Goal: Transaction & Acquisition: Purchase product/service

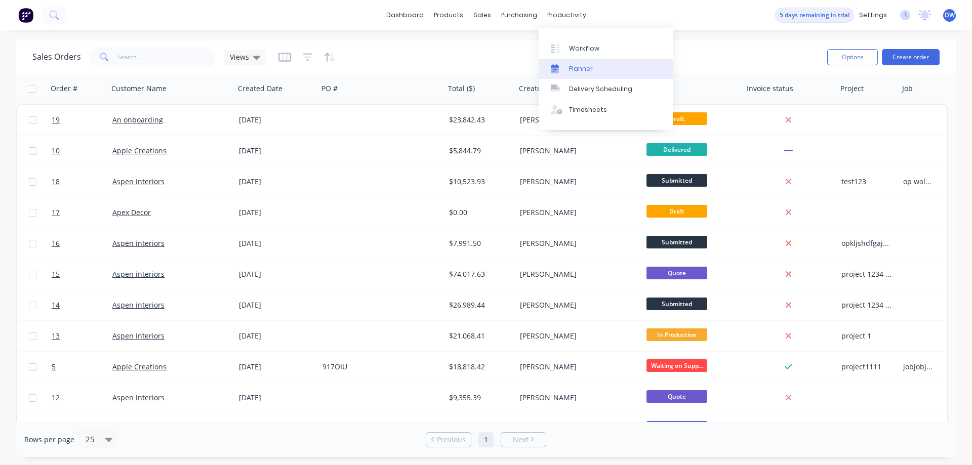
click at [583, 70] on div "Planner" at bounding box center [581, 68] width 24 height 9
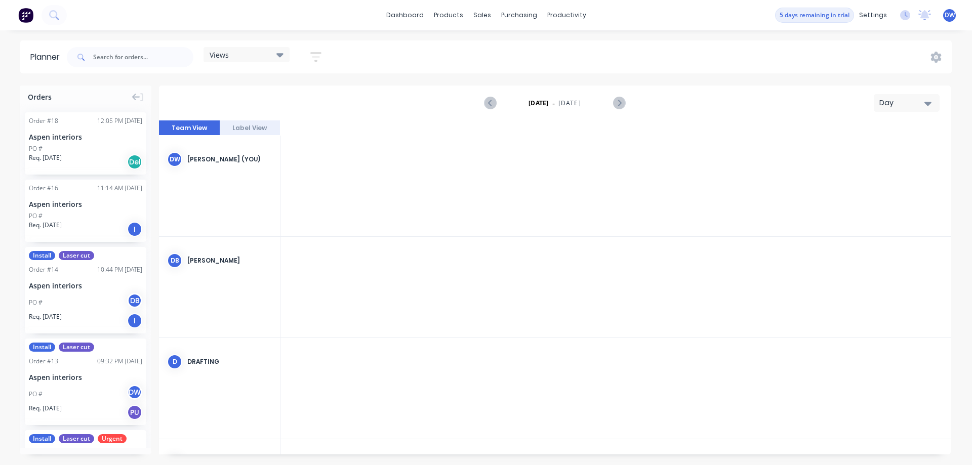
scroll to position [0, 1945]
click at [567, 49] on link "Workflow" at bounding box center [606, 48] width 134 height 20
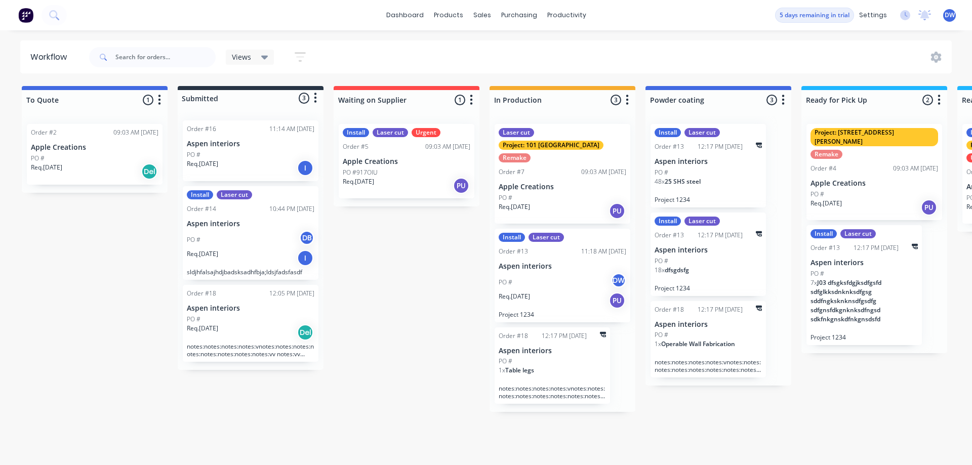
click at [699, 264] on div "PO #" at bounding box center [708, 261] width 107 height 9
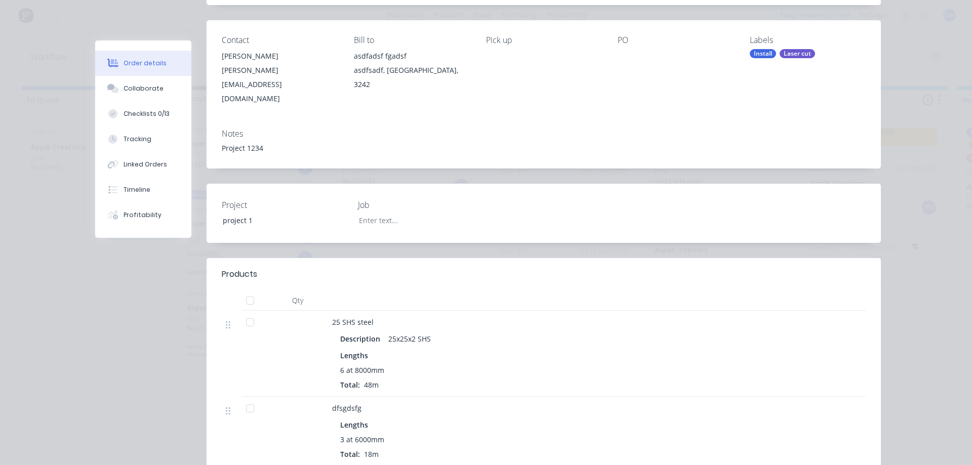
scroll to position [111, 0]
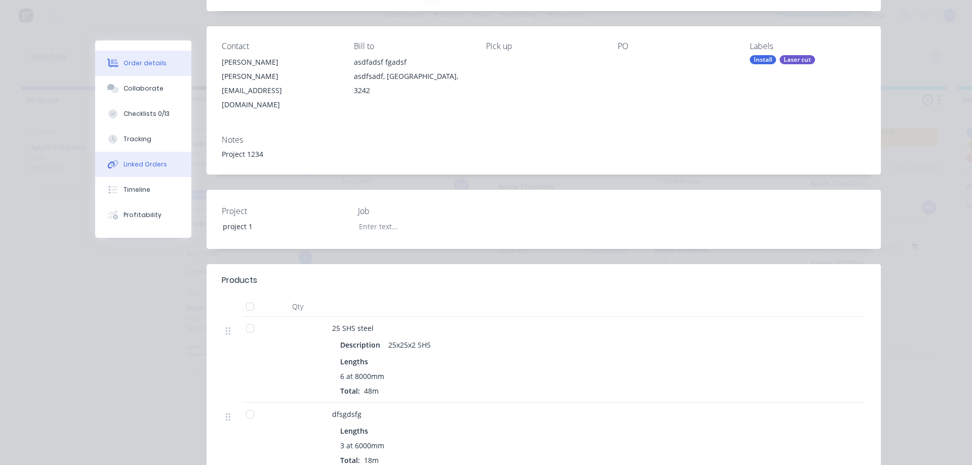
click at [145, 166] on div "Linked Orders" at bounding box center [146, 164] width 44 height 9
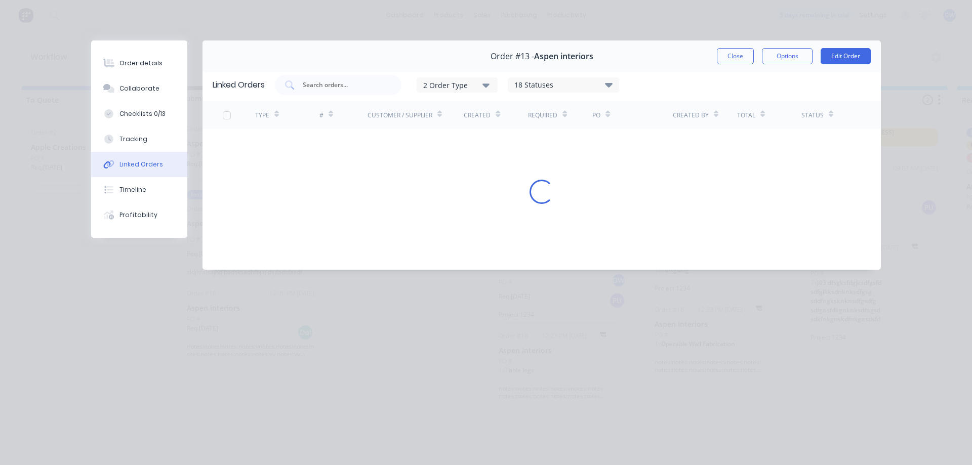
scroll to position [0, 0]
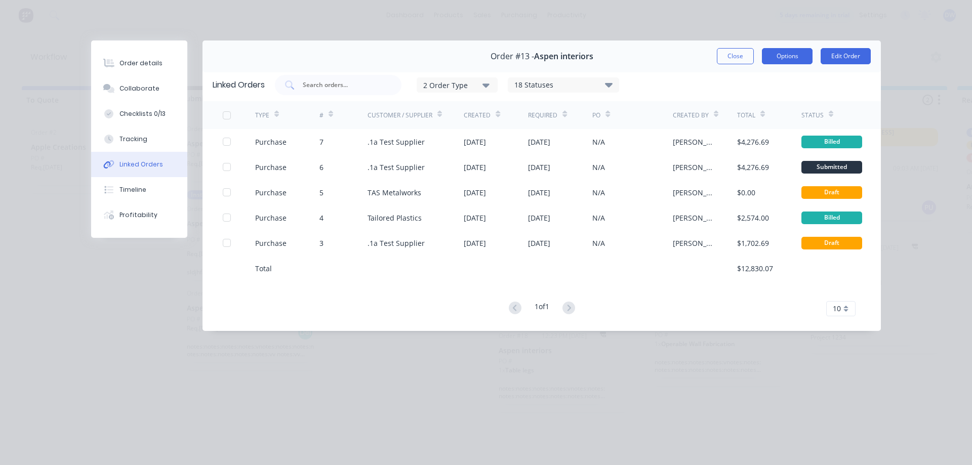
click at [784, 56] on button "Options" at bounding box center [787, 56] width 51 height 16
click at [452, 52] on div "Order #13 - Aspen interiors Close Options PRINT Work Order Delivery Docket Edit…" at bounding box center [542, 57] width 679 height 32
click at [132, 70] on button "Order details" at bounding box center [139, 63] width 96 height 25
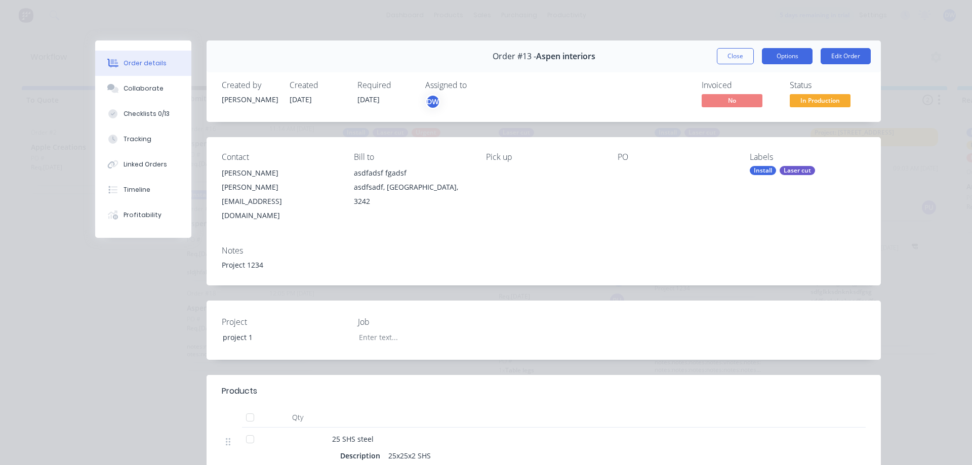
click at [788, 54] on button "Options" at bounding box center [787, 56] width 51 height 16
click at [834, 54] on button "Edit Order" at bounding box center [846, 56] width 50 height 16
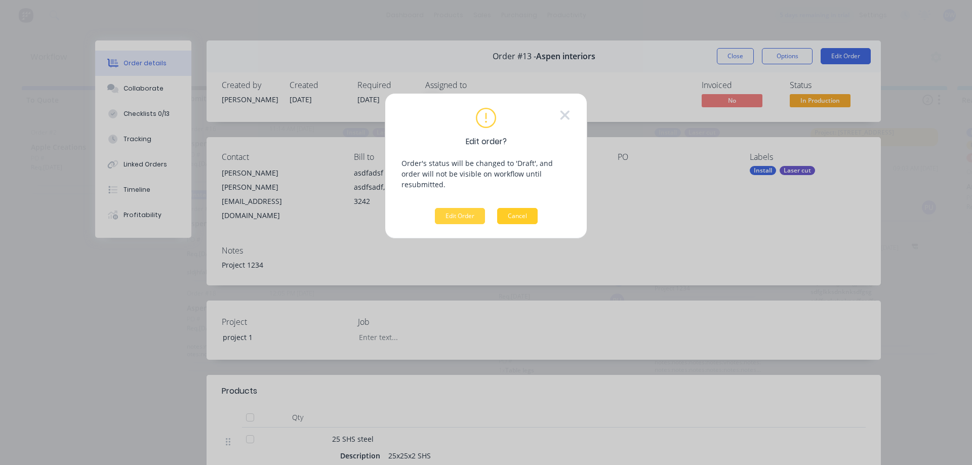
click at [531, 210] on button "Cancel" at bounding box center [517, 216] width 41 height 16
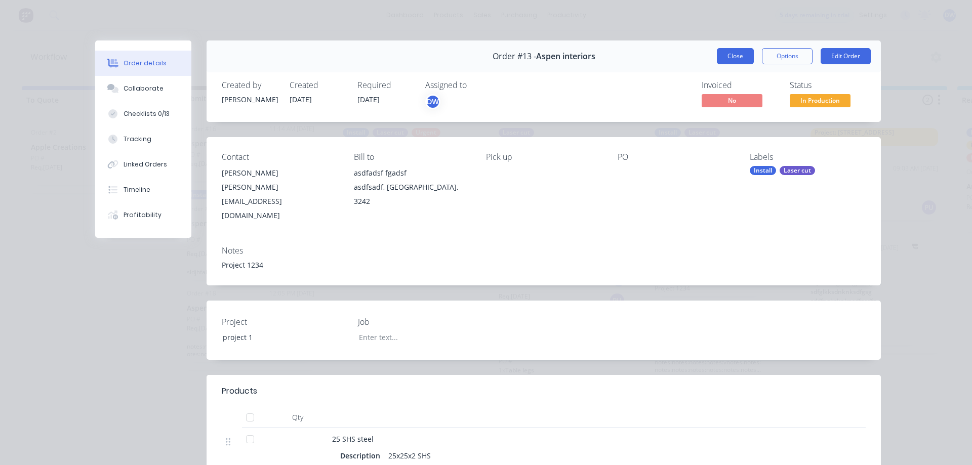
click at [739, 60] on button "Close" at bounding box center [735, 56] width 37 height 16
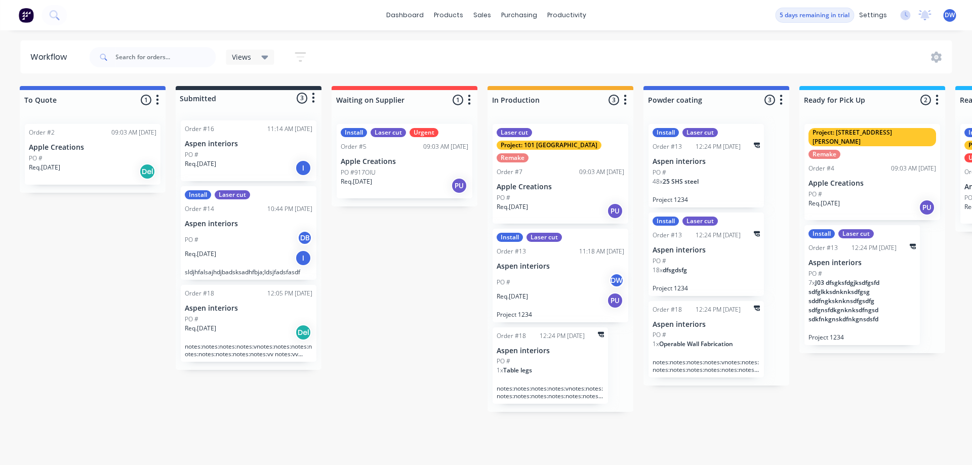
scroll to position [0, 3]
click at [64, 157] on div "PO #" at bounding box center [92, 158] width 128 height 9
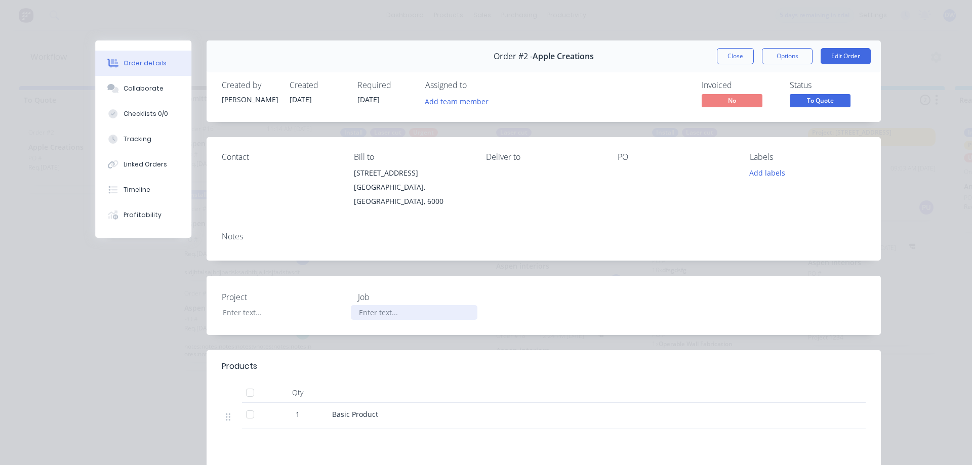
click at [477, 307] on div at bounding box center [414, 312] width 127 height 15
click at [521, 297] on div "Project Job" at bounding box center [544, 305] width 675 height 59
click at [632, 287] on div "Project Job" at bounding box center [544, 305] width 675 height 59
click at [775, 59] on button "Options" at bounding box center [787, 56] width 51 height 16
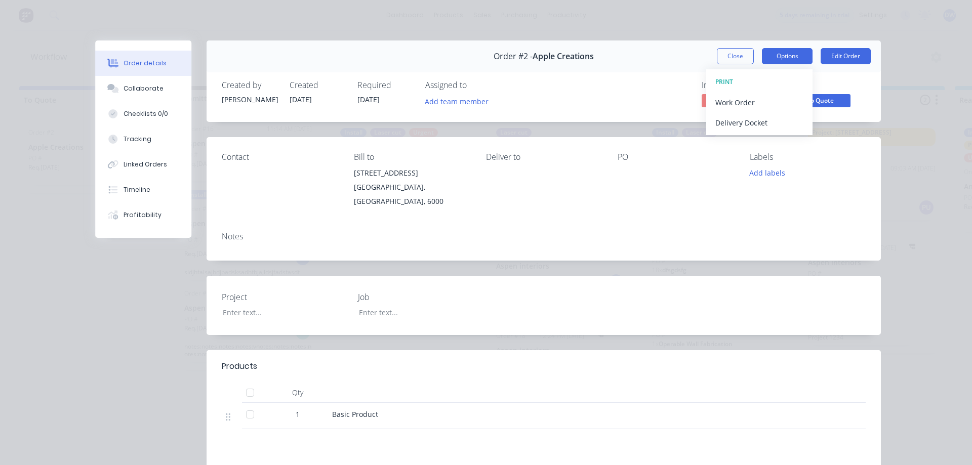
click at [782, 56] on button "Options" at bounding box center [787, 56] width 51 height 16
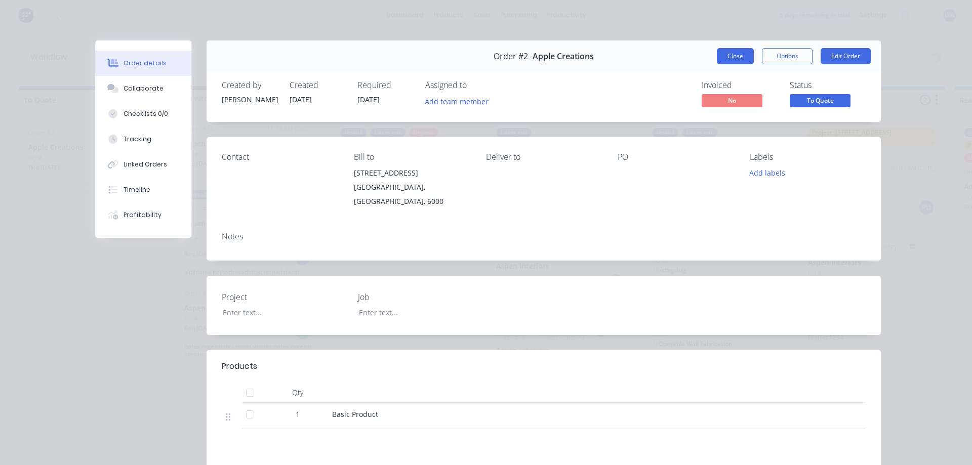
click at [733, 58] on button "Close" at bounding box center [735, 56] width 37 height 16
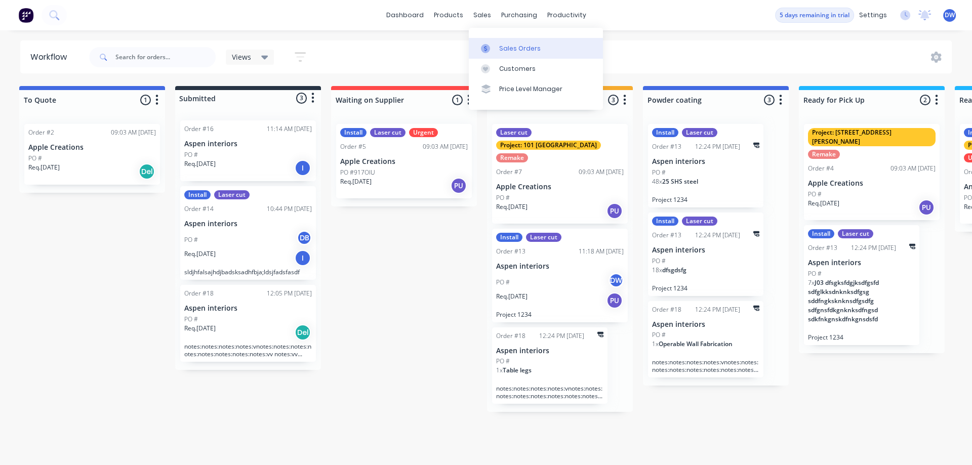
click at [511, 53] on link "Sales Orders" at bounding box center [536, 48] width 134 height 20
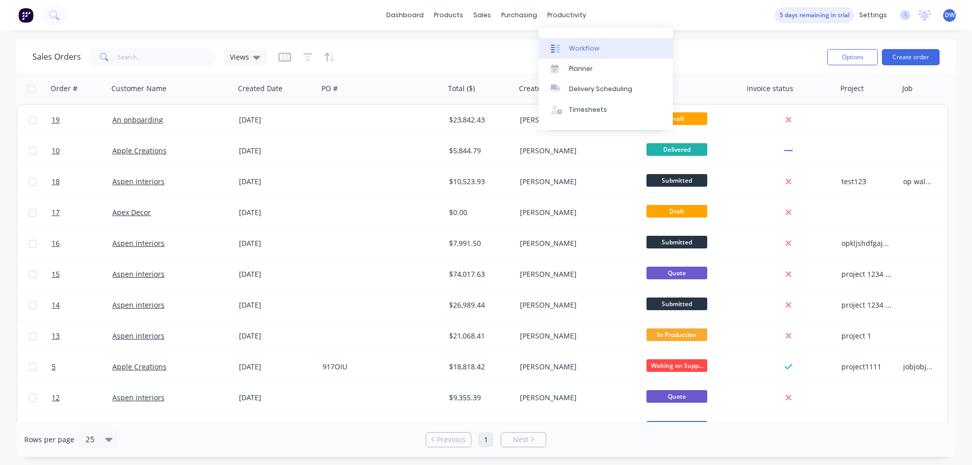
click at [578, 54] on link "Workflow" at bounding box center [606, 48] width 134 height 20
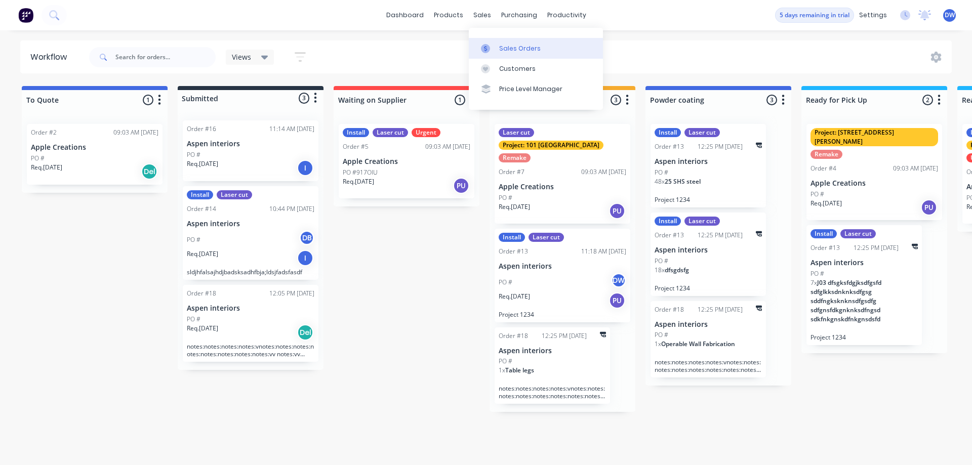
click at [493, 44] on link "Sales Orders" at bounding box center [536, 48] width 134 height 20
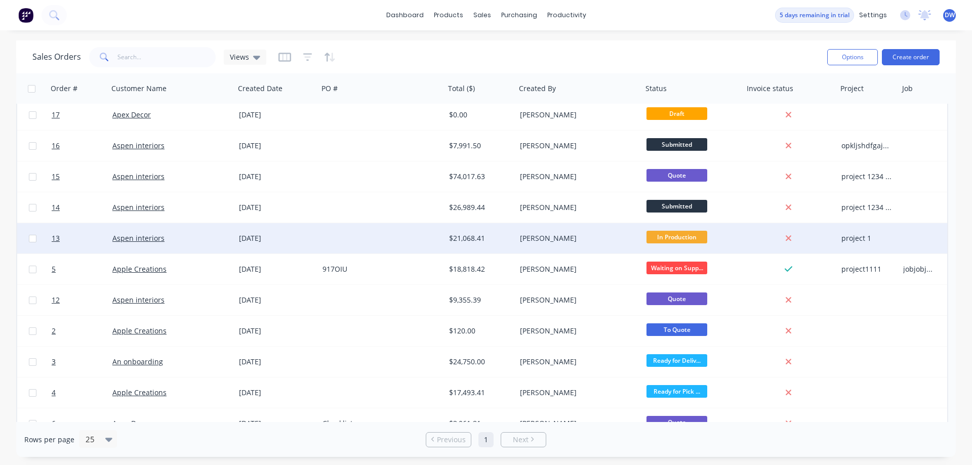
scroll to position [115, 0]
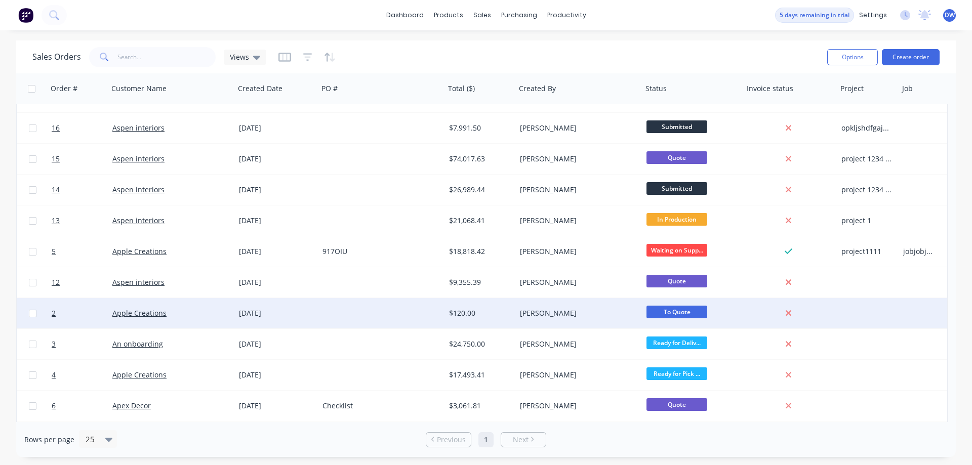
click at [332, 318] on div at bounding box center [382, 313] width 127 height 30
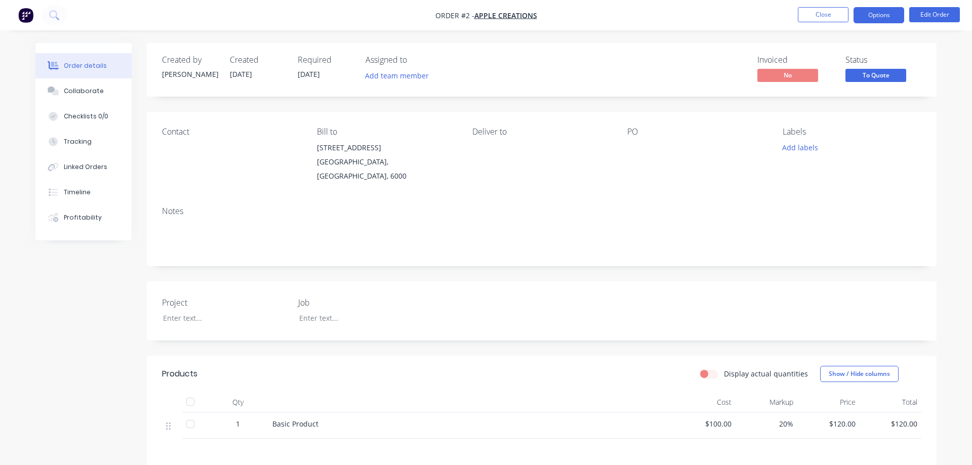
click at [889, 18] on button "Options" at bounding box center [879, 15] width 51 height 16
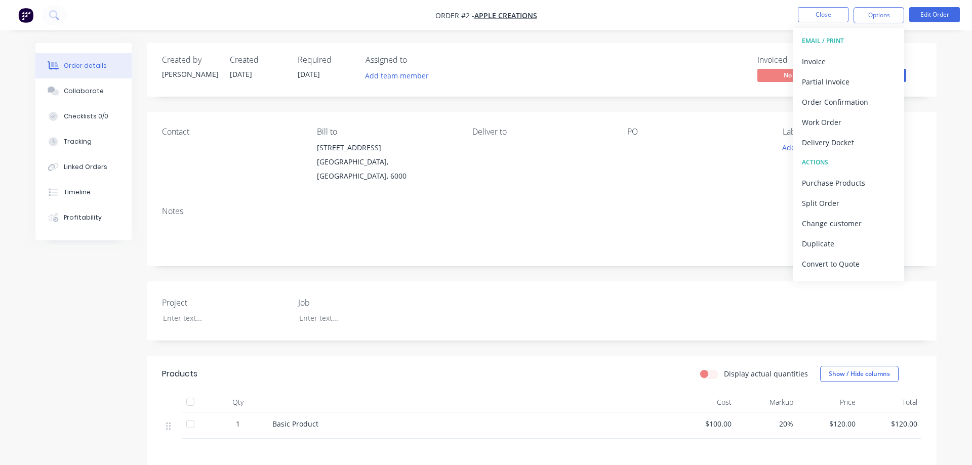
click at [648, 261] on div "Created by [PERSON_NAME] Created [DATE] Required [DATE] Assigned to Add team me…" at bounding box center [542, 323] width 790 height 561
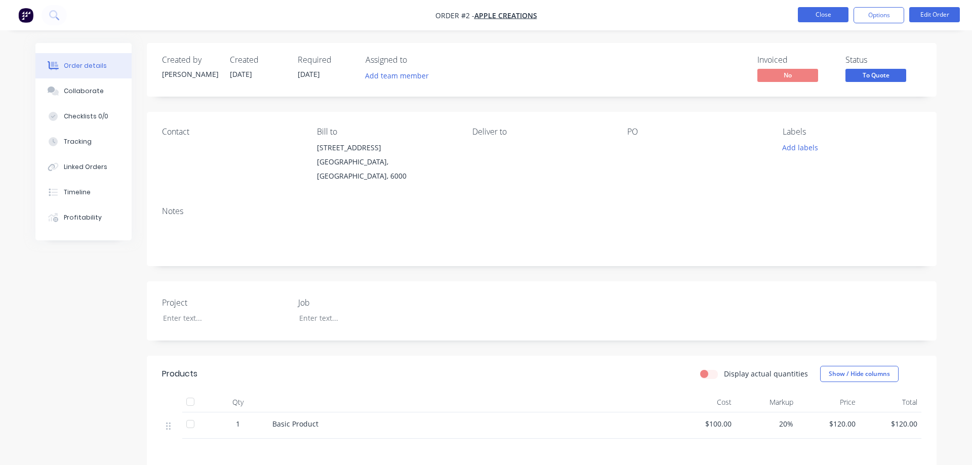
click at [820, 16] on button "Close" at bounding box center [823, 14] width 51 height 15
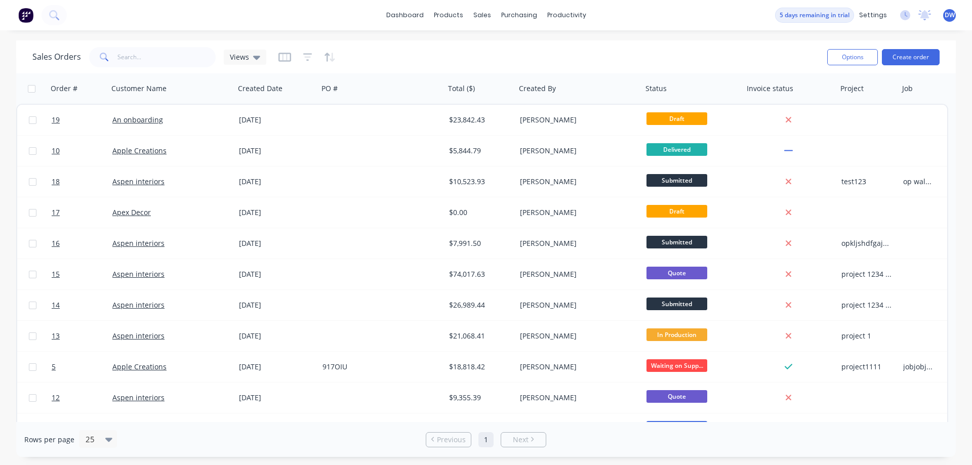
click at [405, 63] on div "Sales Orders Views" at bounding box center [425, 57] width 787 height 25
click at [282, 61] on icon "button" at bounding box center [285, 57] width 13 height 9
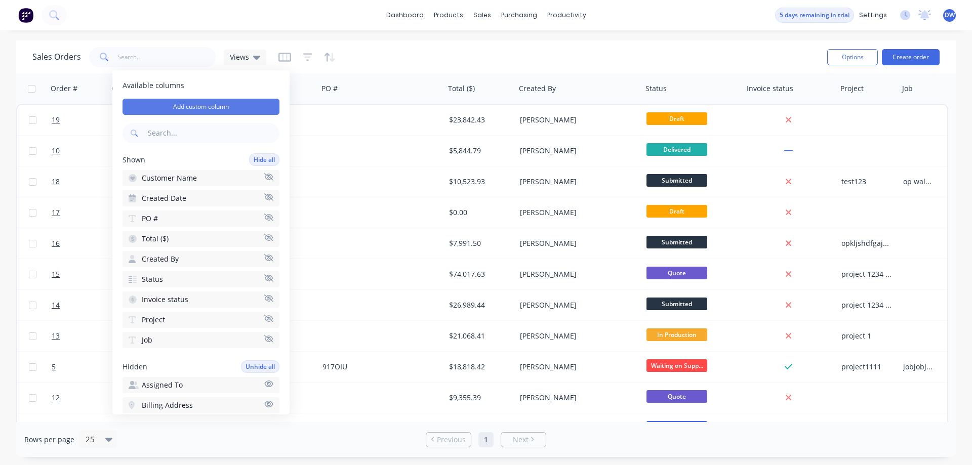
click at [237, 104] on button "Add custom column" at bounding box center [201, 107] width 157 height 16
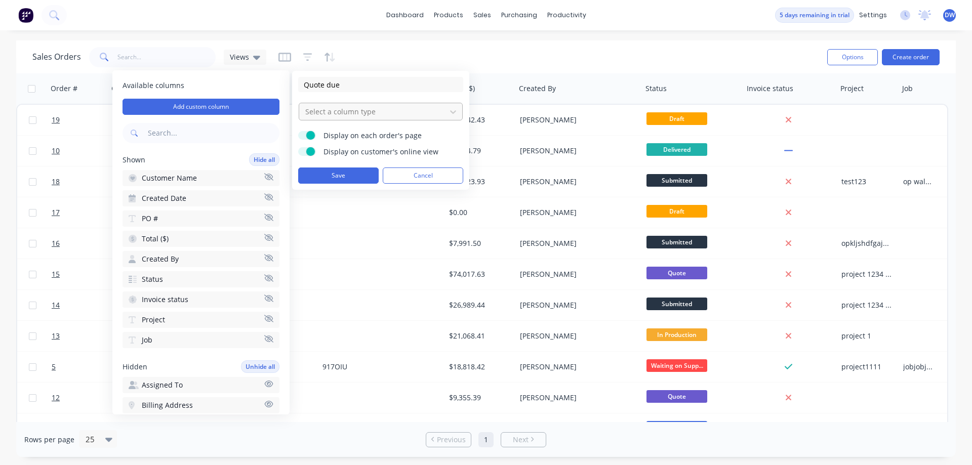
type input "Quote due"
click at [399, 118] on div at bounding box center [372, 111] width 137 height 13
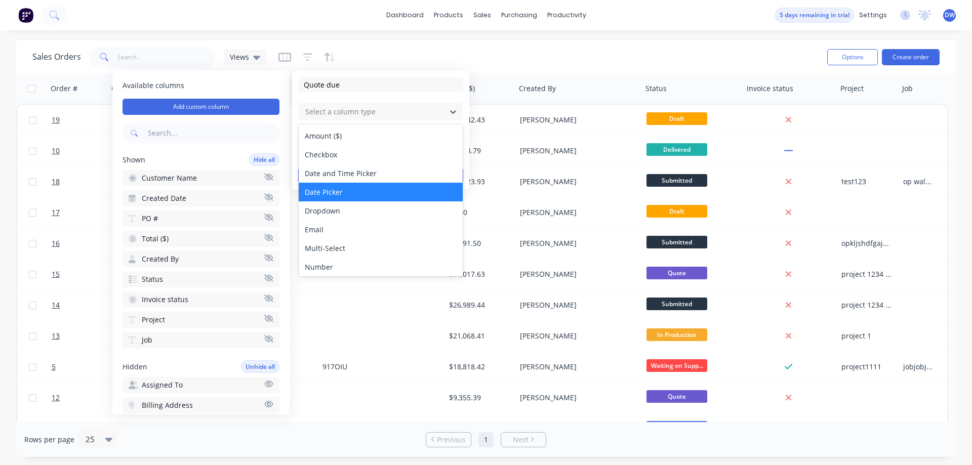
click at [362, 190] on div "Date Picker" at bounding box center [381, 192] width 164 height 19
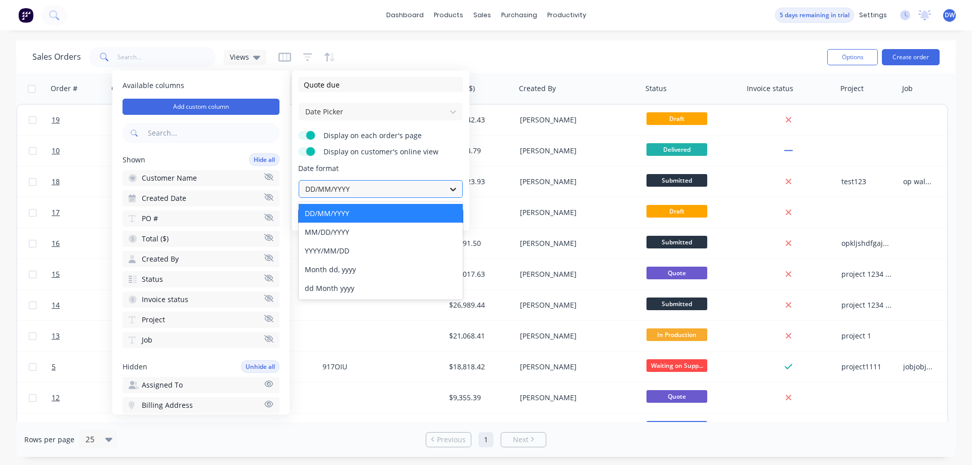
click at [451, 189] on icon at bounding box center [453, 189] width 10 height 10
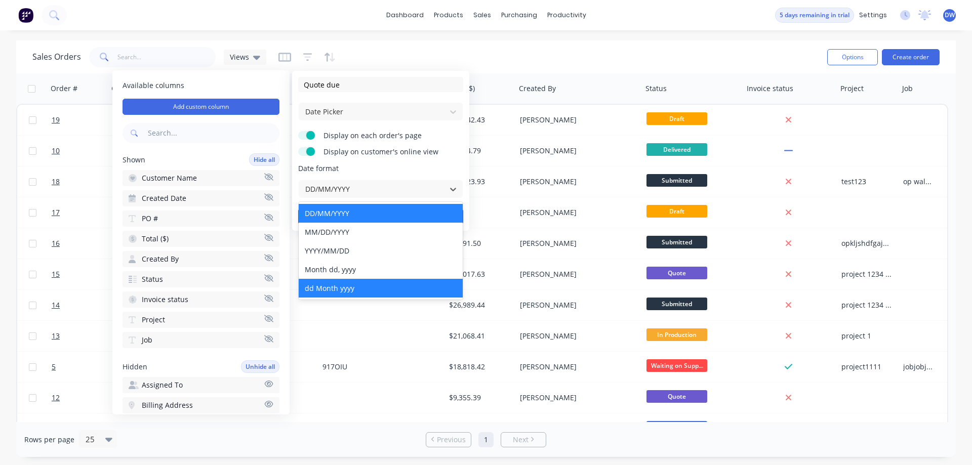
click at [373, 287] on div "dd Month yyyy" at bounding box center [381, 288] width 164 height 19
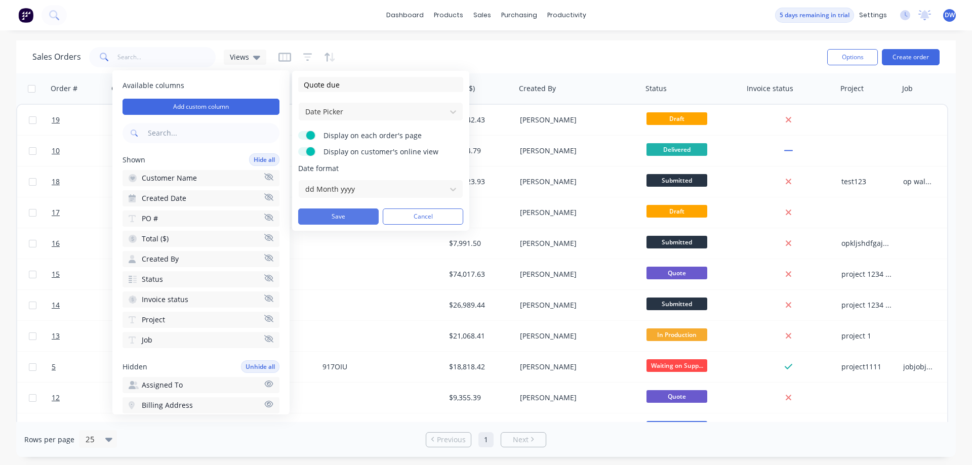
click at [359, 218] on button "Save" at bounding box center [338, 217] width 81 height 16
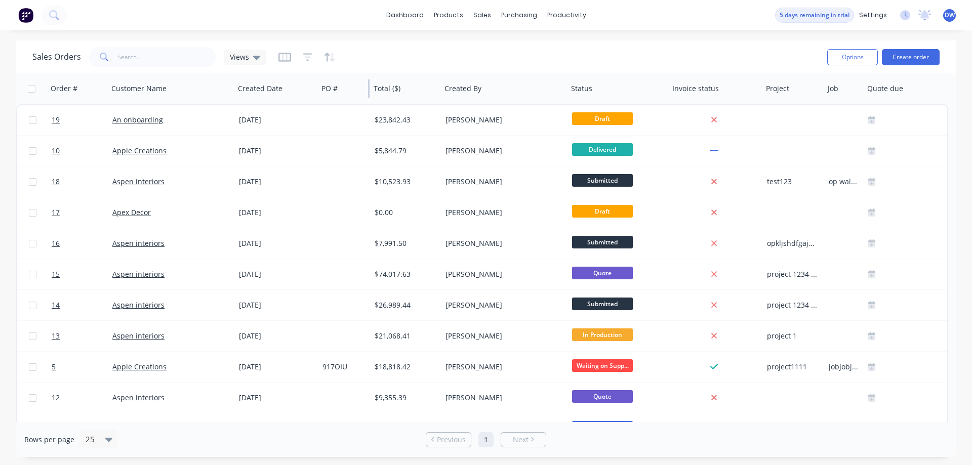
drag, startPoint x: 443, startPoint y: 91, endPoint x: 368, endPoint y: 85, distance: 74.7
click at [368, 85] on div at bounding box center [369, 89] width 2 height 18
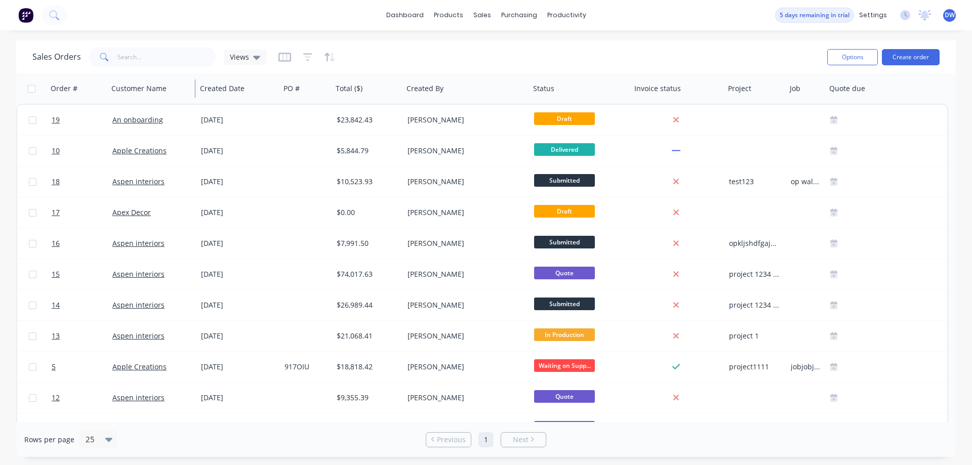
drag, startPoint x: 232, startPoint y: 85, endPoint x: 193, endPoint y: 89, distance: 39.2
click at [193, 89] on div "Customer Name" at bounding box center [151, 88] width 89 height 30
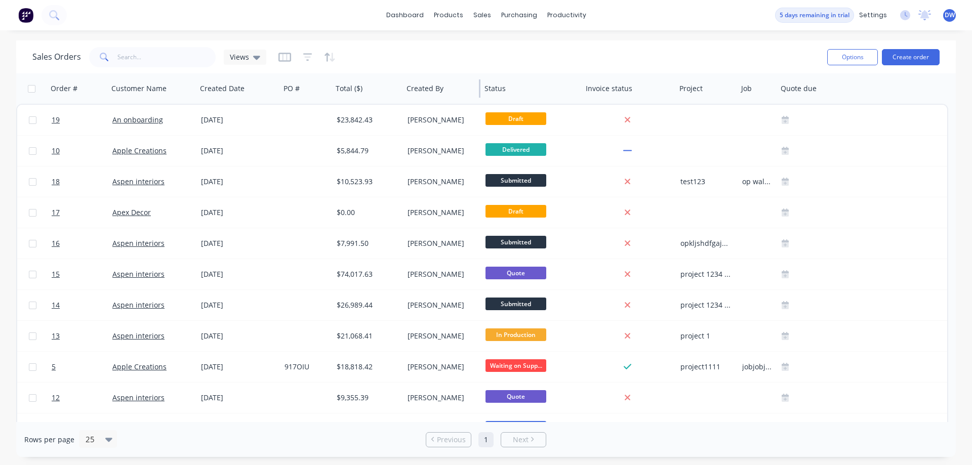
drag, startPoint x: 528, startPoint y: 91, endPoint x: 480, endPoint y: 93, distance: 48.7
click at [480, 93] on div at bounding box center [480, 89] width 2 height 18
drag, startPoint x: 674, startPoint y: 89, endPoint x: 594, endPoint y: 90, distance: 80.0
click at [594, 90] on div "Invoice status" at bounding box center [629, 88] width 94 height 30
drag, startPoint x: 675, startPoint y: 89, endPoint x: 638, endPoint y: 90, distance: 37.5
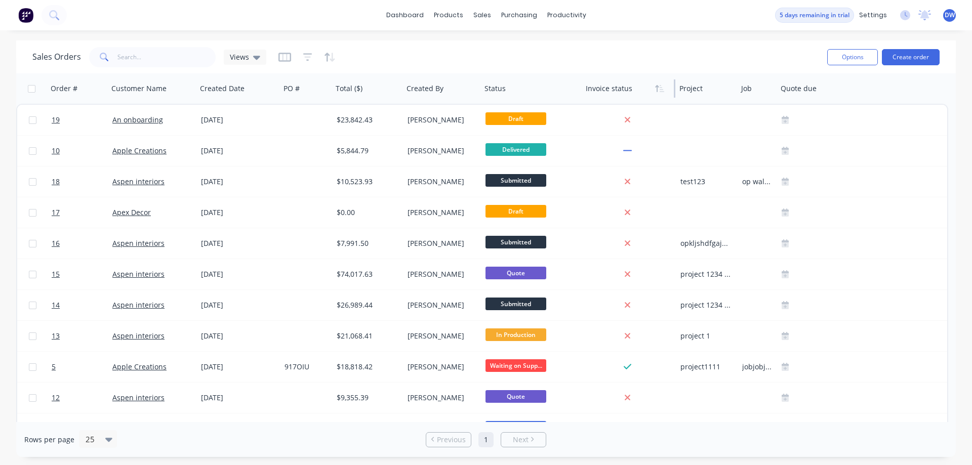
click at [638, 90] on div "Invoice status" at bounding box center [629, 88] width 94 height 30
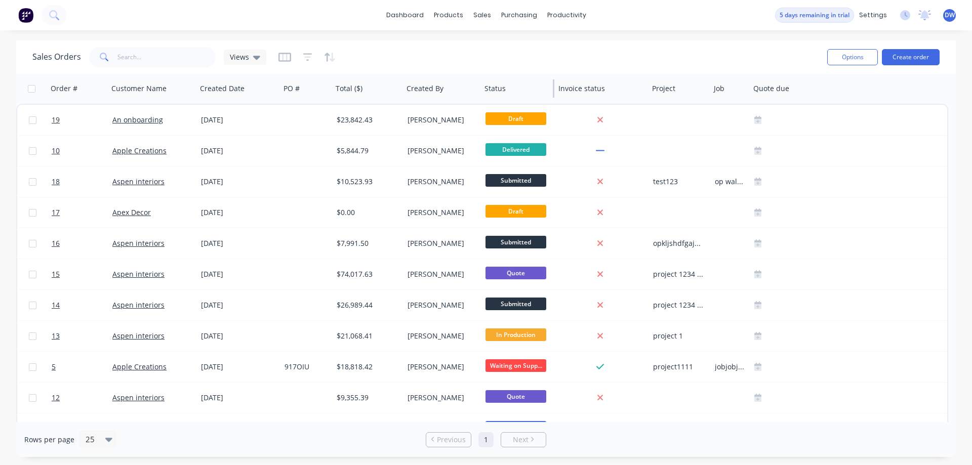
drag, startPoint x: 581, startPoint y: 89, endPoint x: 554, endPoint y: 92, distance: 27.5
click at [554, 92] on div at bounding box center [554, 89] width 2 height 18
drag, startPoint x: 709, startPoint y: 91, endPoint x: 634, endPoint y: 93, distance: 75.0
click at [634, 93] on div "Order # Customer Name Created Date PO # Total ($) Created By Status Invoice sta…" at bounding box center [417, 88] width 803 height 30
drag, startPoint x: 746, startPoint y: 89, endPoint x: 790, endPoint y: 99, distance: 45.3
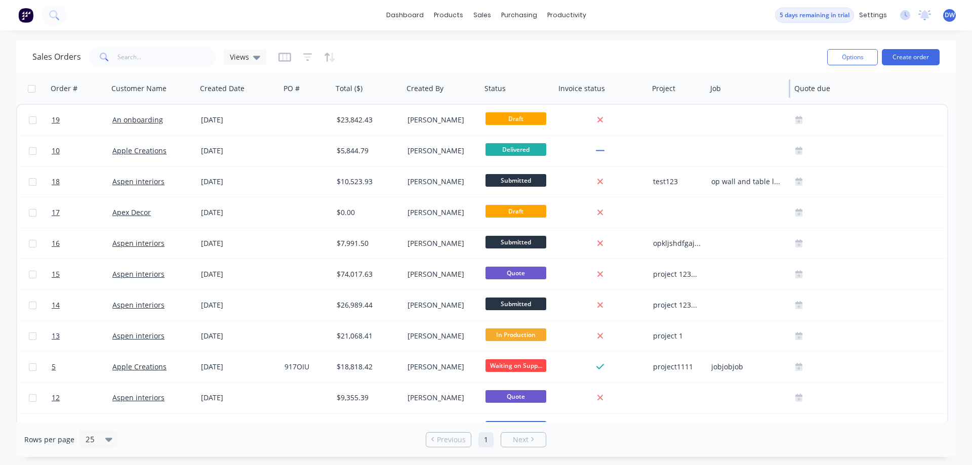
click at [790, 99] on div "Job" at bounding box center [749, 88] width 84 height 30
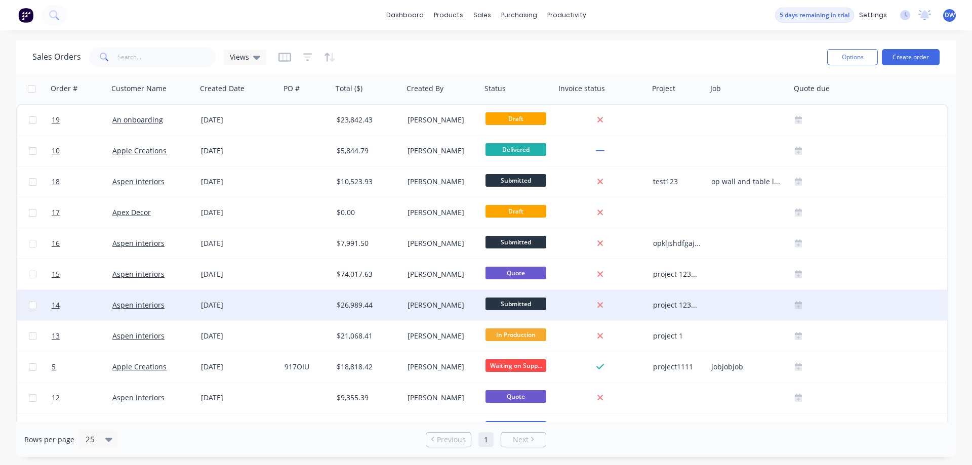
scroll to position [207, 0]
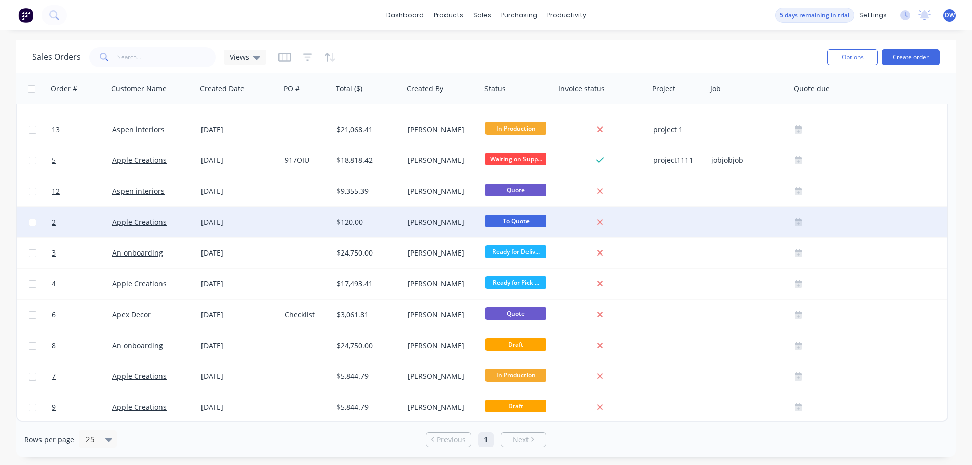
click at [798, 219] on icon at bounding box center [798, 221] width 7 height 7
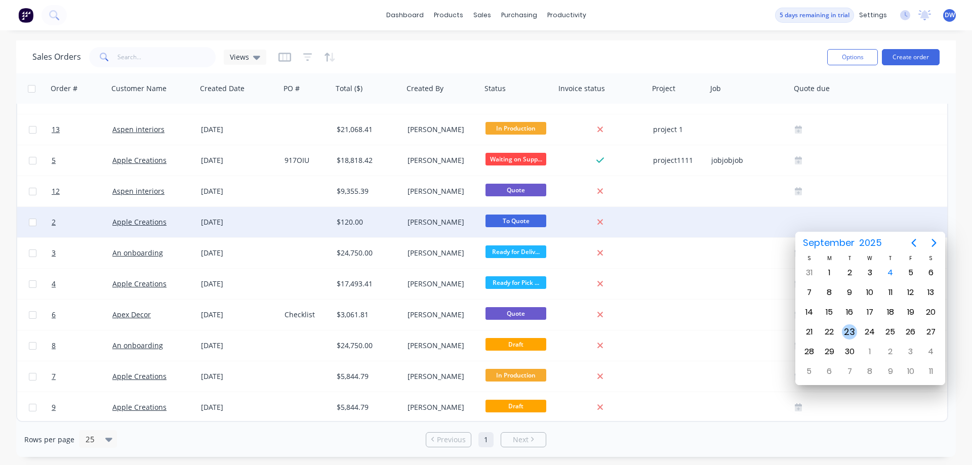
click at [850, 331] on div "23" at bounding box center [849, 332] width 15 height 15
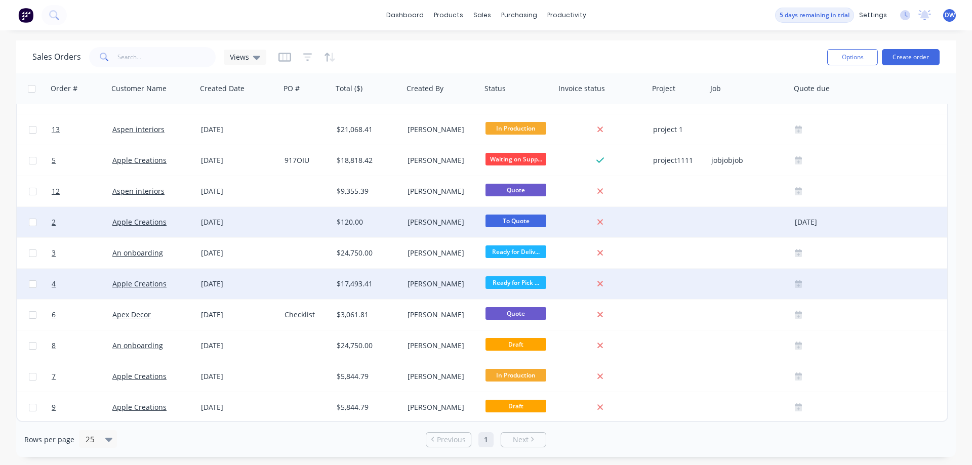
scroll to position [0, 0]
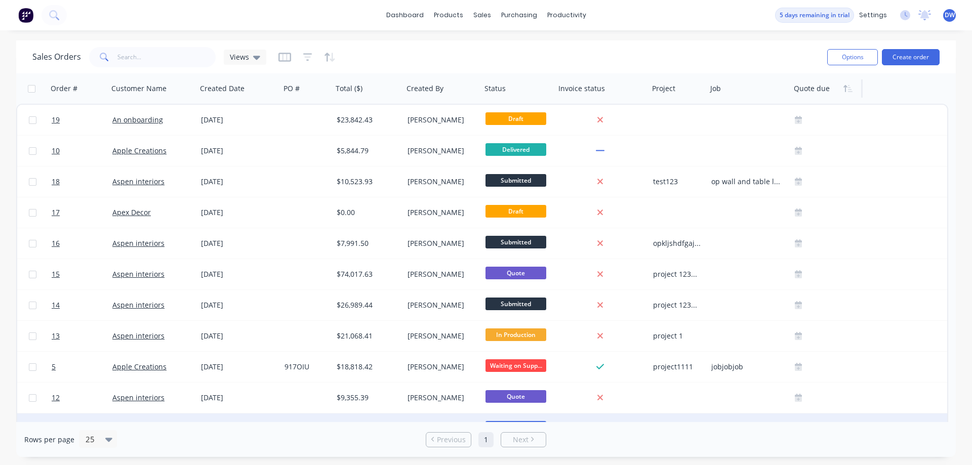
click at [840, 93] on div at bounding box center [825, 89] width 62 height 20
click at [847, 92] on icon "button" at bounding box center [848, 89] width 9 height 8
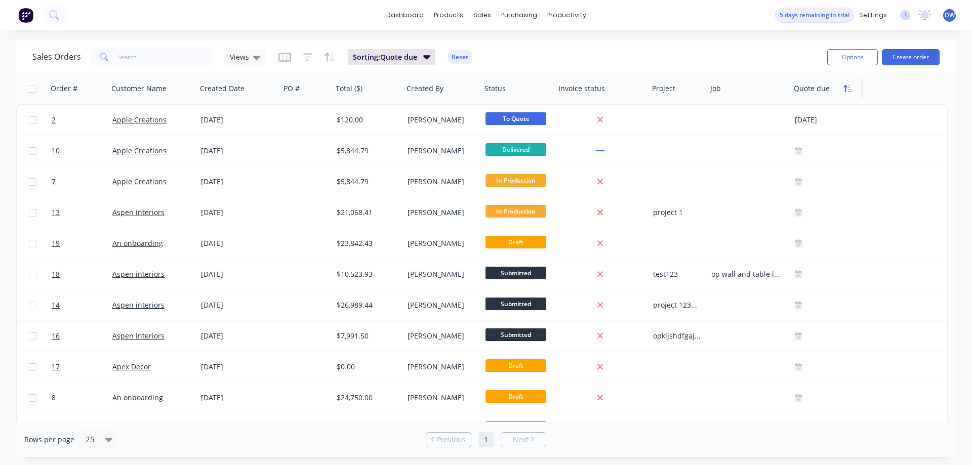
click at [849, 88] on icon "button" at bounding box center [850, 88] width 5 height 7
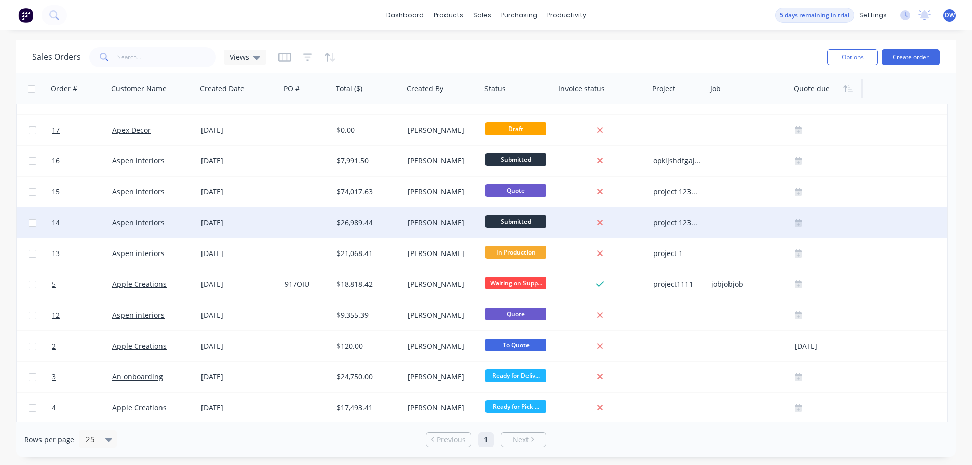
scroll to position [207, 0]
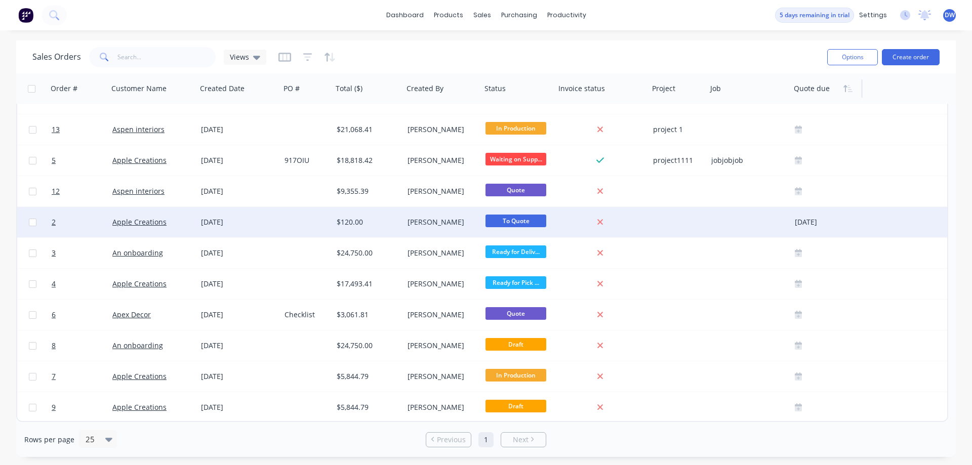
click at [284, 226] on div at bounding box center [307, 222] width 52 height 30
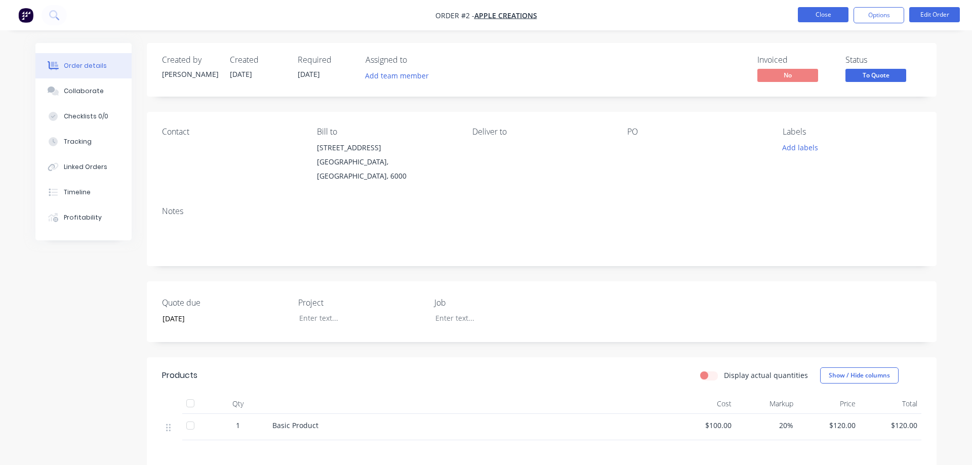
click at [818, 14] on button "Close" at bounding box center [823, 14] width 51 height 15
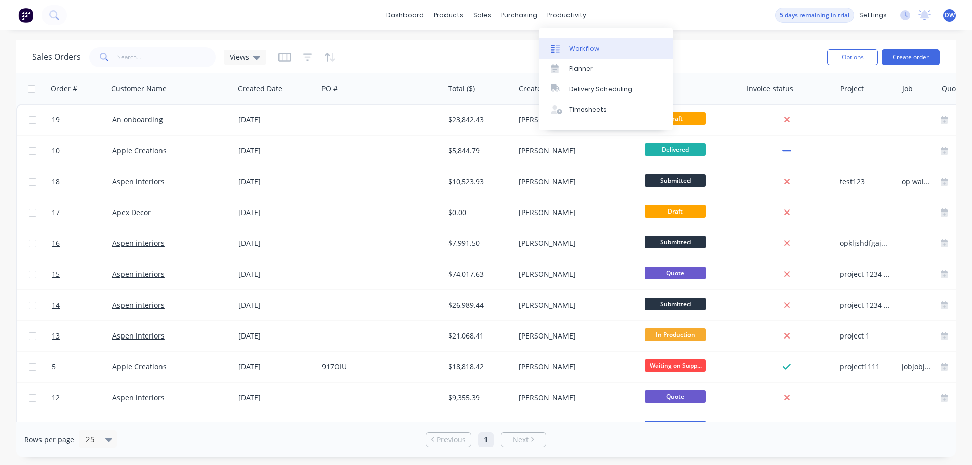
click at [571, 45] on div "Workflow" at bounding box center [584, 48] width 30 height 9
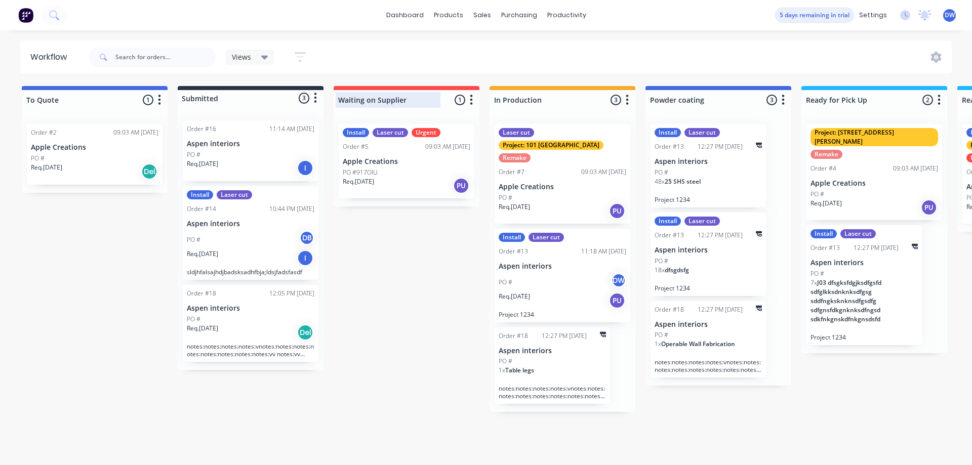
click at [459, 101] on div at bounding box center [407, 100] width 146 height 20
click at [410, 104] on input "Waiting on Supplier" at bounding box center [388, 100] width 100 height 11
click at [473, 102] on icon "button" at bounding box center [471, 100] width 3 height 13
click at [430, 139] on button "Notifications" at bounding box center [426, 138] width 101 height 17
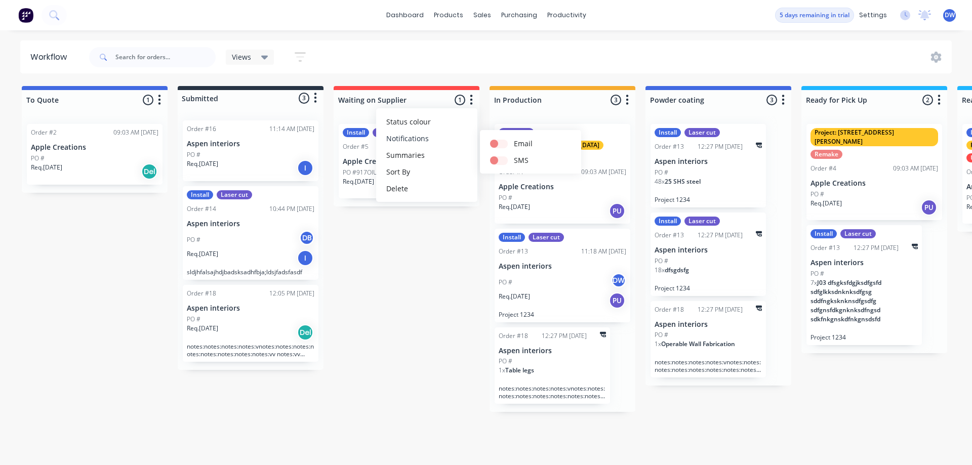
click at [403, 136] on button "Notifications" at bounding box center [426, 138] width 101 height 17
click at [519, 143] on label "Email" at bounding box center [523, 143] width 19 height 11
click at [514, 138] on label at bounding box center [514, 138] width 0 height 0
click at [496, 144] on input "checkbox" at bounding box center [494, 143] width 8 height 10
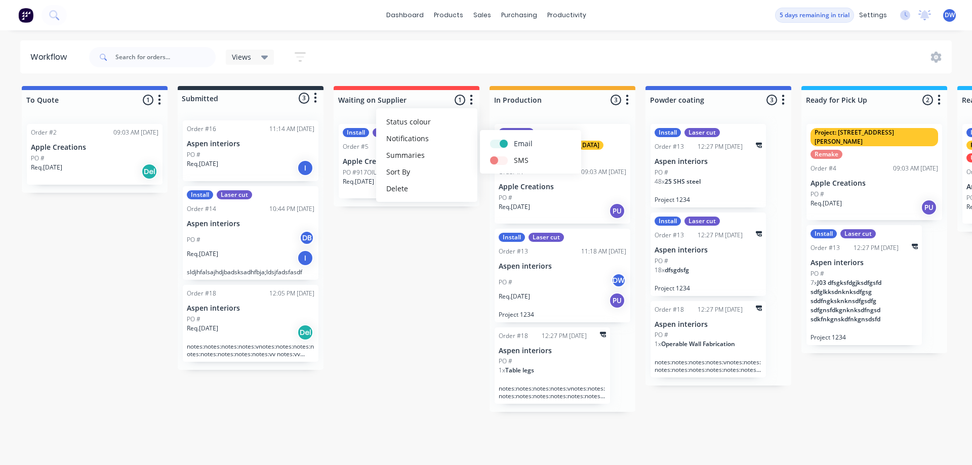
click at [524, 144] on label "Email" at bounding box center [523, 143] width 19 height 11
click at [514, 138] on label at bounding box center [514, 138] width 0 height 0
click at [498, 145] on input "checkbox" at bounding box center [494, 143] width 8 height 10
checkbox input "false"
click at [423, 153] on button "Summaries" at bounding box center [426, 155] width 101 height 17
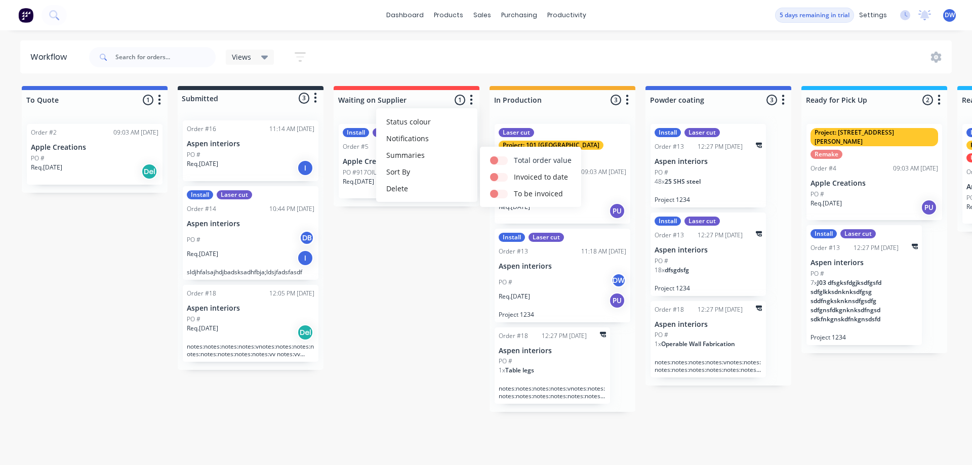
click at [514, 155] on label at bounding box center [514, 155] width 0 height 0
click at [497, 162] on input "checkbox" at bounding box center [494, 160] width 8 height 10
checkbox input "true"
click at [514, 172] on label at bounding box center [514, 172] width 0 height 0
click at [498, 175] on input "checkbox" at bounding box center [494, 177] width 8 height 10
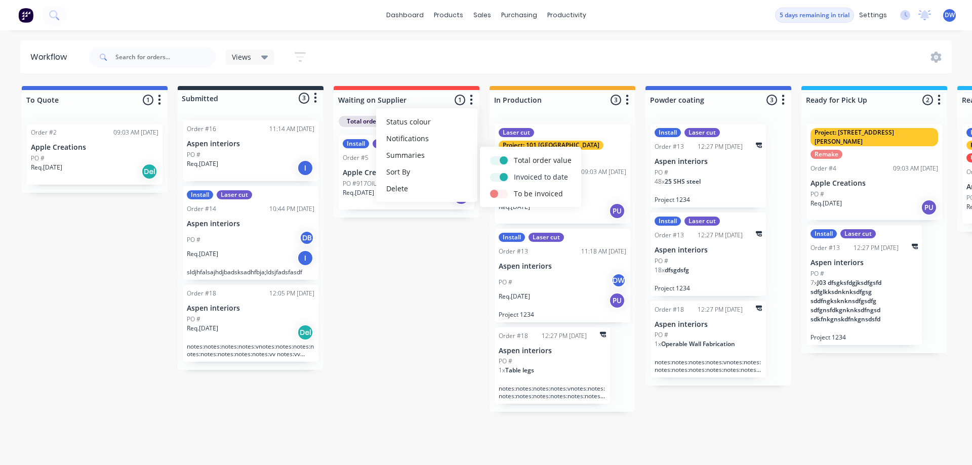
checkbox input "true"
click at [514, 188] on label at bounding box center [514, 188] width 0 height 0
click at [496, 195] on input "checkbox" at bounding box center [494, 193] width 8 height 10
checkbox input "true"
click at [409, 298] on div "To Quote 1 Status colour #4169E1 hex #4169E1 Save Cancel Notifications Email SM…" at bounding box center [689, 249] width 1395 height 326
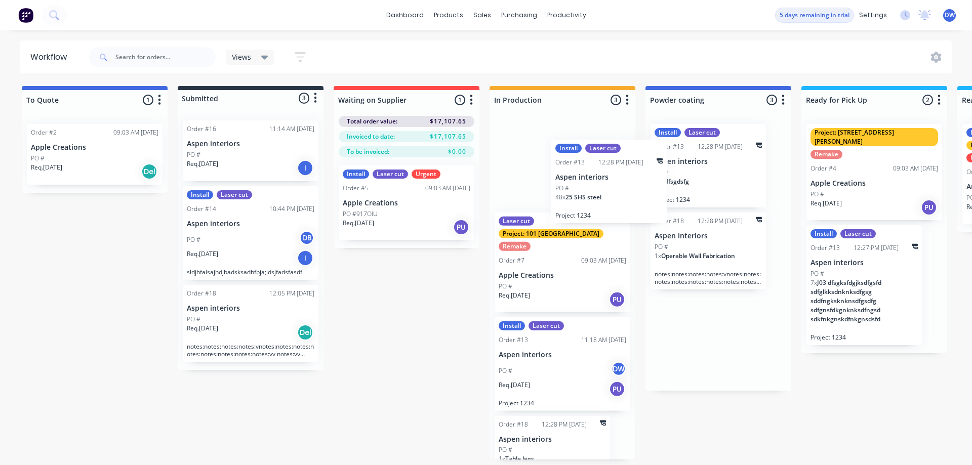
drag, startPoint x: 687, startPoint y: 178, endPoint x: 578, endPoint y: 197, distance: 110.1
click at [578, 197] on div "To Quote 1 Status colour #4169E1 hex #4169E1 Save Cancel Notifications Email SM…" at bounding box center [689, 273] width 1395 height 374
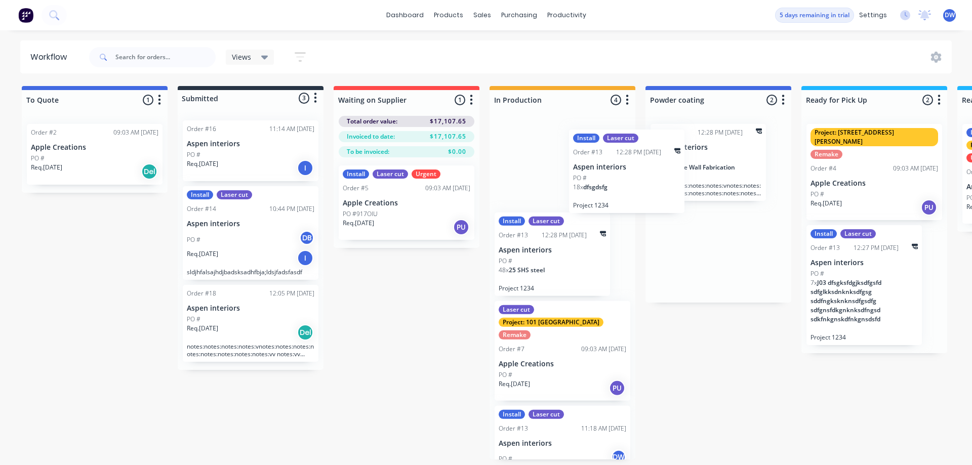
drag, startPoint x: 643, startPoint y: 188, endPoint x: 580, endPoint y: 190, distance: 62.3
click at [580, 190] on div "To Quote 1 Status colour #4169E1 hex #4169E1 Save Cancel Notifications Email SM…" at bounding box center [689, 273] width 1395 height 374
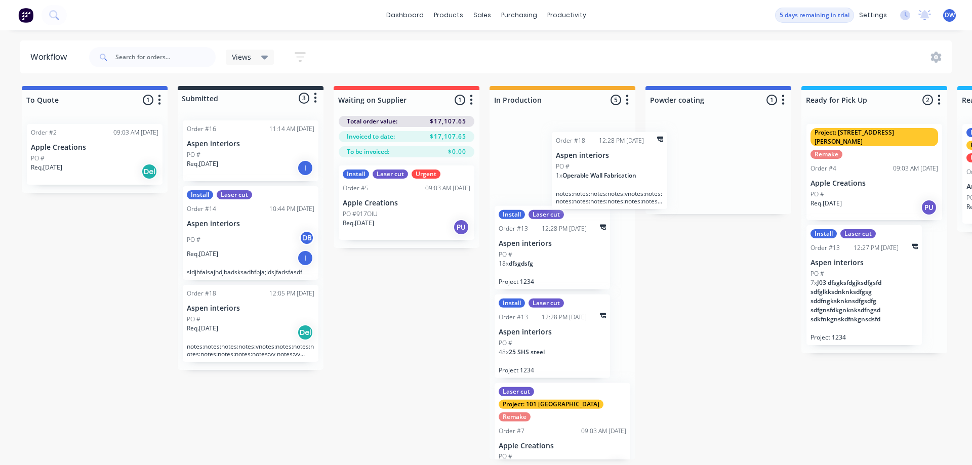
drag, startPoint x: 686, startPoint y: 175, endPoint x: 573, endPoint y: 182, distance: 113.2
click at [573, 182] on div "To Quote 1 Status colour #4169E1 hex #4169E1 Save Cancel Notifications Email SM…" at bounding box center [689, 273] width 1395 height 374
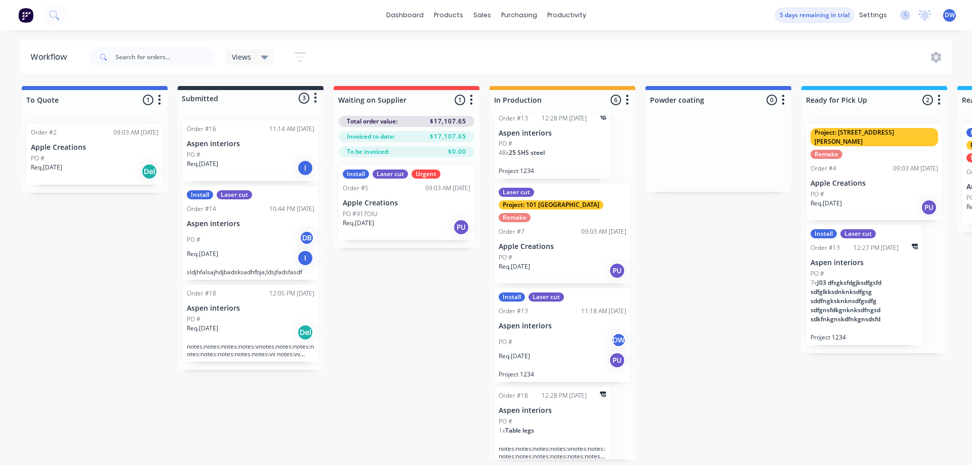
click at [552, 407] on p "Aspen interiors" at bounding box center [552, 411] width 107 height 9
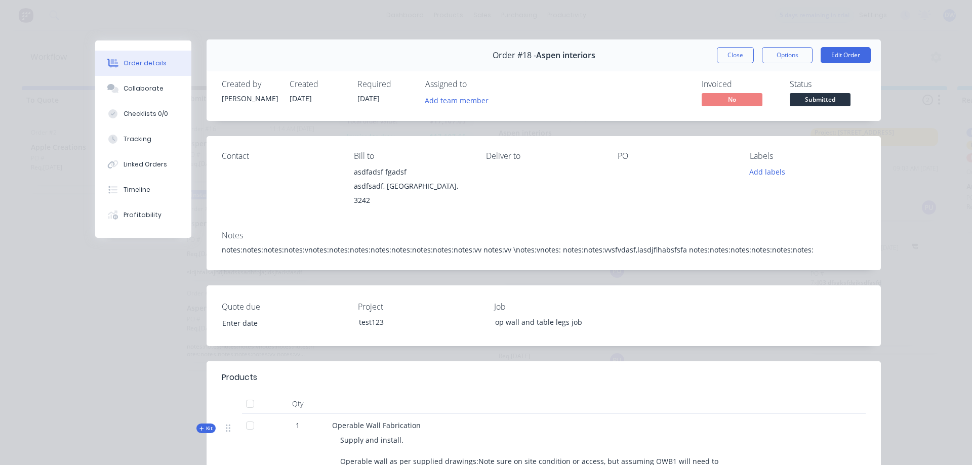
scroll to position [0, 0]
click at [738, 59] on button "Close" at bounding box center [735, 56] width 37 height 16
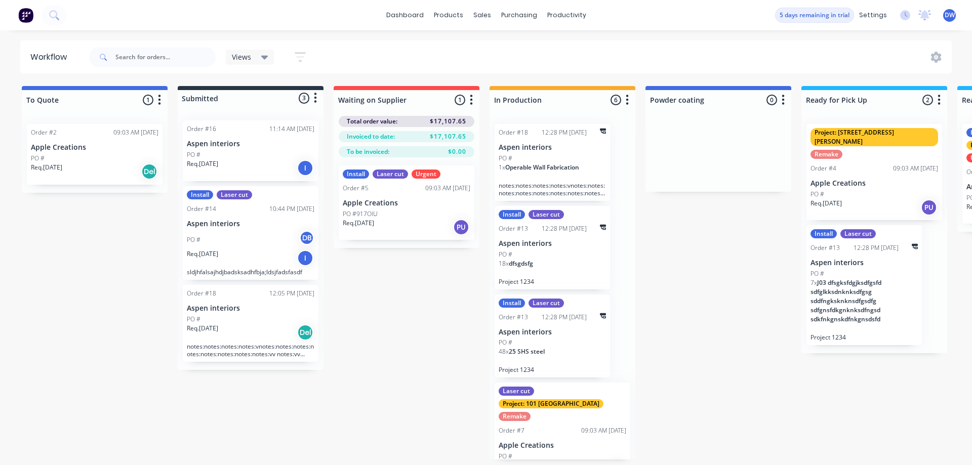
scroll to position [199, 0]
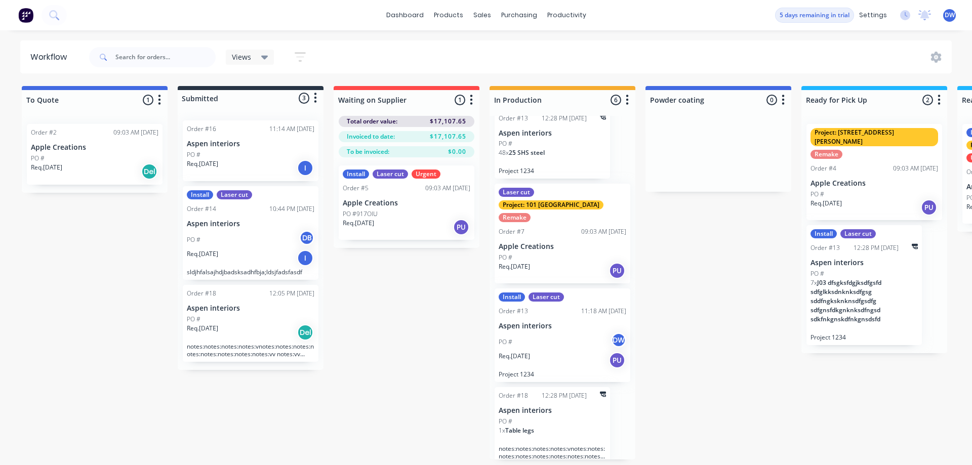
click at [251, 340] on div "Req. [DATE] Del" at bounding box center [251, 332] width 128 height 17
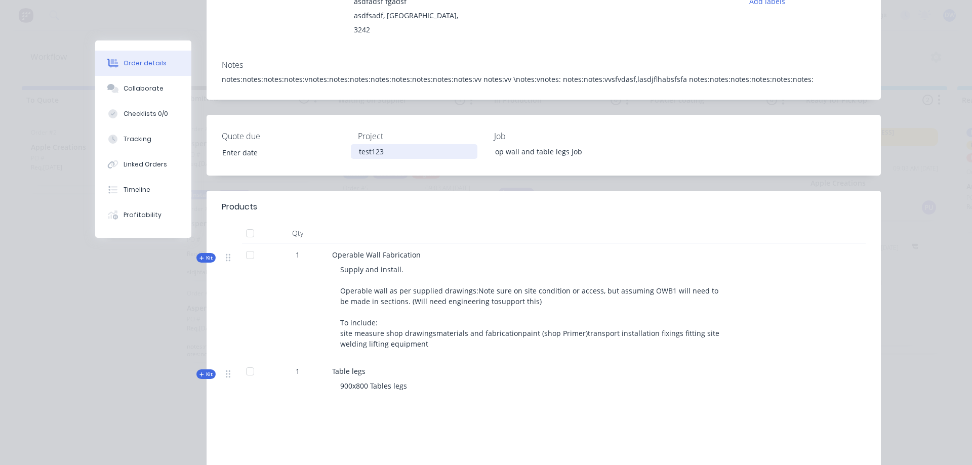
scroll to position [231, 0]
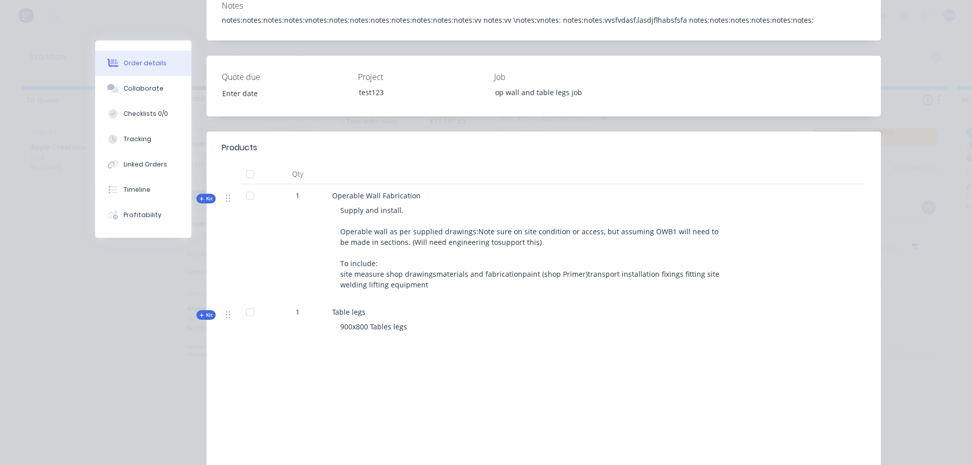
click at [250, 186] on div at bounding box center [250, 196] width 20 height 20
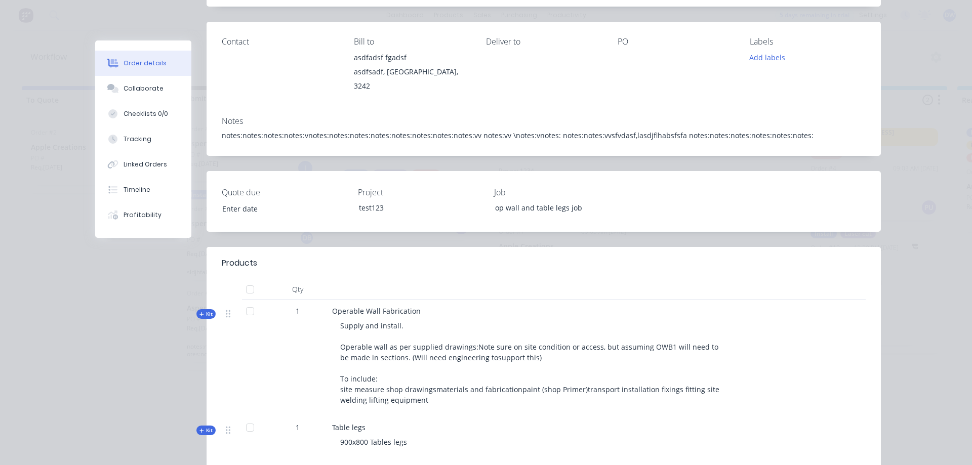
scroll to position [0, 0]
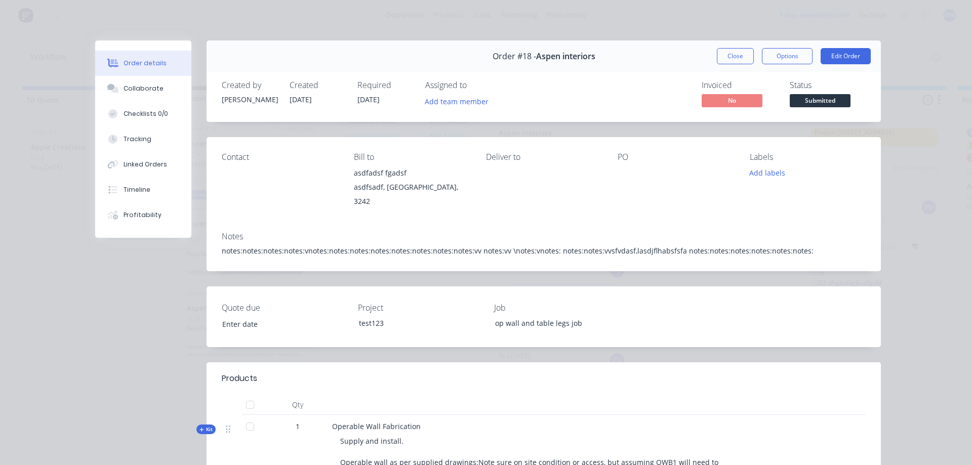
click at [730, 62] on button "Close" at bounding box center [735, 56] width 37 height 16
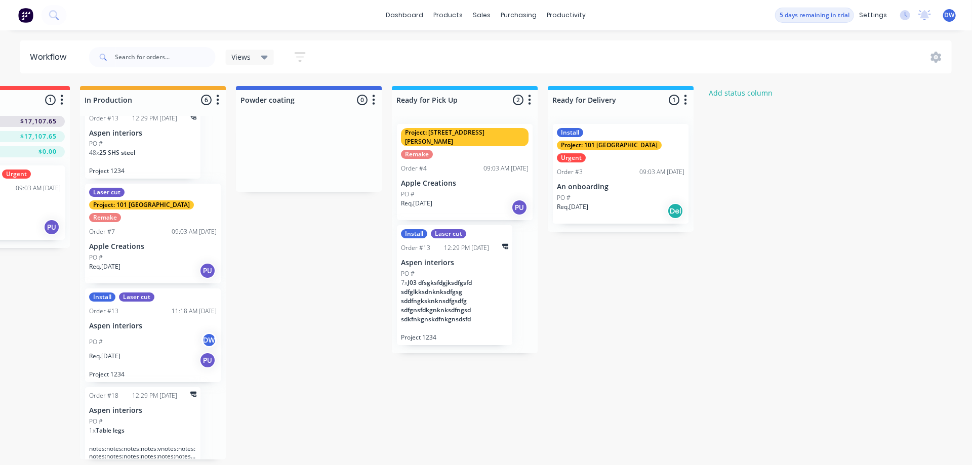
scroll to position [0, 423]
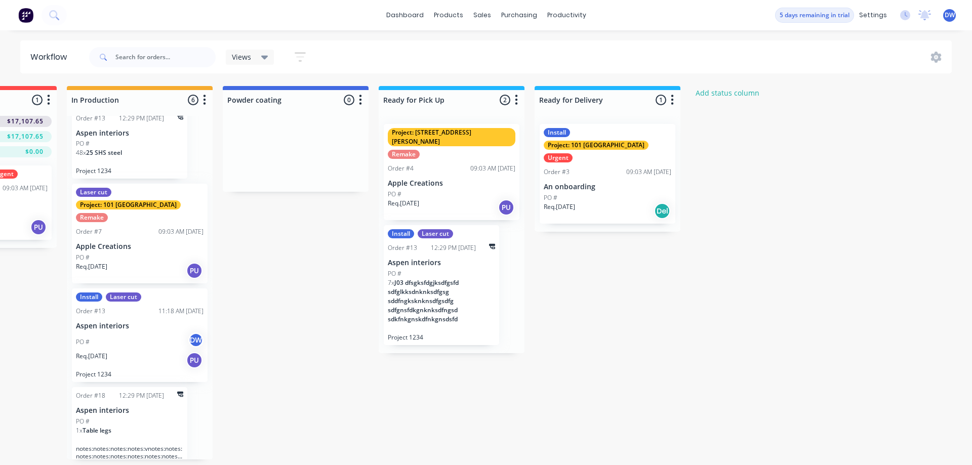
click at [448, 279] on span "J03 dfsgksfdgjksdfgsfd sdfglkksdnknksdfgsg sddfngksknknsdfgsdfg sdfgnsfdkgnknks…" at bounding box center [423, 301] width 71 height 45
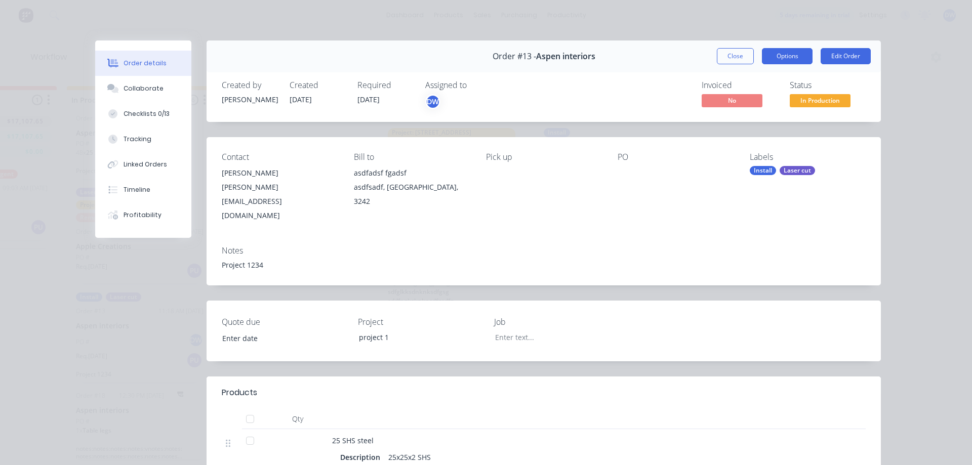
click at [775, 61] on button "Options" at bounding box center [787, 56] width 51 height 16
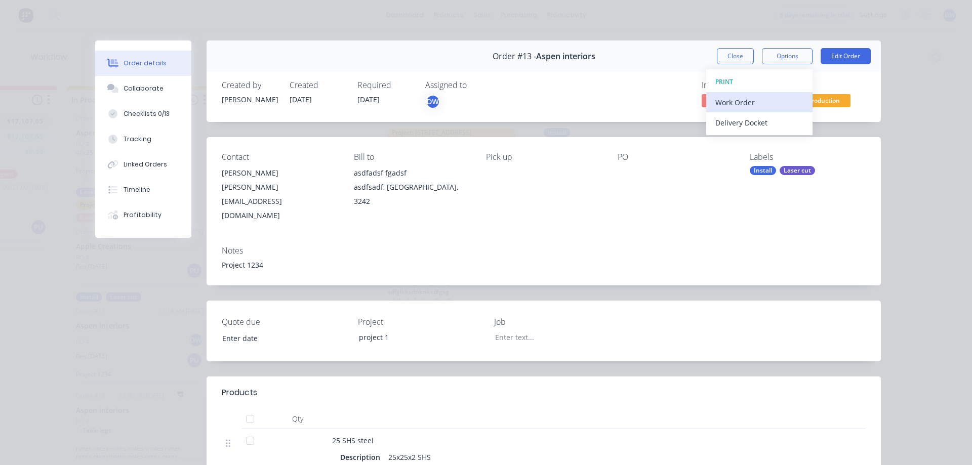
click at [753, 104] on div "Work Order" at bounding box center [760, 102] width 88 height 15
click at [735, 124] on div "Standard" at bounding box center [760, 122] width 88 height 15
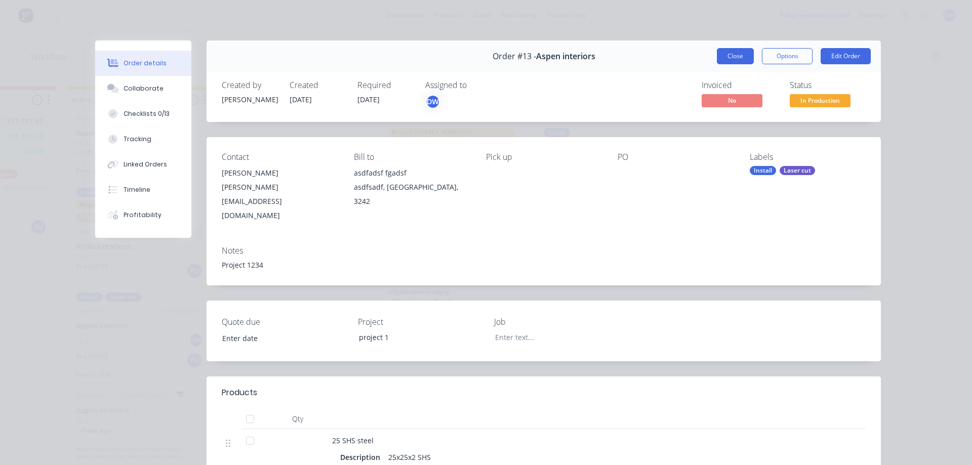
click at [730, 58] on button "Close" at bounding box center [735, 56] width 37 height 16
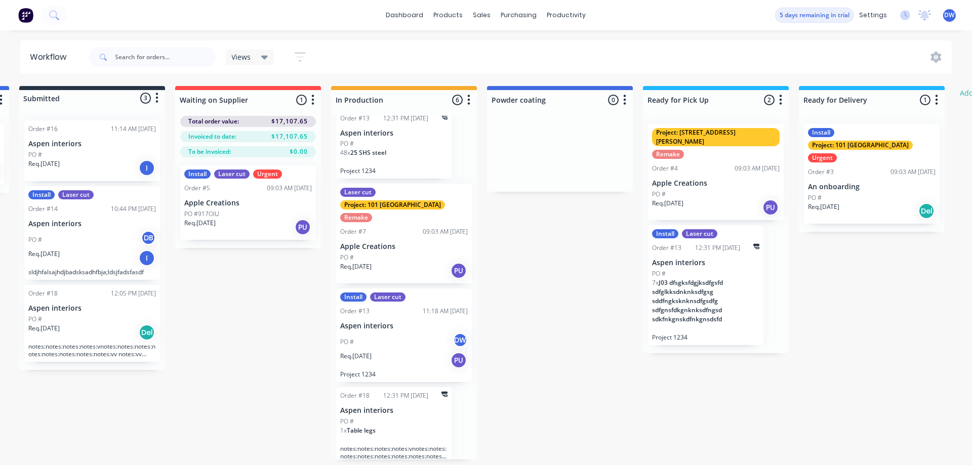
scroll to position [0, 158]
click at [376, 426] on span "Table legs" at bounding box center [361, 430] width 29 height 9
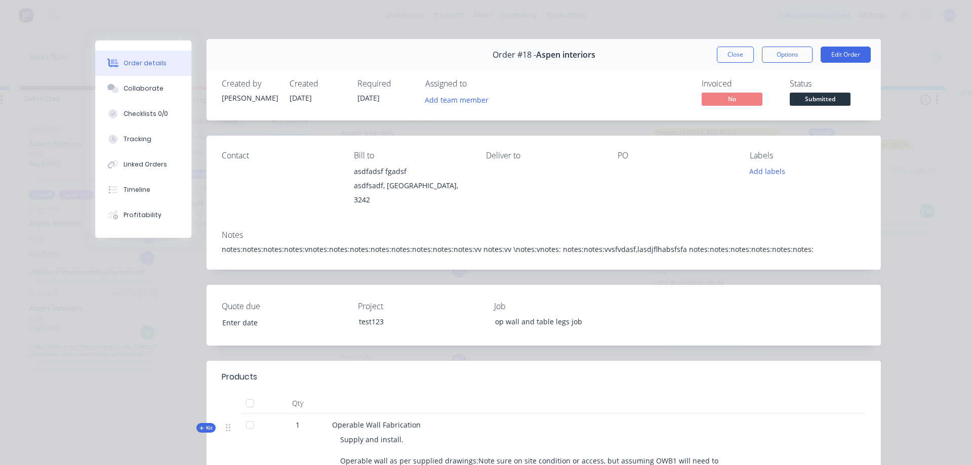
scroll to position [0, 0]
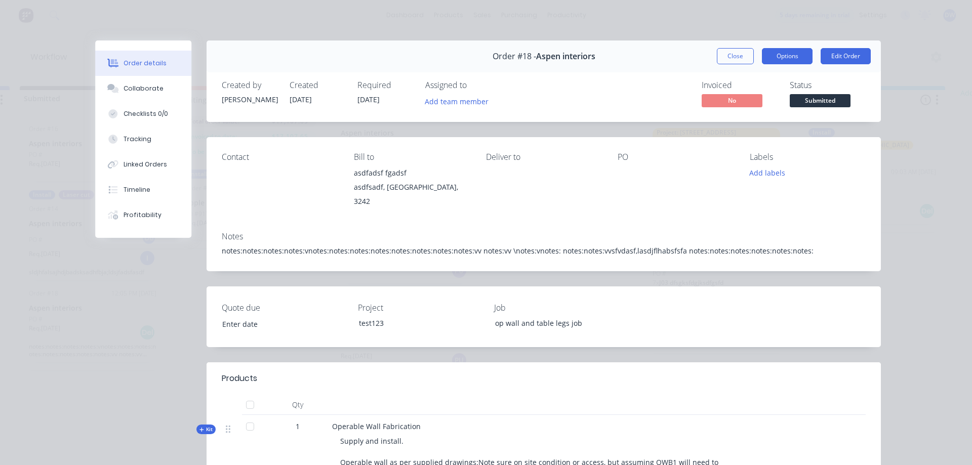
click at [777, 50] on button "Options" at bounding box center [787, 56] width 51 height 16
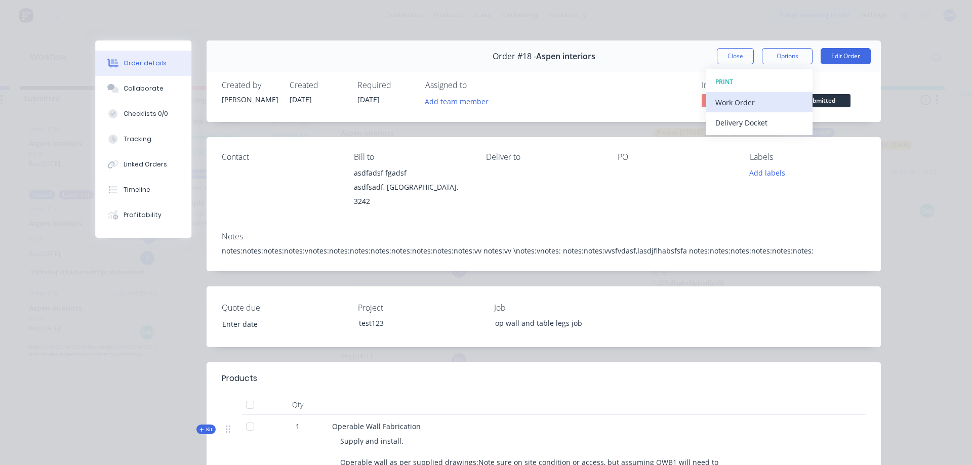
click at [742, 106] on div "Work Order" at bounding box center [760, 102] width 88 height 15
click at [737, 121] on div "Standard" at bounding box center [760, 122] width 88 height 15
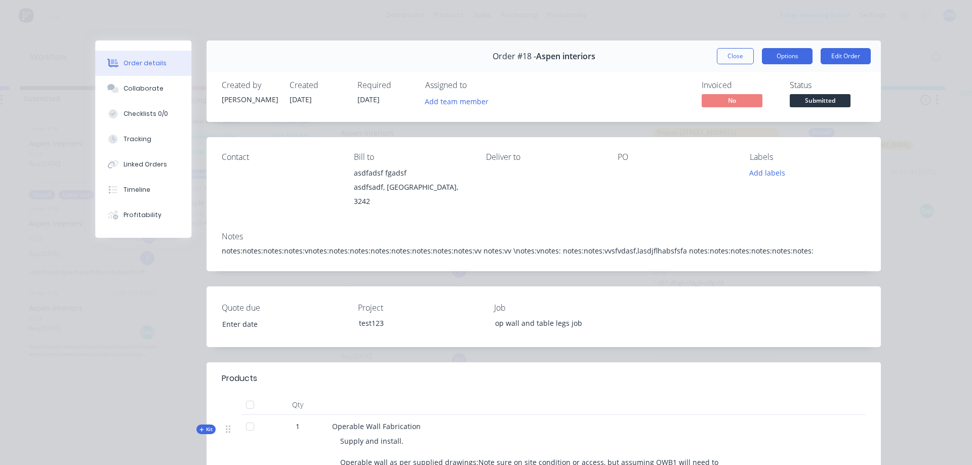
click at [796, 51] on button "Options" at bounding box center [787, 56] width 51 height 16
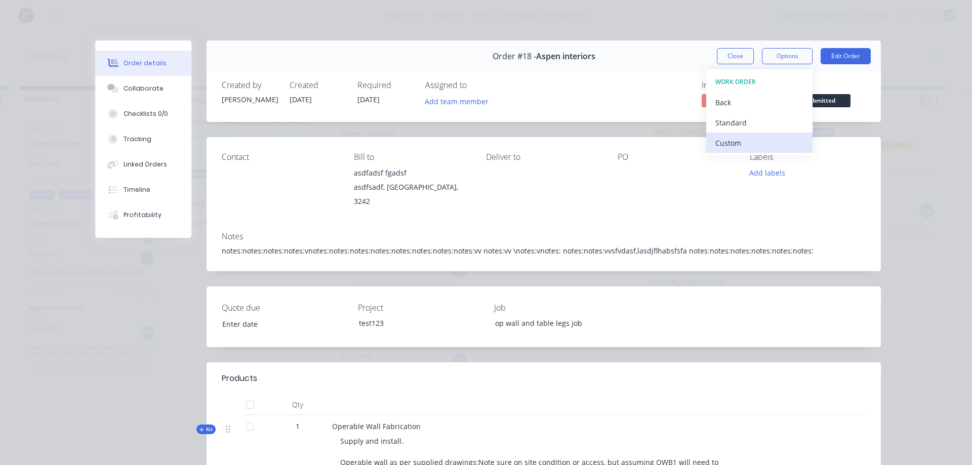
click at [752, 144] on div "Custom" at bounding box center [760, 143] width 88 height 15
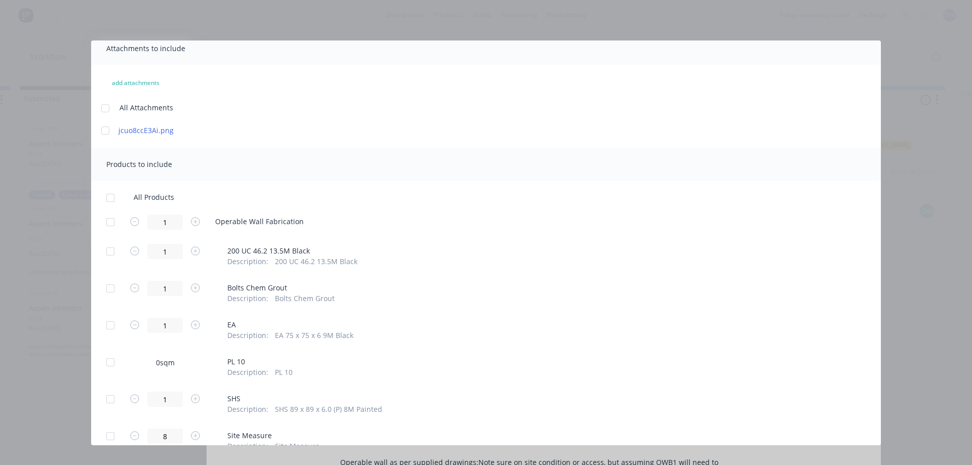
scroll to position [58, 0]
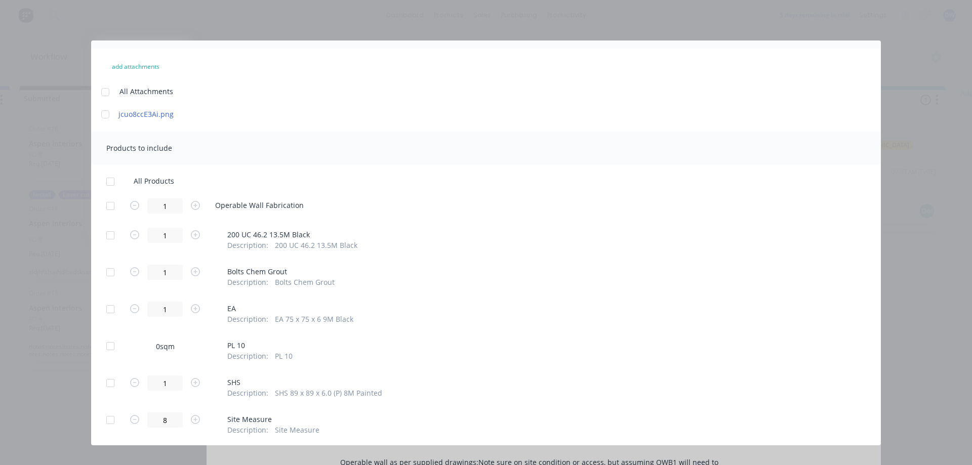
click at [111, 207] on div at bounding box center [110, 206] width 20 height 20
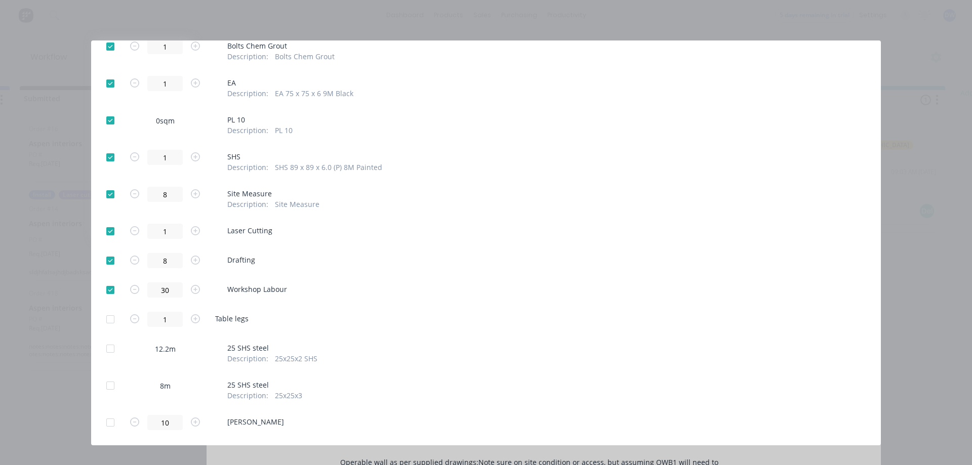
scroll to position [0, 0]
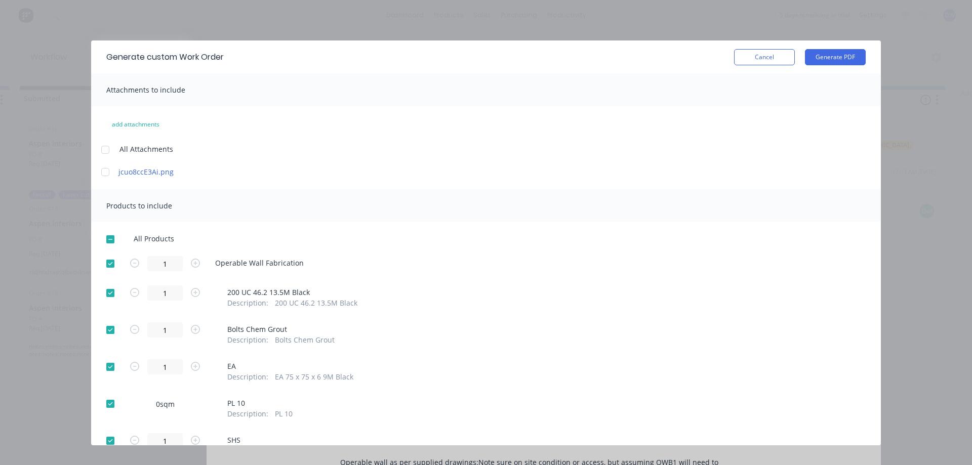
click at [111, 238] on div at bounding box center [110, 239] width 20 height 20
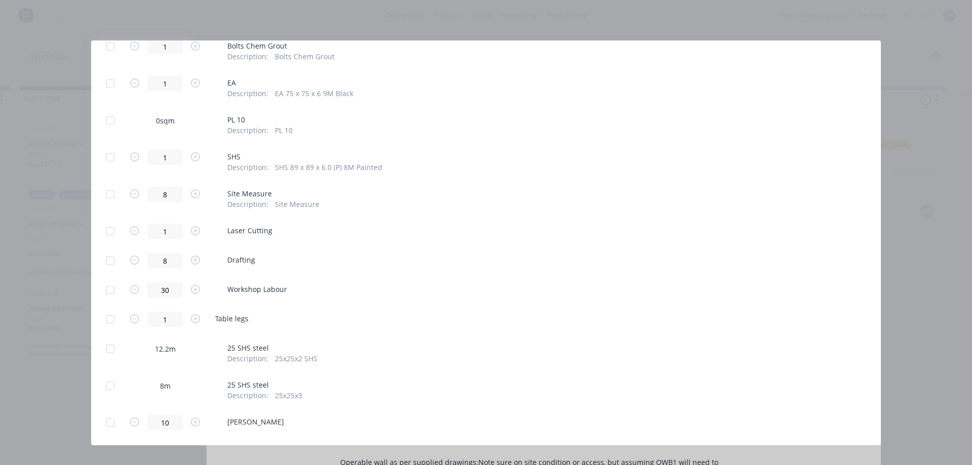
click at [107, 351] on div at bounding box center [110, 349] width 20 height 20
click at [112, 350] on div at bounding box center [110, 349] width 20 height 20
click at [113, 319] on div at bounding box center [110, 319] width 20 height 20
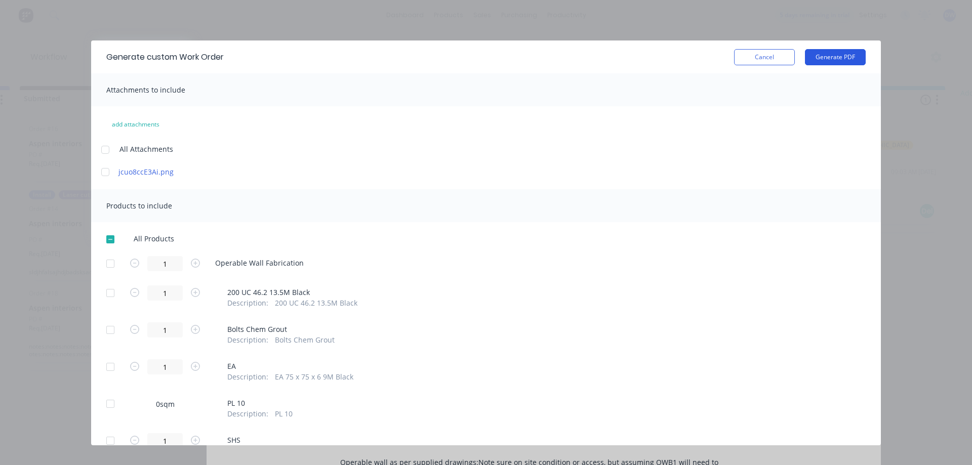
click at [822, 55] on button "Generate PDF" at bounding box center [835, 57] width 61 height 16
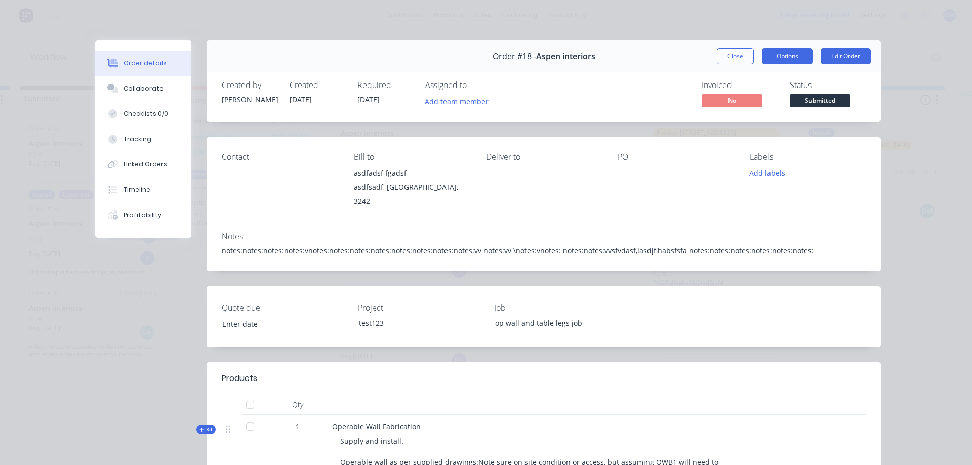
click at [791, 58] on button "Options" at bounding box center [787, 56] width 51 height 16
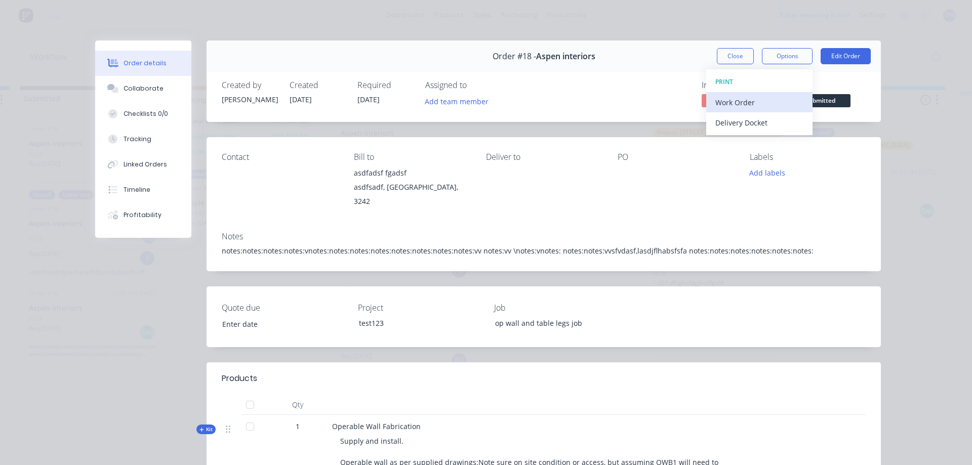
click at [755, 107] on div "Work Order" at bounding box center [760, 102] width 88 height 15
click at [744, 142] on div "Custom" at bounding box center [760, 143] width 88 height 15
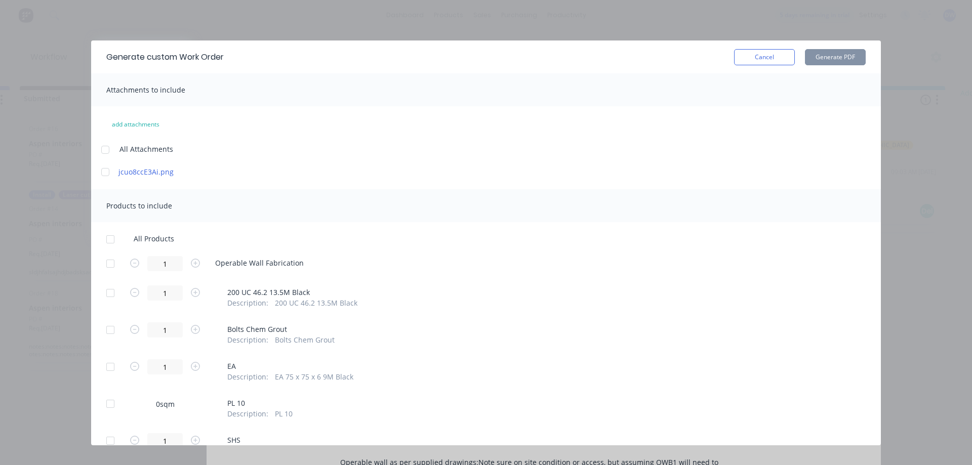
click at [107, 174] on div at bounding box center [105, 172] width 20 height 20
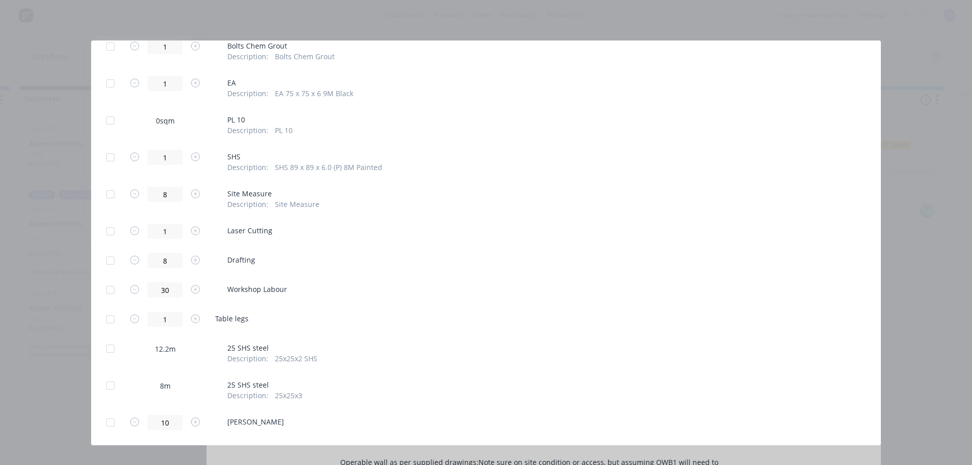
scroll to position [53, 0]
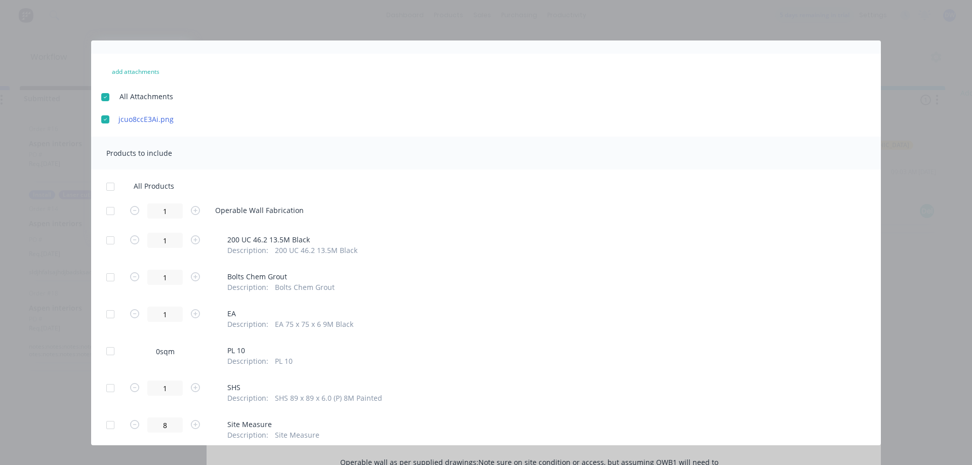
click at [111, 210] on div at bounding box center [110, 211] width 20 height 20
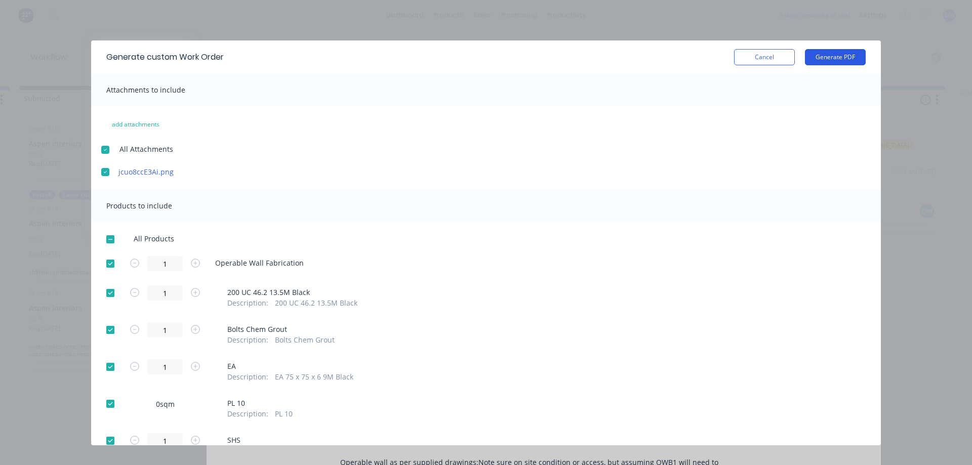
click at [827, 54] on button "Generate PDF" at bounding box center [835, 57] width 61 height 16
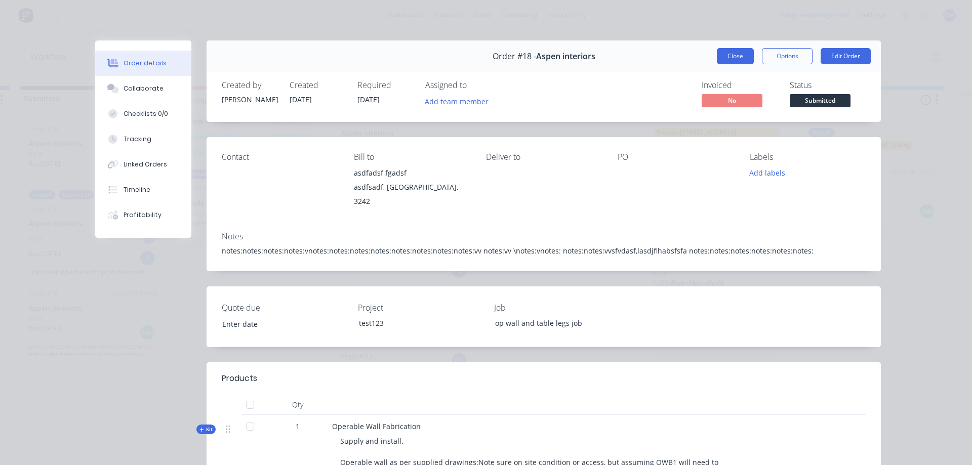
click at [725, 60] on button "Close" at bounding box center [735, 56] width 37 height 16
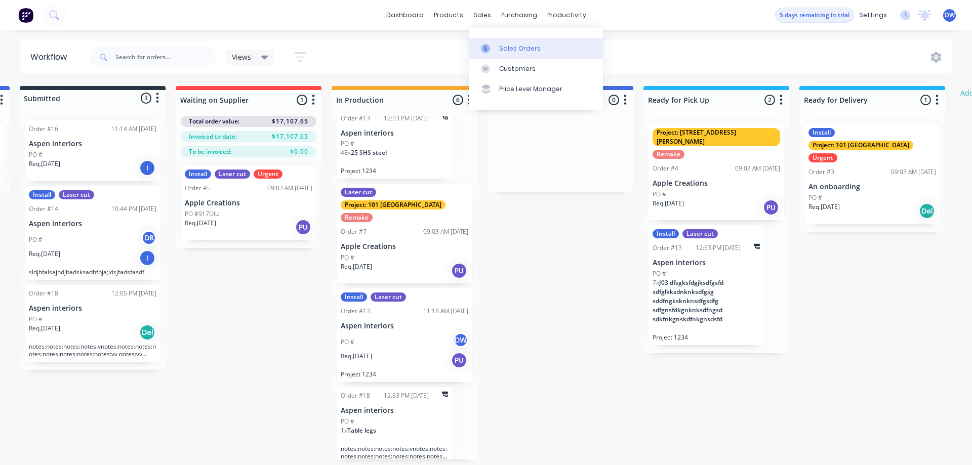
click at [493, 47] on div at bounding box center [488, 48] width 15 height 9
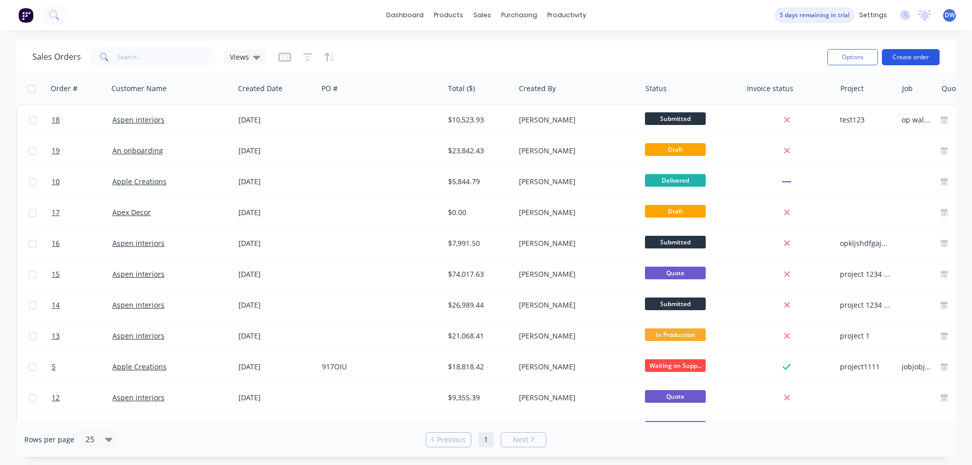
click at [907, 62] on button "Create order" at bounding box center [911, 57] width 58 height 16
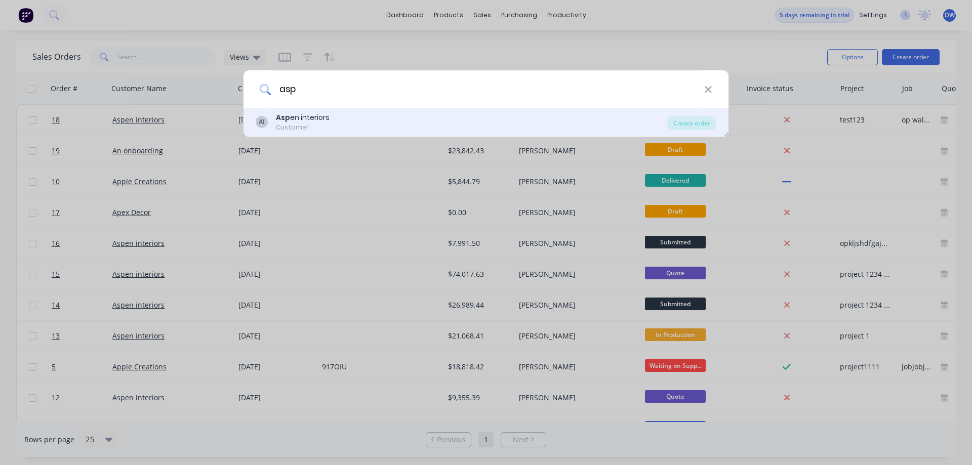
type input "asp"
click at [322, 128] on div "Customer" at bounding box center [303, 127] width 54 height 9
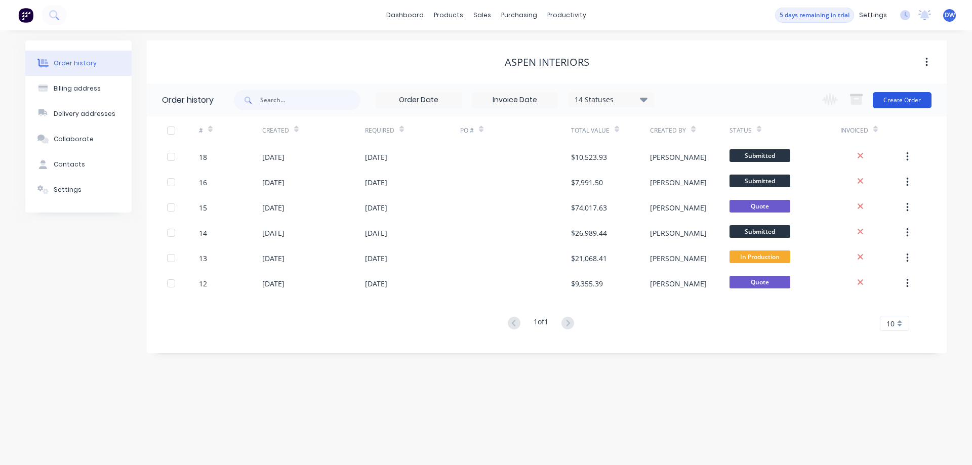
click at [895, 96] on button "Create Order" at bounding box center [902, 100] width 59 height 16
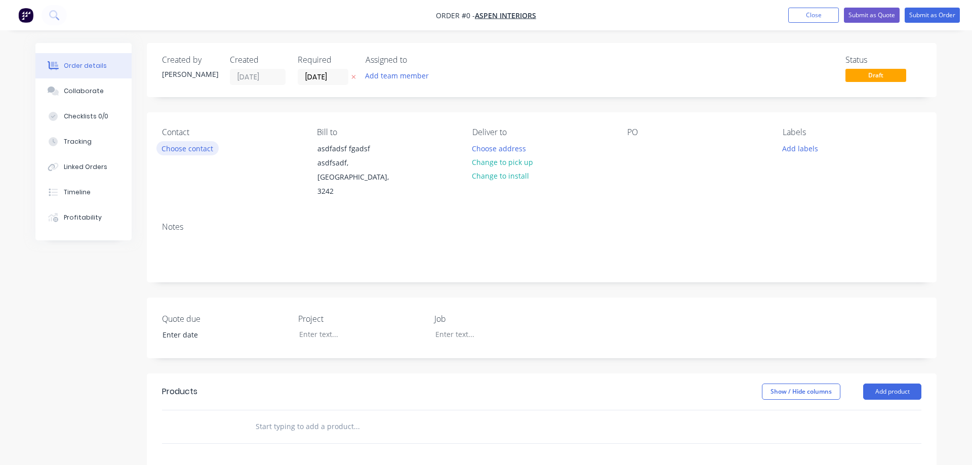
click at [195, 151] on button "Choose contact" at bounding box center [188, 148] width 62 height 14
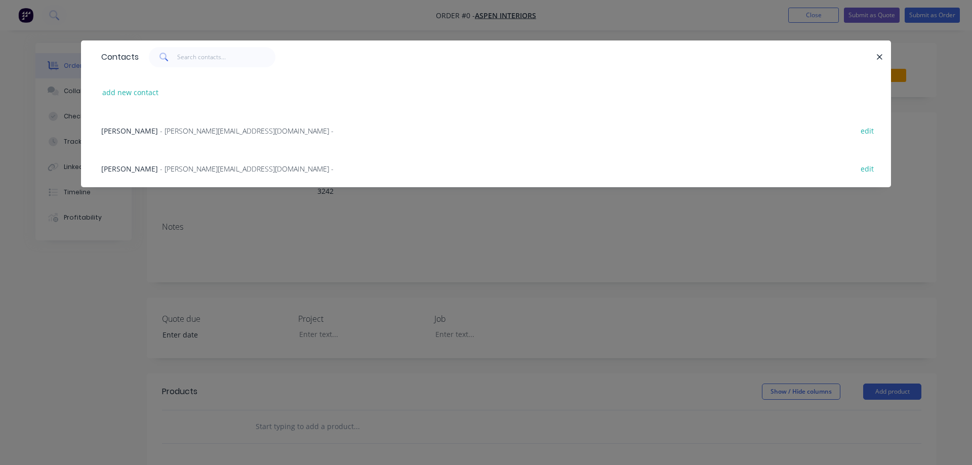
click at [160, 132] on span "- [PERSON_NAME][EMAIL_ADDRESS][DOMAIN_NAME] -" at bounding box center [247, 131] width 174 height 10
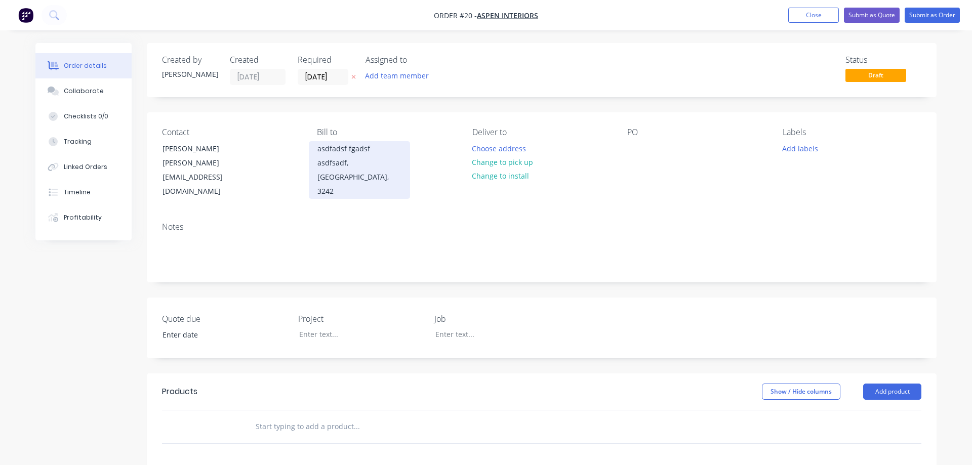
click at [337, 162] on div "asdfsadf, [GEOGRAPHIC_DATA], 3242" at bounding box center [360, 177] width 84 height 43
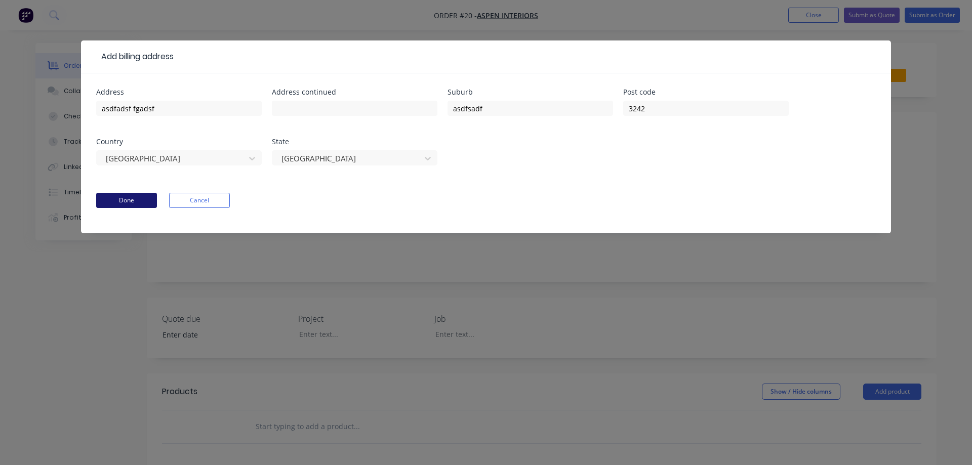
click at [131, 196] on button "Done" at bounding box center [126, 200] width 61 height 15
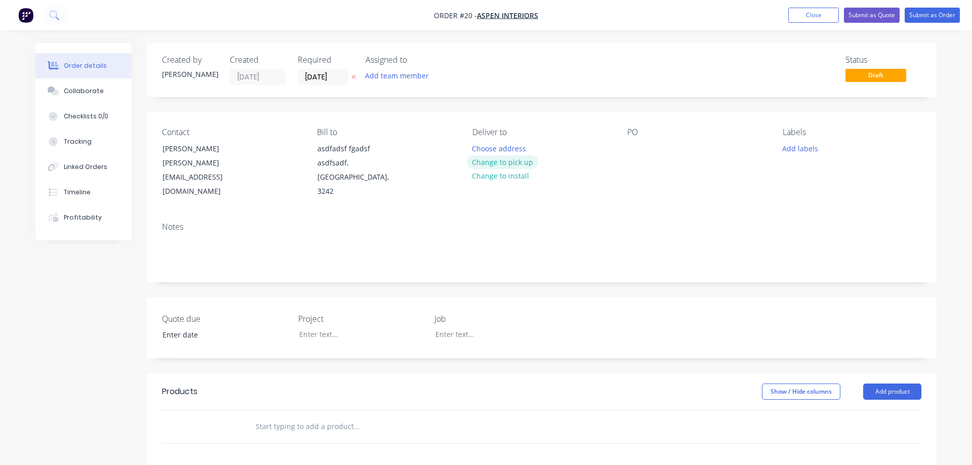
click at [511, 164] on button "Change to pick up" at bounding box center [503, 162] width 72 height 14
click at [643, 153] on div at bounding box center [636, 148] width 16 height 15
click at [217, 328] on input at bounding box center [218, 335] width 126 height 15
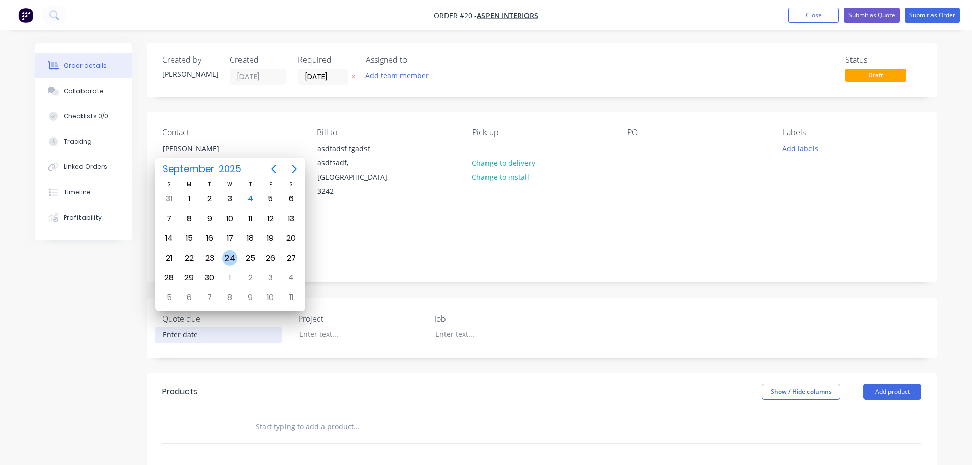
click at [237, 259] on div "24" at bounding box center [229, 258] width 15 height 15
type input "[DATE]"
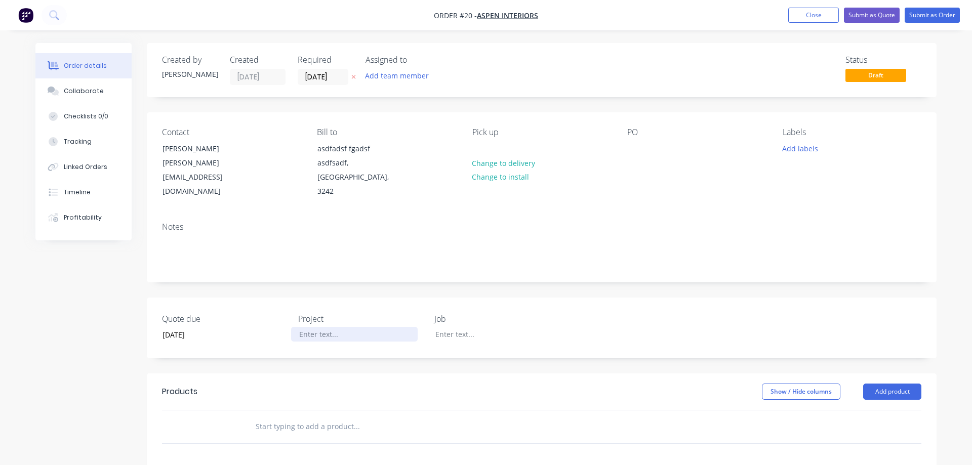
click at [317, 327] on div at bounding box center [354, 334] width 127 height 15
click at [454, 327] on div at bounding box center [490, 334] width 127 height 15
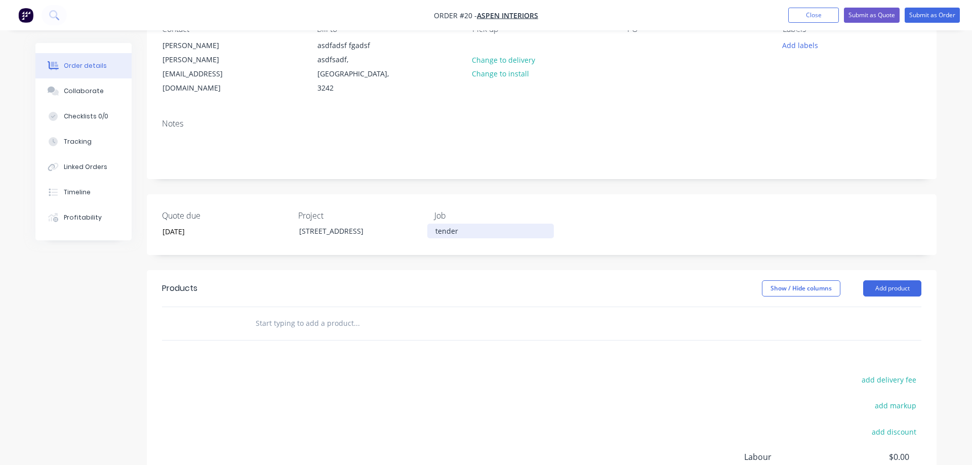
scroll to position [207, 0]
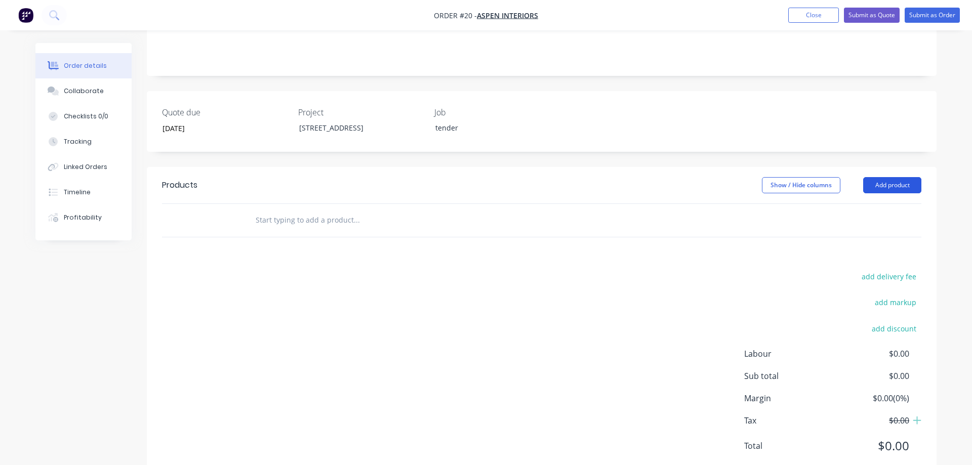
click at [892, 177] on button "Add product" at bounding box center [893, 185] width 58 height 16
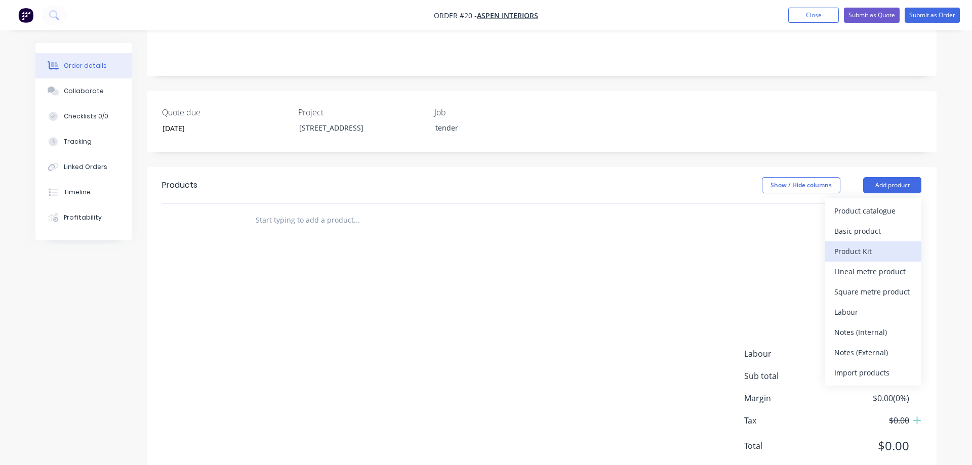
click at [865, 244] on div "Product Kit" at bounding box center [874, 251] width 78 height 15
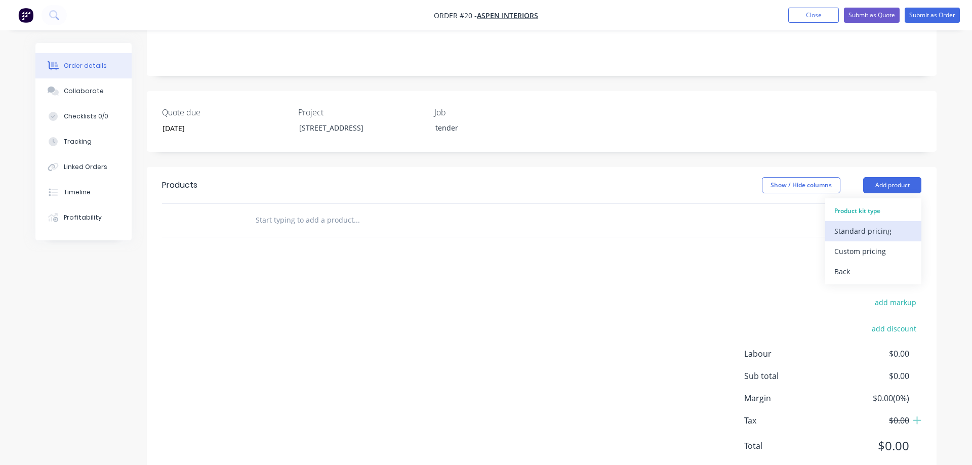
click at [878, 224] on div "Standard pricing" at bounding box center [874, 231] width 78 height 15
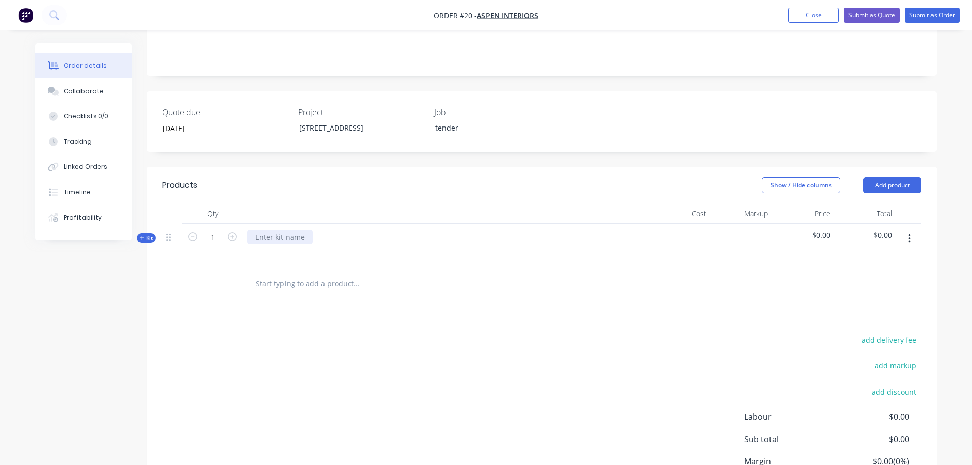
click at [306, 230] on div at bounding box center [280, 237] width 66 height 15
paste div
click at [339, 274] on input "text" at bounding box center [356, 284] width 203 height 20
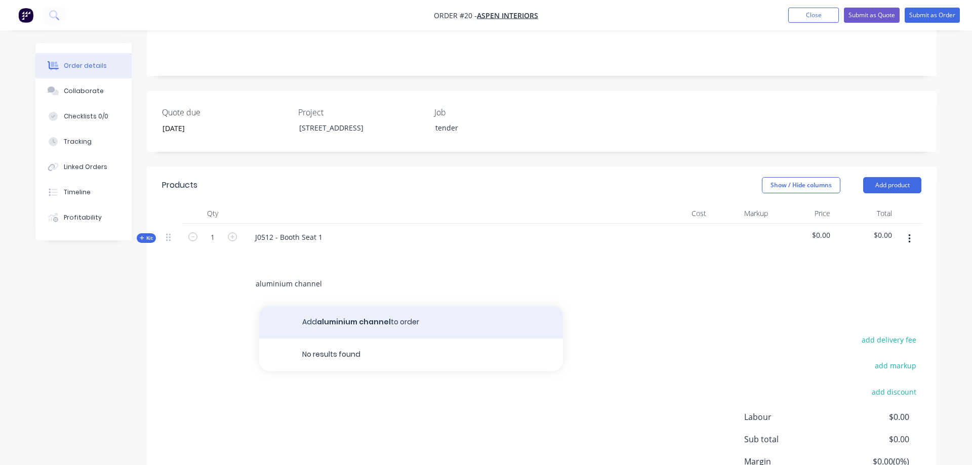
type input "aluminium channel"
click at [355, 309] on button "Add aluminium channel to order" at bounding box center [411, 322] width 304 height 32
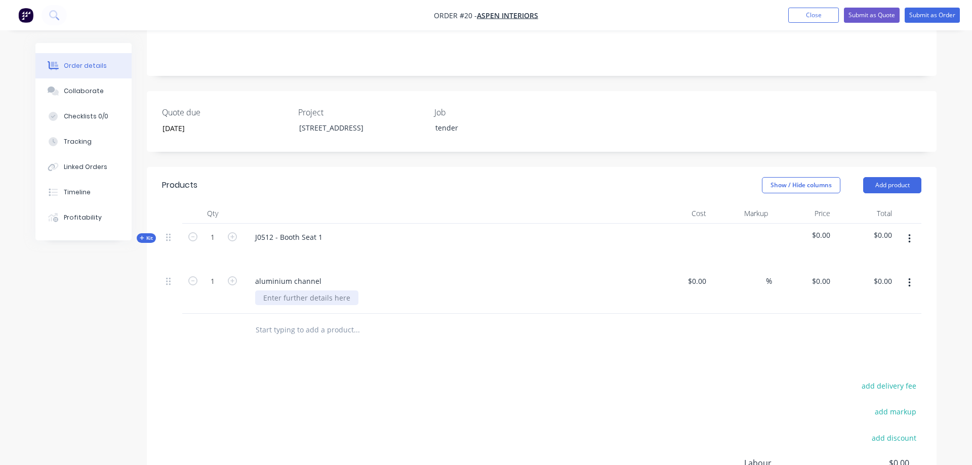
click at [346, 291] on div at bounding box center [306, 298] width 103 height 15
click at [695, 274] on input at bounding box center [698, 281] width 23 height 15
type input "$123.00"
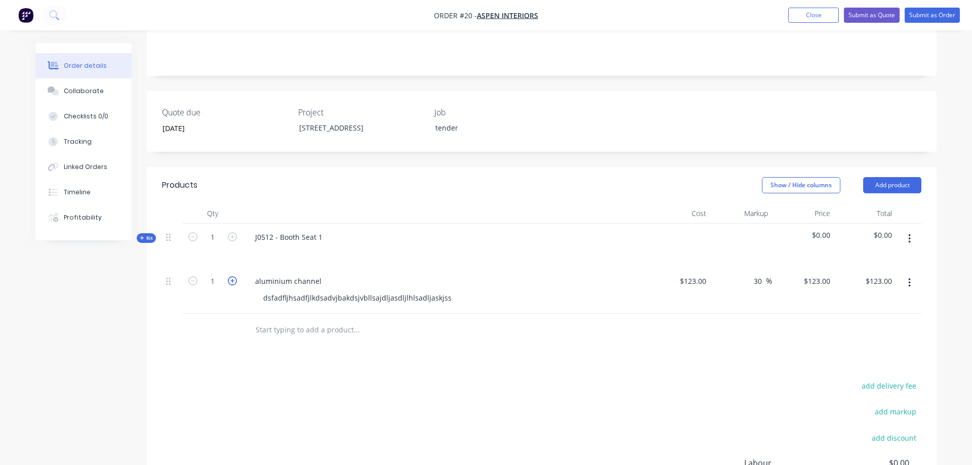
type input "30"
type input "$159.90"
click at [232, 277] on icon "button" at bounding box center [232, 281] width 9 height 9
type input "2"
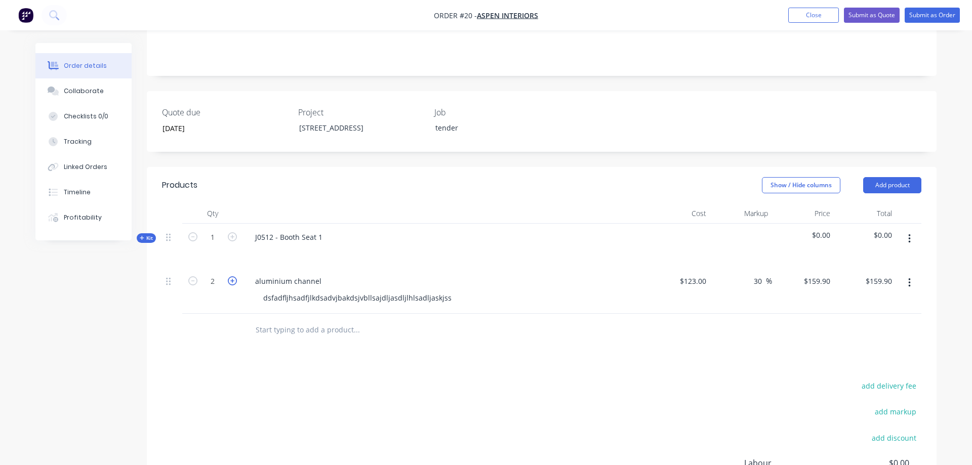
type input "$319.80"
click at [232, 277] on icon "button" at bounding box center [232, 281] width 9 height 9
type input "3"
type input "$479.70"
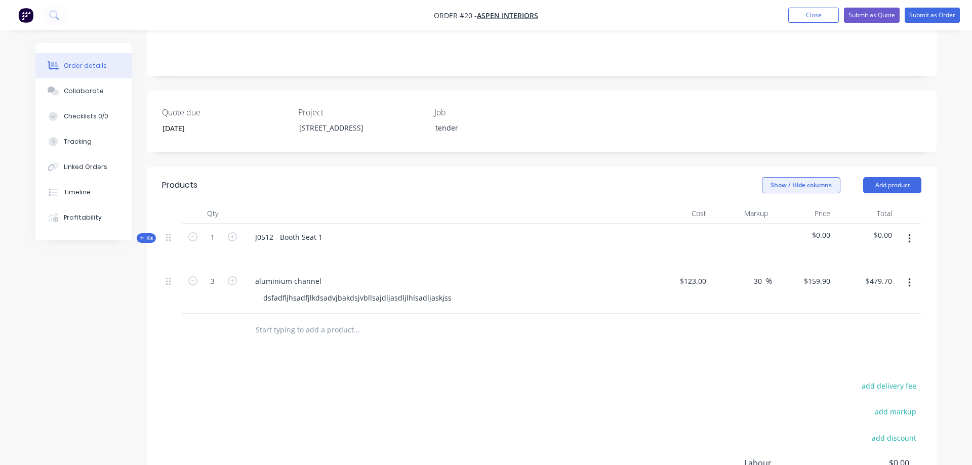
click at [774, 177] on button "Show / Hide columns" at bounding box center [801, 185] width 79 height 16
click at [774, 229] on span at bounding box center [770, 231] width 9 height 9
click at [766, 227] on input "Discount" at bounding box center [766, 227] width 0 height 0
click at [776, 230] on span at bounding box center [778, 231] width 9 height 9
click at [766, 227] on input "Discount" at bounding box center [766, 227] width 0 height 0
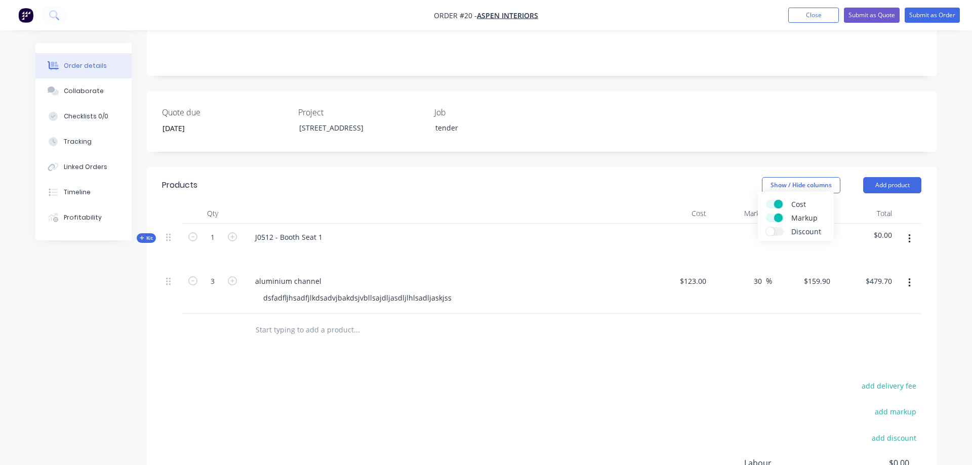
click at [777, 215] on span at bounding box center [778, 218] width 9 height 9
click at [766, 214] on input "Markup" at bounding box center [766, 214] width 0 height 0
click at [774, 217] on span at bounding box center [770, 218] width 9 height 9
click at [766, 214] on input "Markup" at bounding box center [766, 214] width 0 height 0
click at [778, 204] on span at bounding box center [778, 204] width 9 height 9
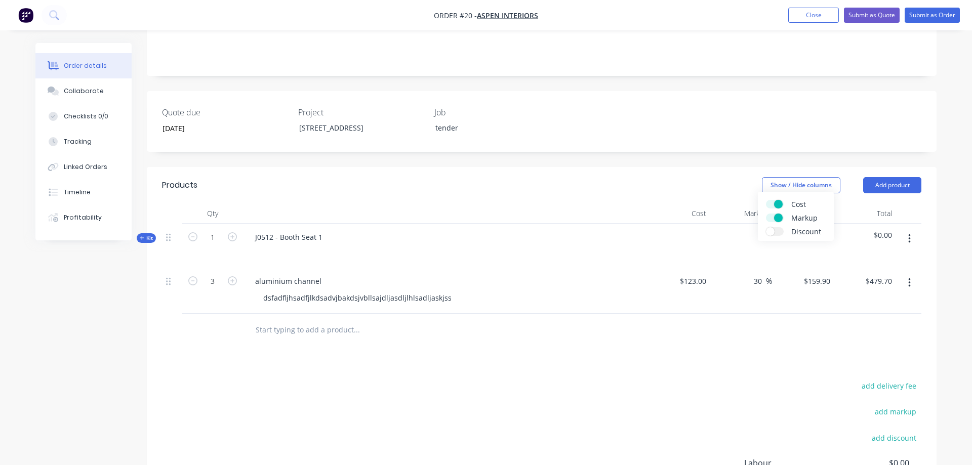
click at [766, 200] on input "Cost" at bounding box center [766, 200] width 0 height 0
click at [777, 202] on label "Cost" at bounding box center [775, 204] width 18 height 9
click at [766, 200] on input "Cost" at bounding box center [766, 200] width 0 height 0
click at [725, 338] on div "Products Show / Hide columns Add product Qty Cost Markup Price Total Kit 1 J051…" at bounding box center [542, 378] width 790 height 423
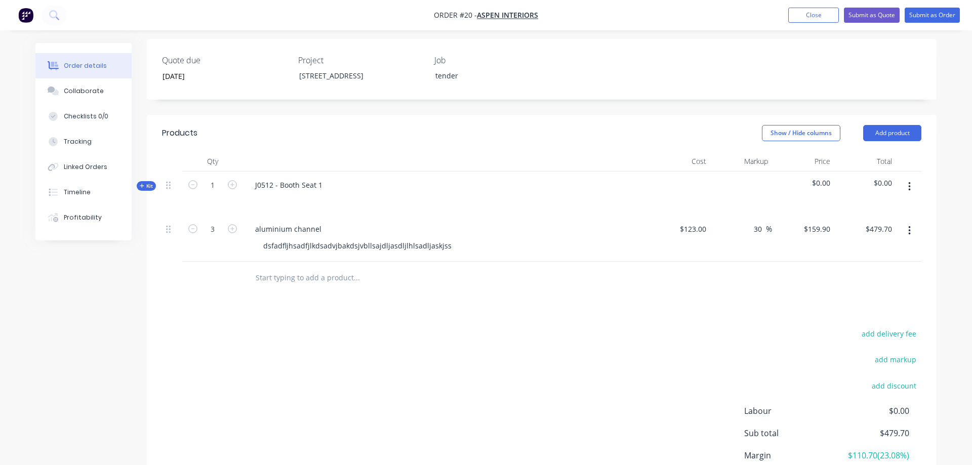
scroll to position [229, 0]
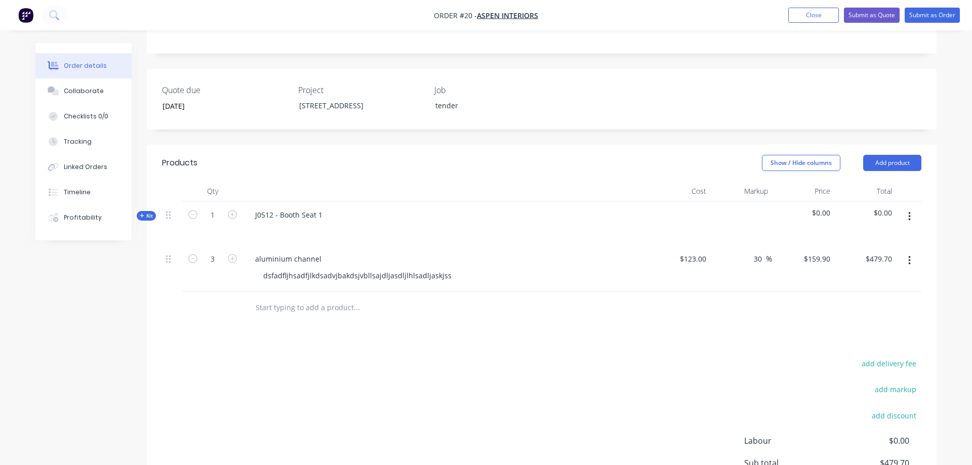
click at [457, 369] on div "add delivery fee add markup add discount Labour $0.00 Sub total $479.70 Margin …" at bounding box center [542, 455] width 760 height 196
click at [146, 212] on span "Kit" at bounding box center [146, 216] width 13 height 8
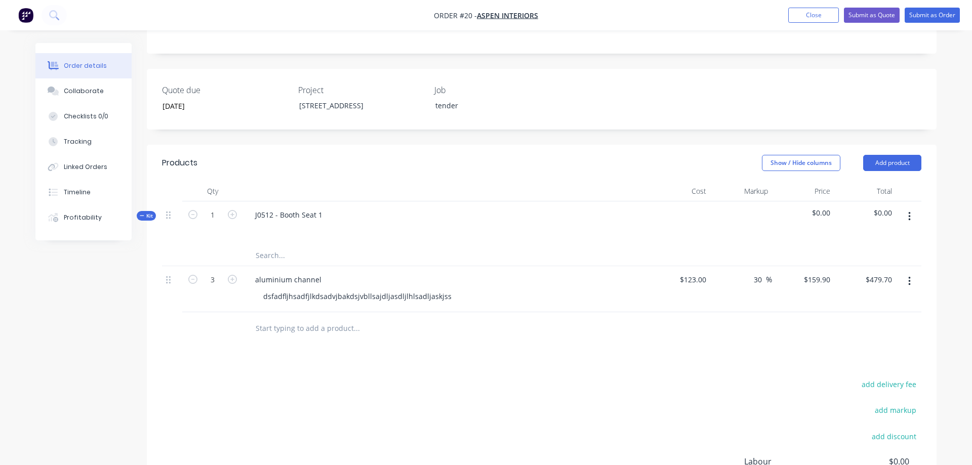
click at [146, 212] on span "Kit" at bounding box center [146, 216] width 13 height 8
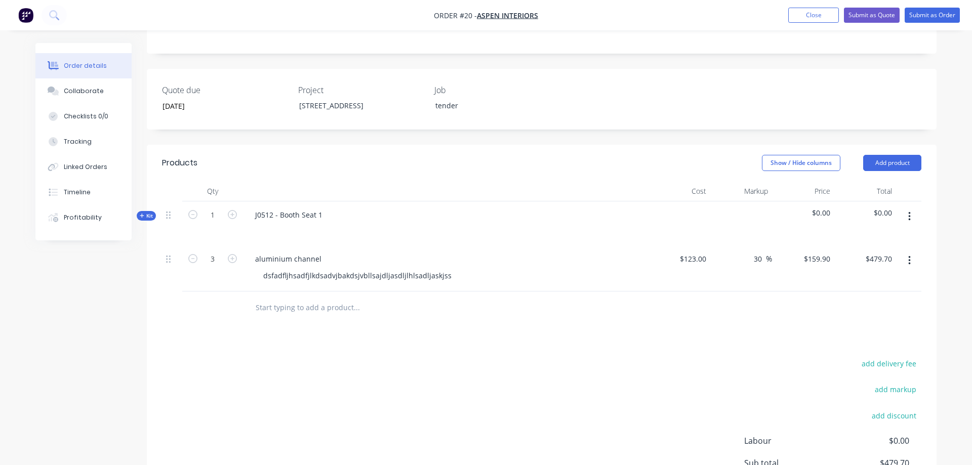
click at [146, 212] on span "Kit" at bounding box center [146, 216] width 13 height 8
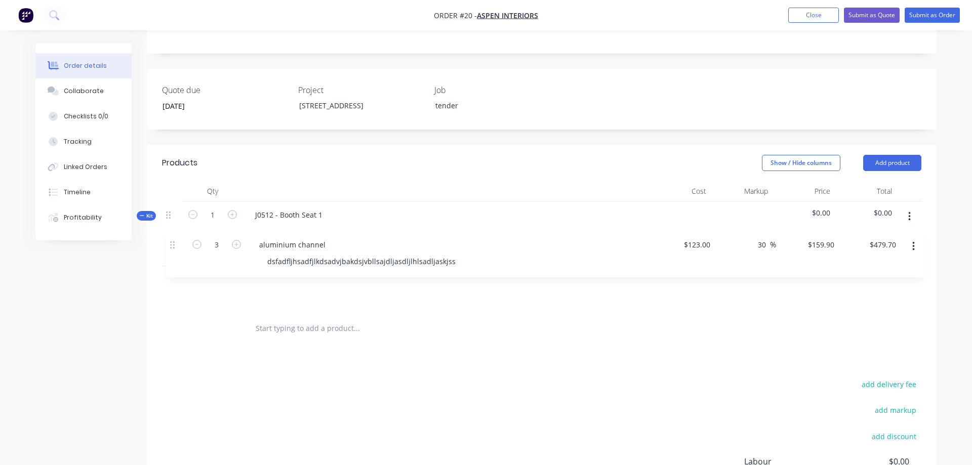
drag, startPoint x: 169, startPoint y: 265, endPoint x: 173, endPoint y: 242, distance: 23.6
click at [173, 242] on div "Kit 1 J0512 - Booth Seat 1 $0.00 $0.00 3 aluminium channel dsfadfljhsadfjlkdsad…" at bounding box center [542, 257] width 760 height 111
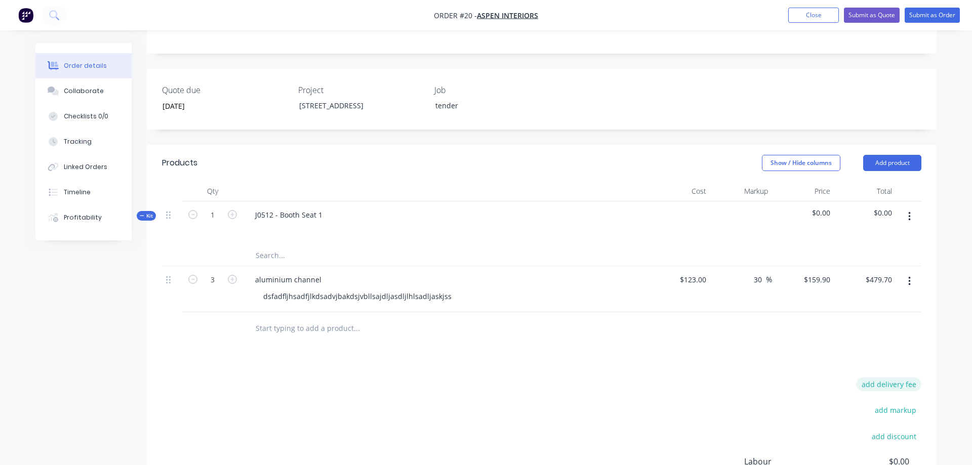
click at [878, 378] on button "add delivery fee" at bounding box center [888, 385] width 65 height 14
type input "110"
click input "submit" at bounding box center [0, 0] width 0 height 0
click at [895, 399] on button "add markup" at bounding box center [896, 406] width 52 height 14
type input "30"
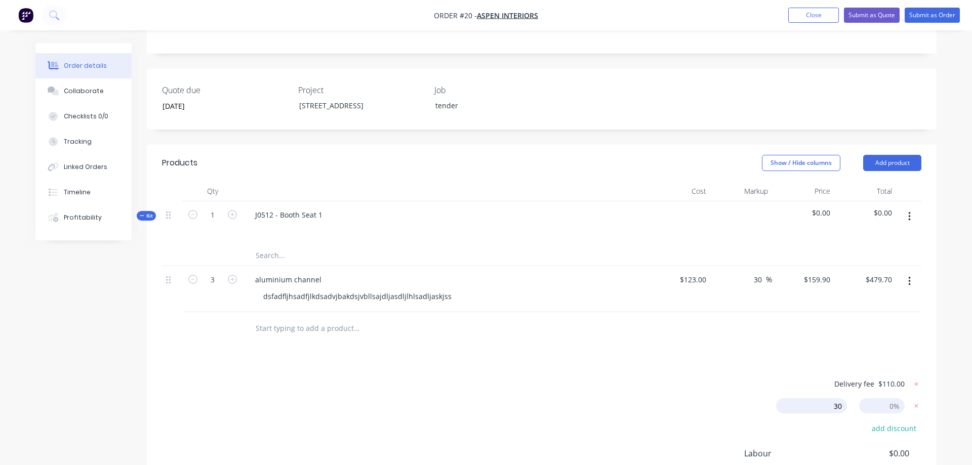
click at [721, 398] on div "Delivery fee $110.00 30 30 Markup name (Optional) 0% add discount Labour $0.00 …" at bounding box center [542, 472] width 760 height 188
click at [885, 399] on input at bounding box center [882, 406] width 46 height 15
type input "30"
type input "$207.87"
type input "$623.61"
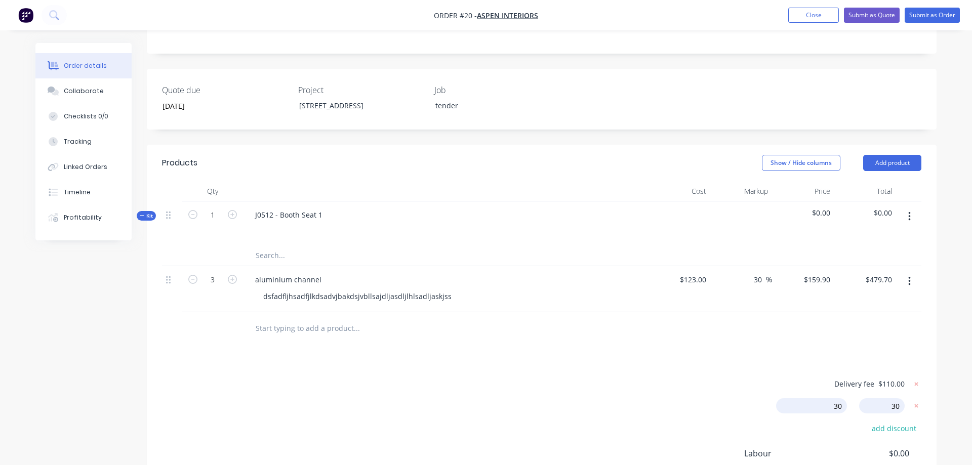
type input "69"
click at [676, 372] on div "Order details Collaborate Checklists 0/0 Tracking Linked Orders Timeline Profit…" at bounding box center [486, 204] width 922 height 781
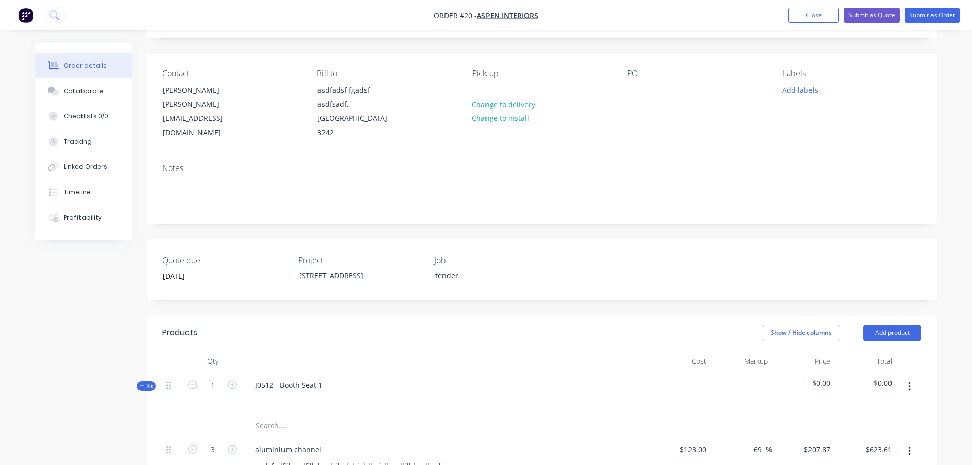
scroll to position [0, 0]
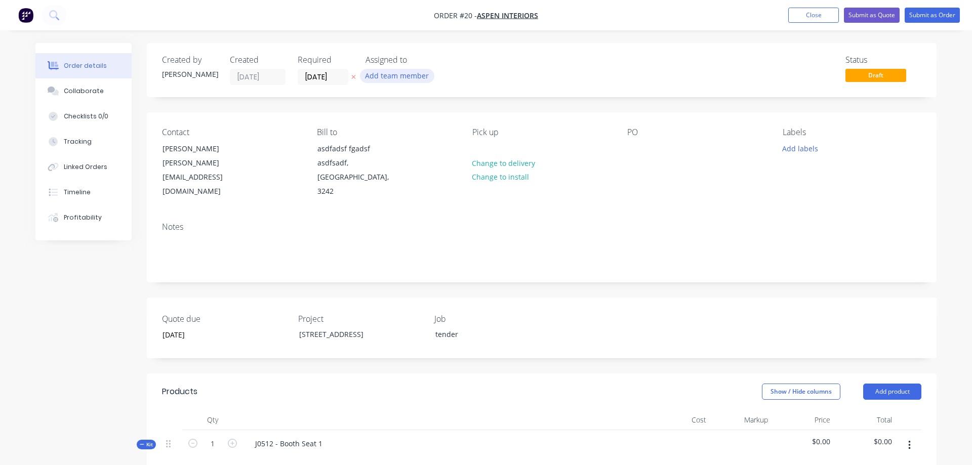
click at [419, 83] on button "Add team member" at bounding box center [397, 76] width 74 height 14
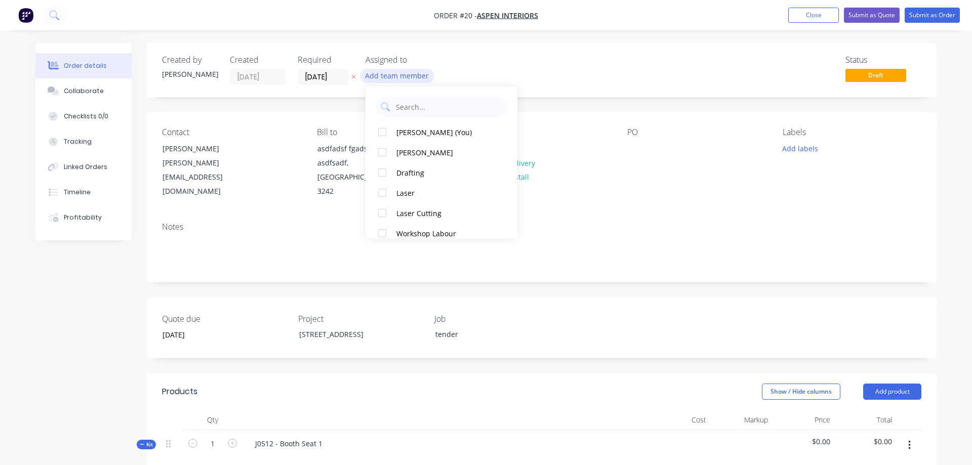
click at [416, 79] on button "Add team member" at bounding box center [397, 76] width 74 height 14
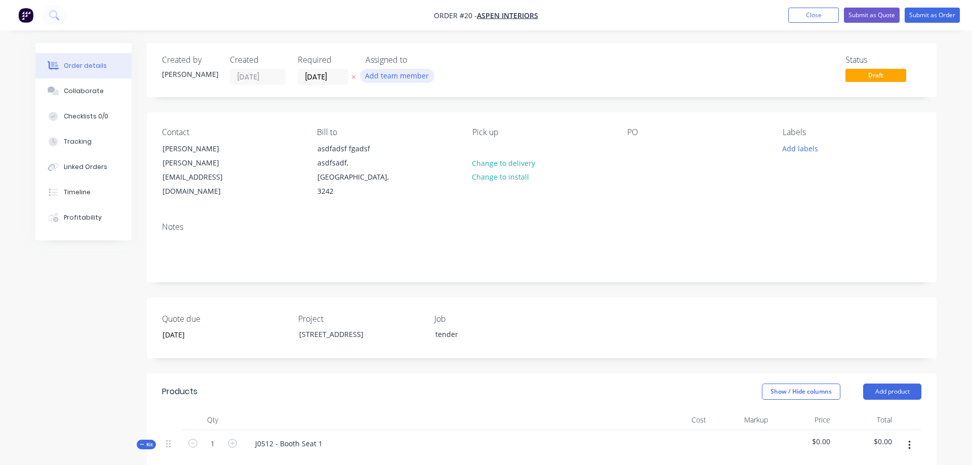
click at [416, 79] on button "Add team member" at bounding box center [397, 76] width 74 height 14
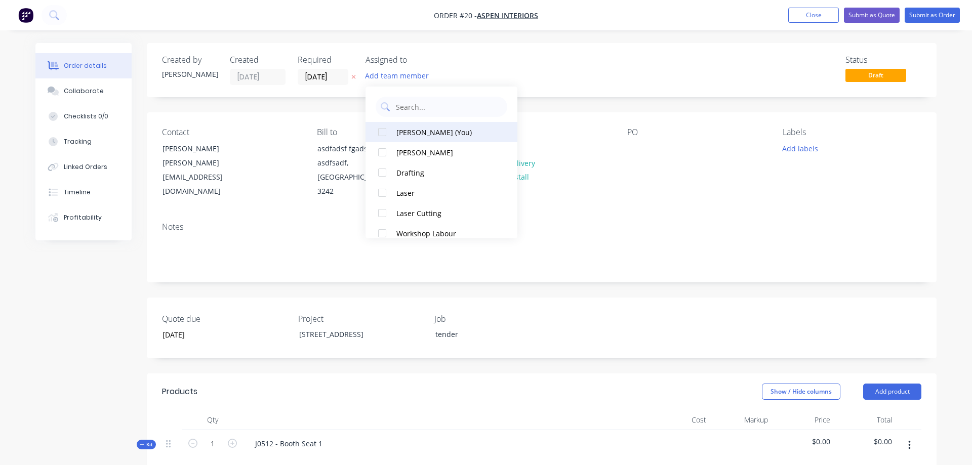
click at [436, 135] on div "[PERSON_NAME] (You)" at bounding box center [447, 132] width 101 height 11
click at [584, 70] on div "Status Draft" at bounding box center [694, 70] width 455 height 30
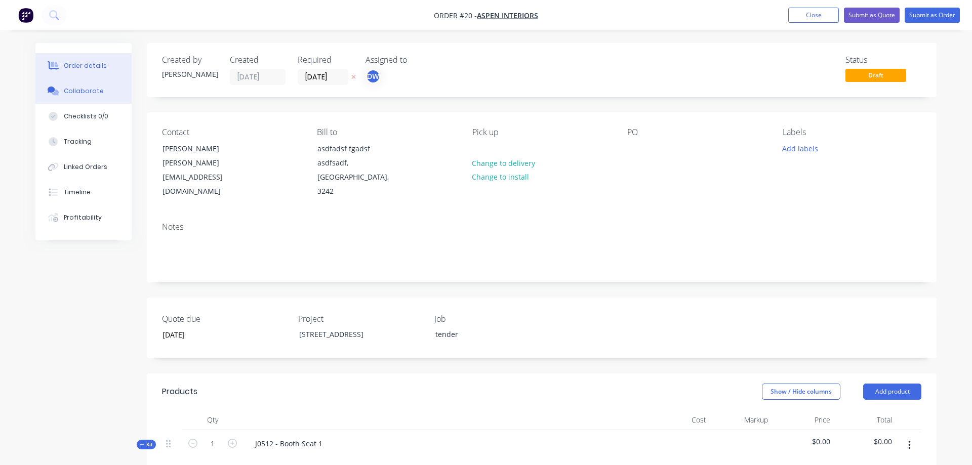
click at [75, 98] on button "Collaborate" at bounding box center [83, 91] width 96 height 25
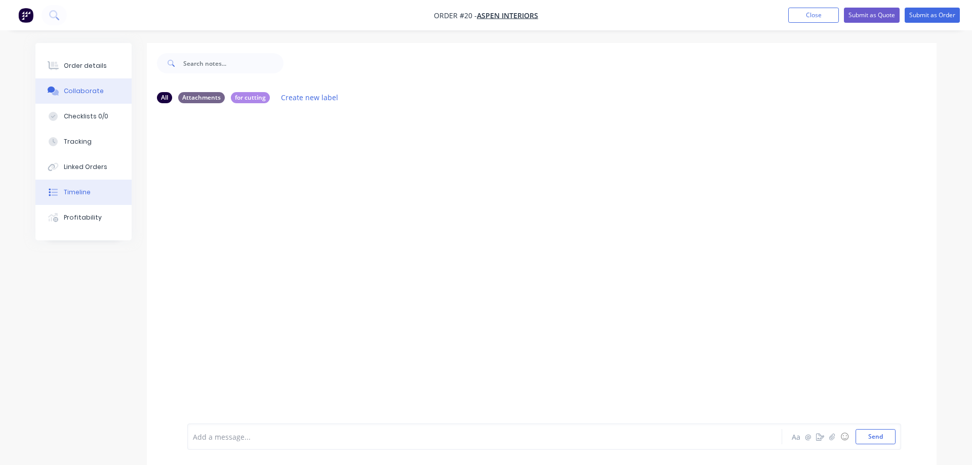
click at [70, 198] on button "Timeline" at bounding box center [83, 192] width 96 height 25
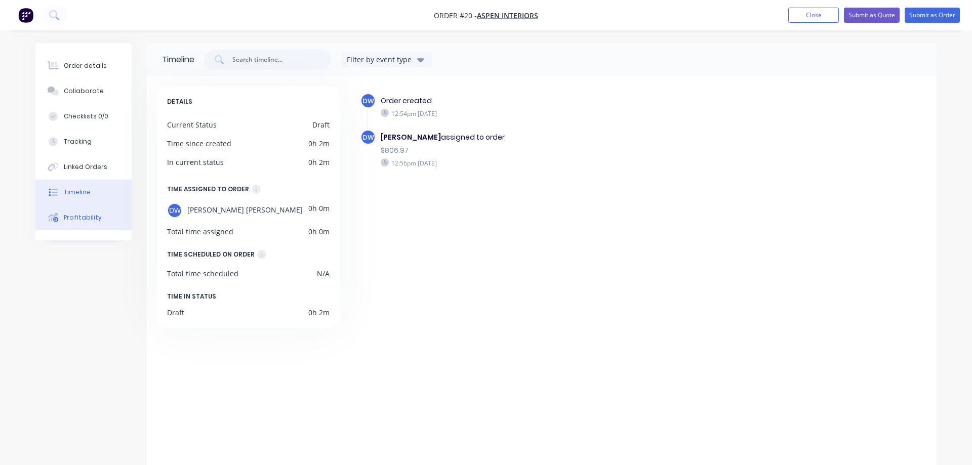
click at [77, 219] on div "Profitability" at bounding box center [83, 217] width 38 height 9
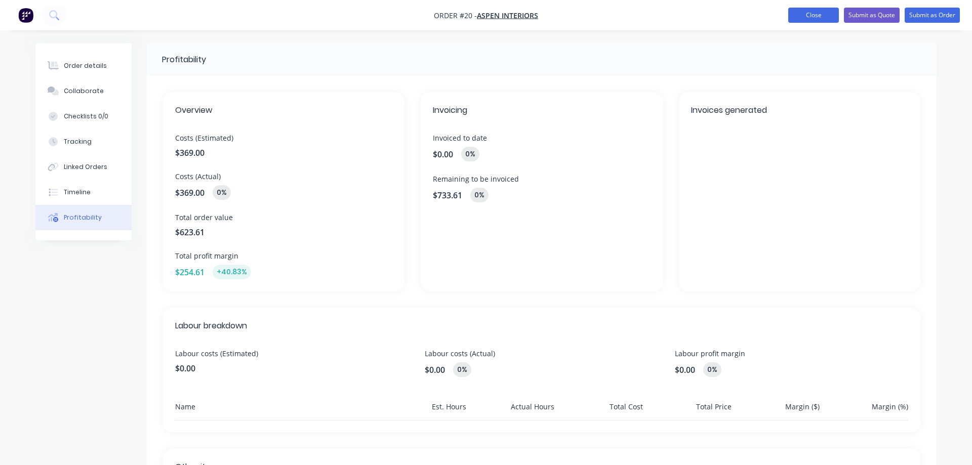
click at [808, 16] on button "Close" at bounding box center [814, 15] width 51 height 15
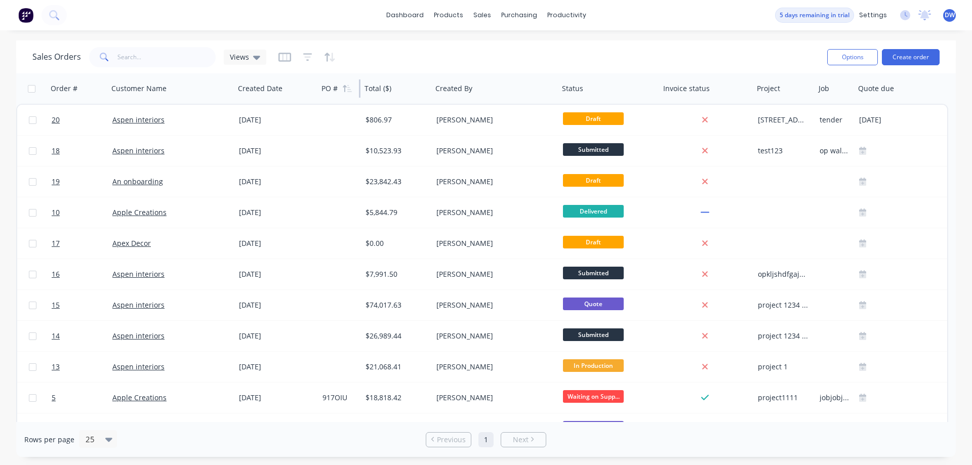
drag, startPoint x: 444, startPoint y: 87, endPoint x: 332, endPoint y: 88, distance: 111.9
click at [332, 88] on div "PO #" at bounding box center [339, 88] width 43 height 30
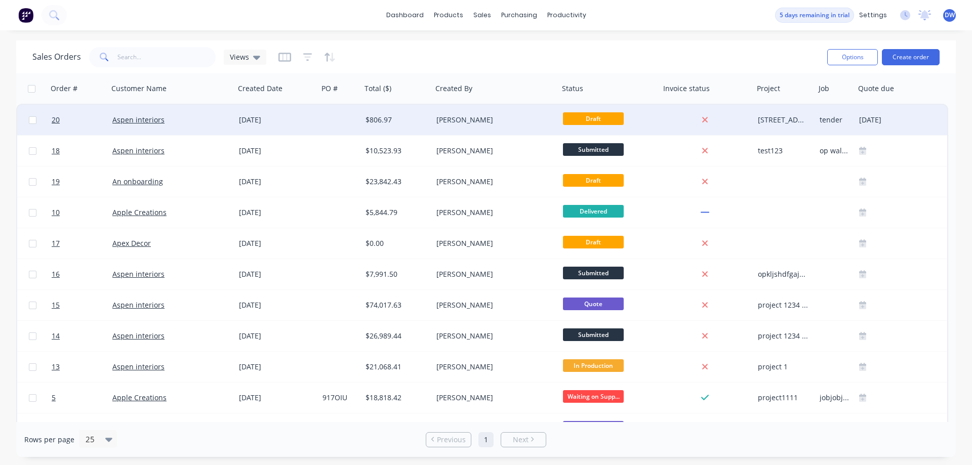
click at [396, 123] on div "$806.97" at bounding box center [396, 120] width 60 height 10
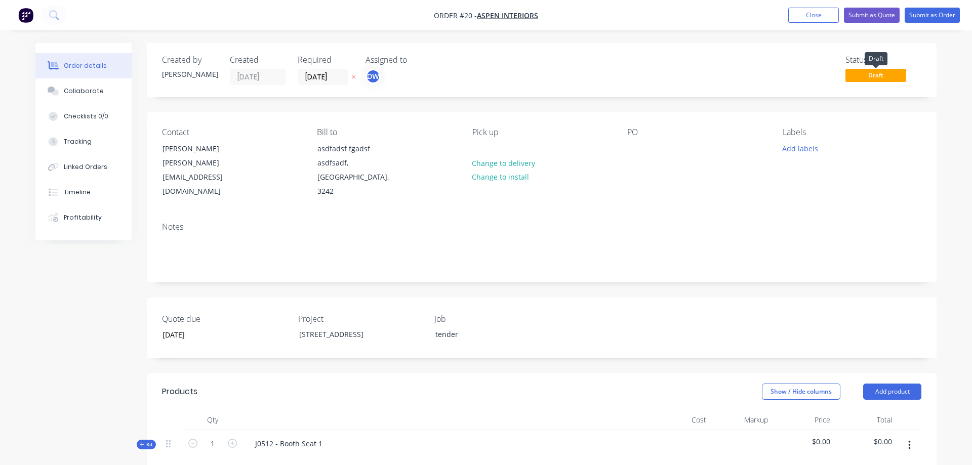
click at [877, 76] on span "Draft" at bounding box center [876, 75] width 61 height 13
click at [867, 112] on div "Created by [PERSON_NAME] Created [DATE] Required [DATE] Assigned to DW Status D…" at bounding box center [542, 427] width 790 height 769
click at [867, 78] on span "Draft" at bounding box center [876, 75] width 61 height 13
click at [867, 77] on span "Draft" at bounding box center [876, 75] width 61 height 13
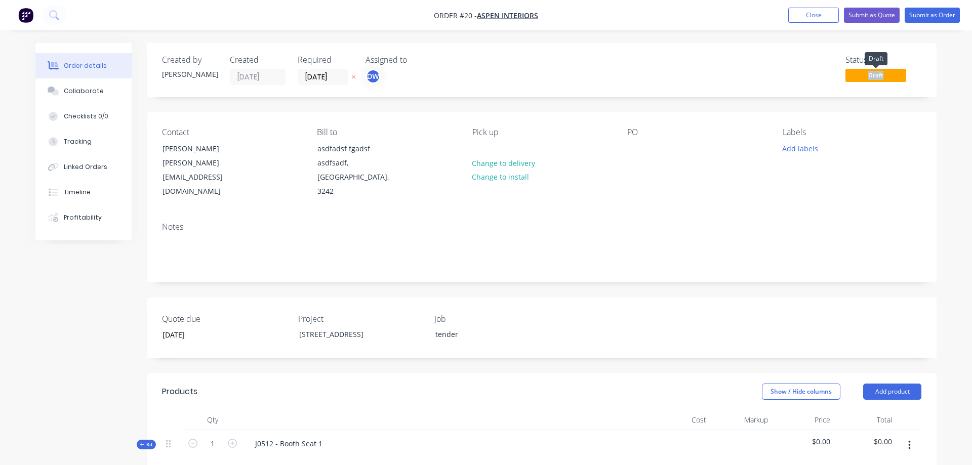
click at [867, 77] on span "Draft" at bounding box center [876, 75] width 61 height 13
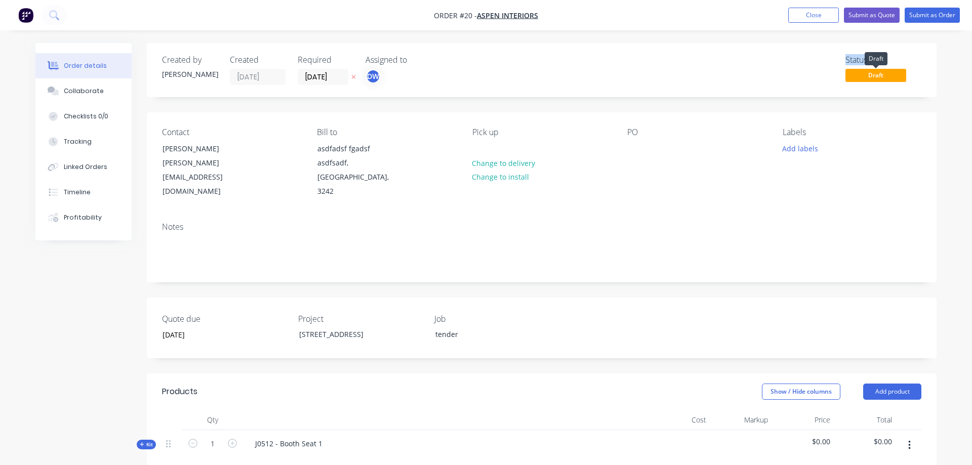
click at [867, 77] on span "Draft" at bounding box center [876, 75] width 61 height 13
click at [853, 77] on span "Draft" at bounding box center [876, 75] width 61 height 13
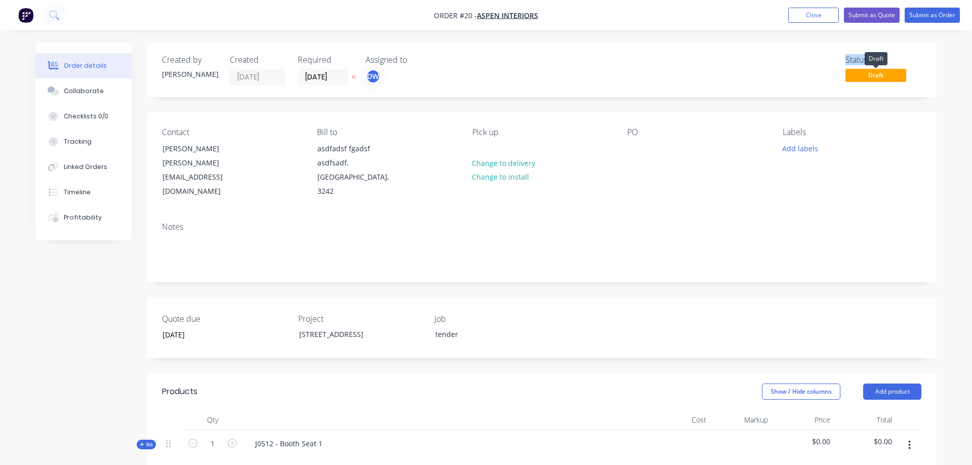
click at [853, 77] on span "Draft" at bounding box center [876, 75] width 61 height 13
click at [824, 80] on div "Status Draft" at bounding box center [694, 70] width 455 height 30
click at [814, 16] on button "Close" at bounding box center [814, 15] width 51 height 15
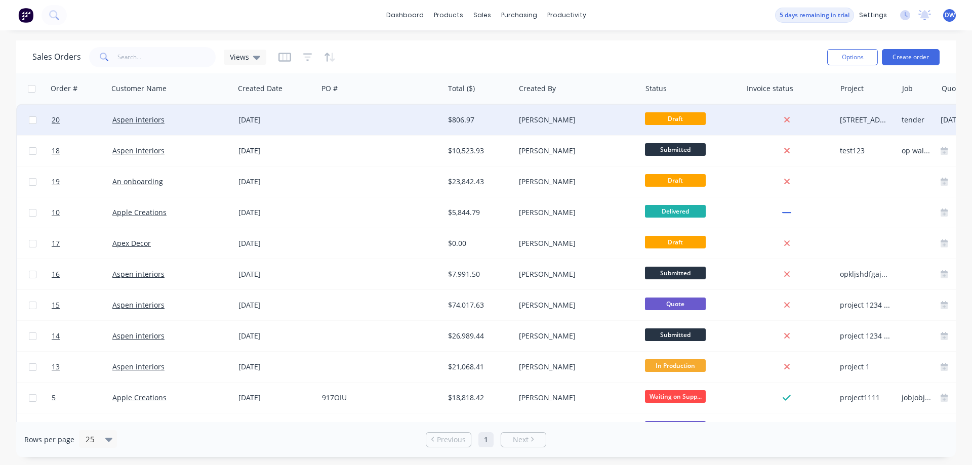
click at [540, 122] on div "[PERSON_NAME]" at bounding box center [575, 120] width 112 height 10
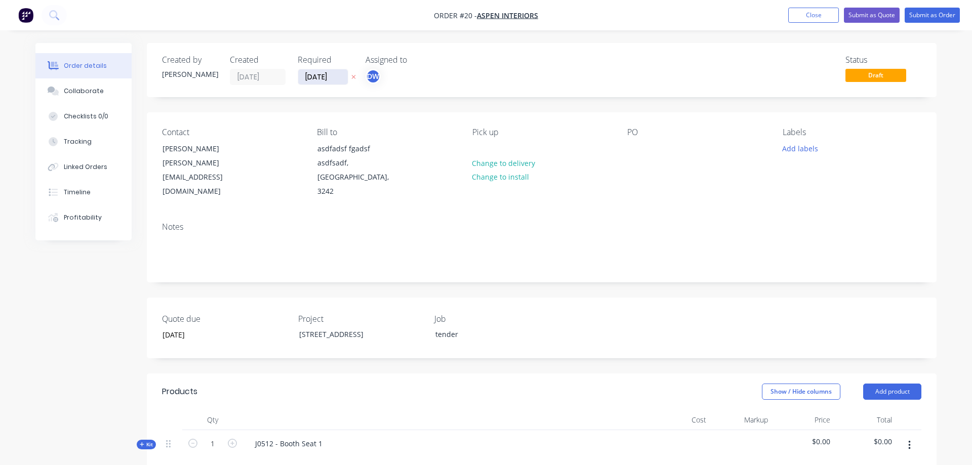
click at [317, 74] on input "[DATE]" at bounding box center [323, 76] width 50 height 15
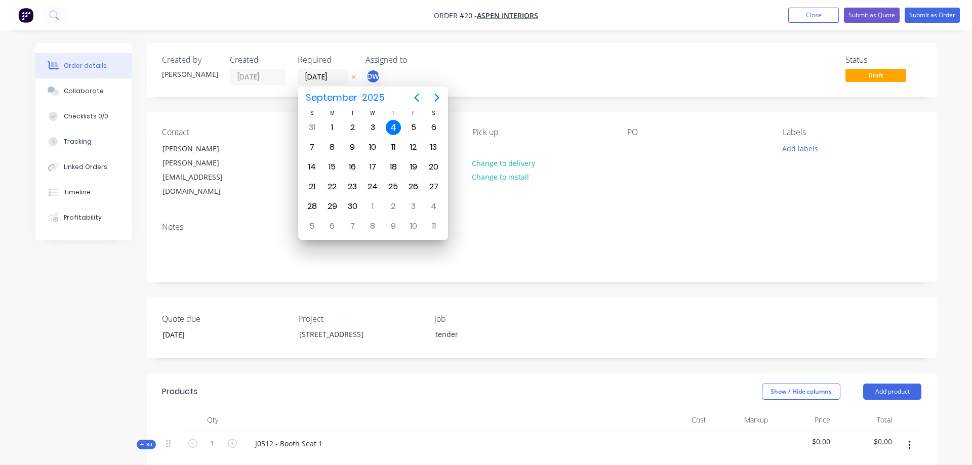
click at [482, 107] on div "Created by [PERSON_NAME] Created [DATE] Required [DATE] Assigned to DW Status D…" at bounding box center [542, 427] width 790 height 769
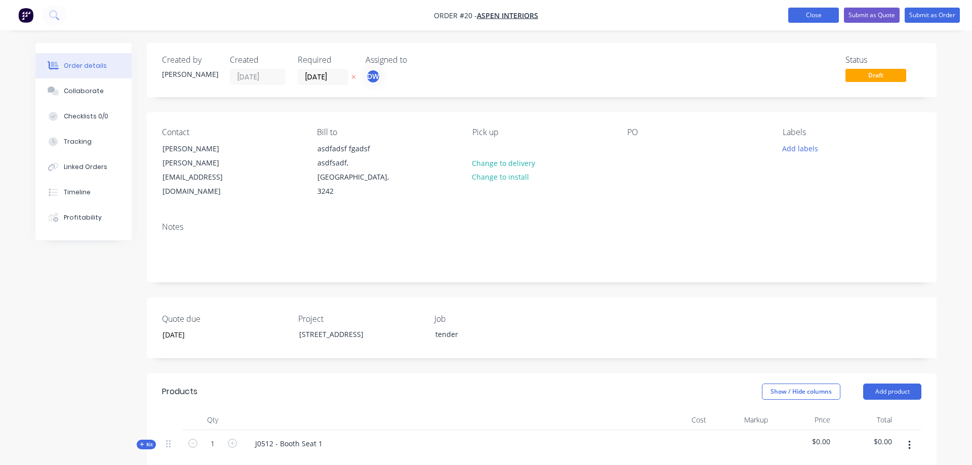
click at [804, 15] on button "Close" at bounding box center [814, 15] width 51 height 15
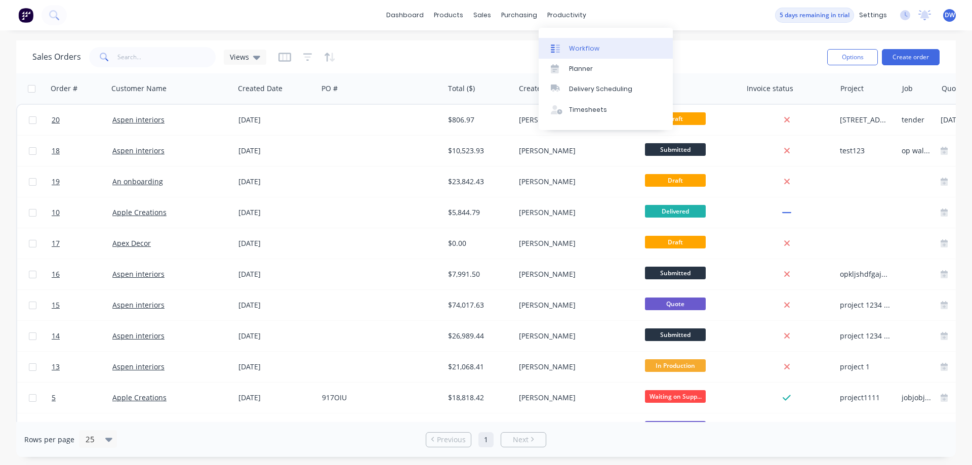
click at [573, 52] on div "Workflow" at bounding box center [584, 48] width 30 height 9
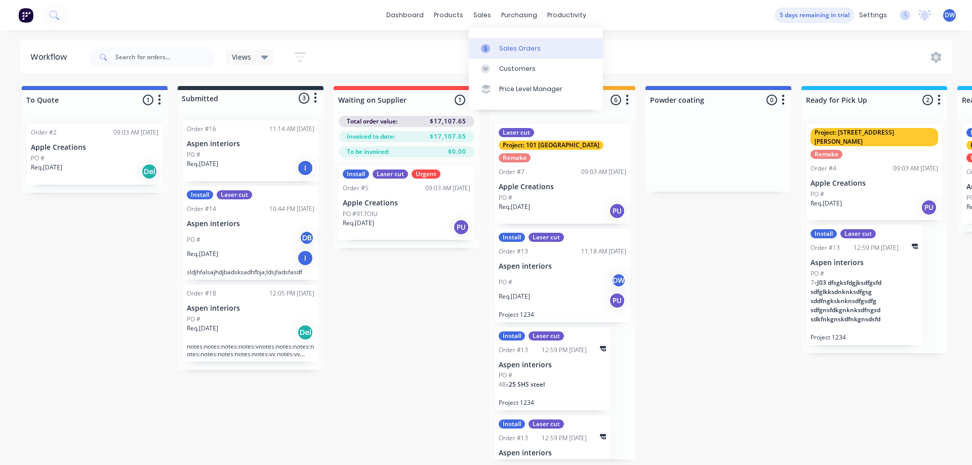
click at [487, 46] on icon at bounding box center [485, 48] width 9 height 9
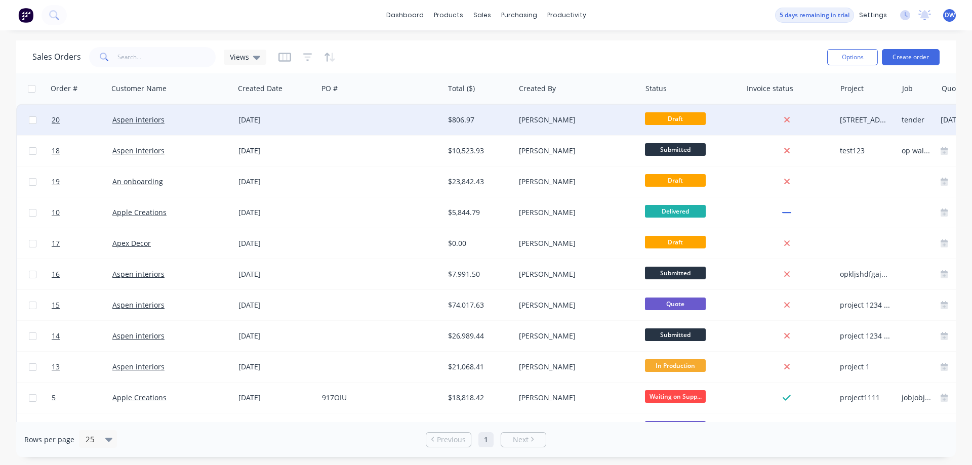
click at [673, 118] on span "Draft" at bounding box center [675, 118] width 61 height 13
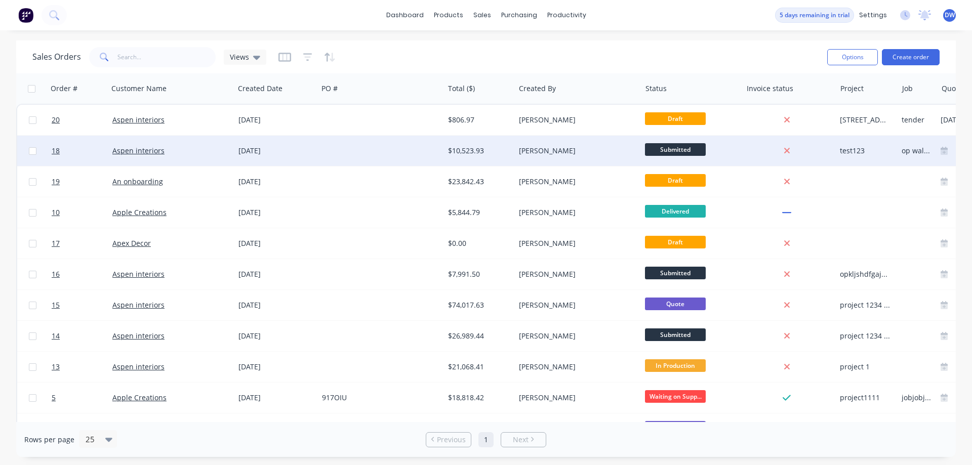
click at [675, 150] on span "Submitted" at bounding box center [675, 149] width 61 height 13
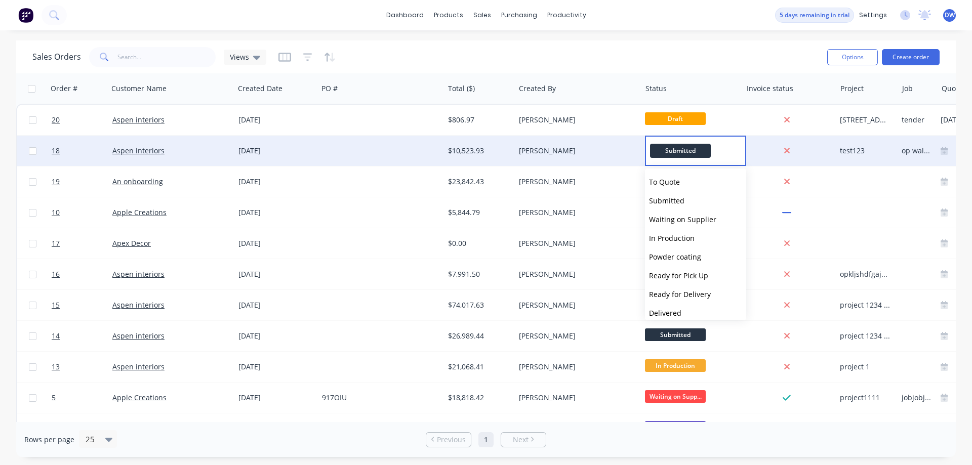
click at [691, 145] on span "Submitted" at bounding box center [680, 151] width 61 height 14
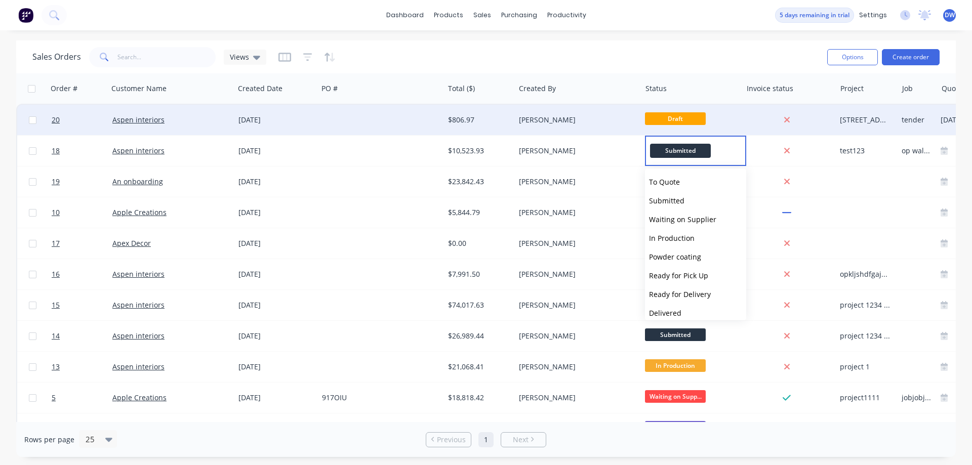
click at [676, 119] on span "Draft" at bounding box center [675, 118] width 61 height 13
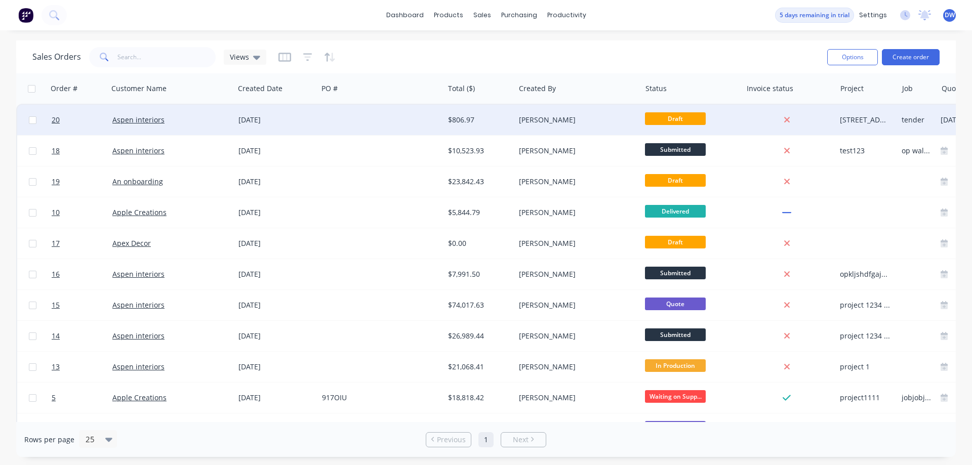
click at [676, 119] on span "Draft" at bounding box center [675, 118] width 61 height 13
click at [288, 118] on div "[DATE]" at bounding box center [276, 120] width 75 height 10
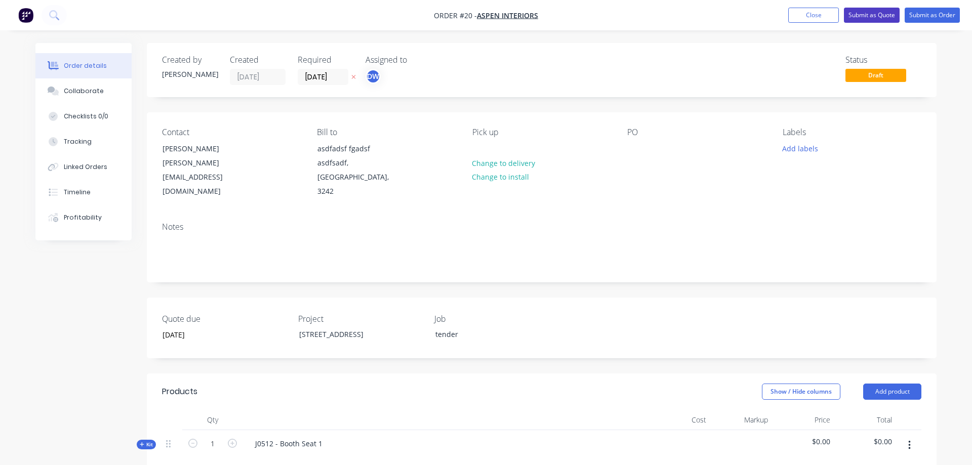
click at [868, 11] on button "Submit as Quote" at bounding box center [872, 15] width 56 height 15
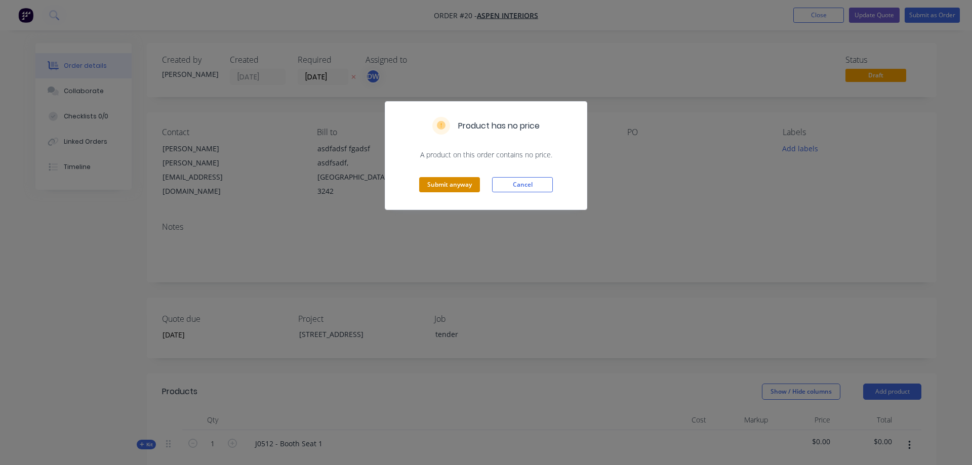
click at [447, 182] on button "Submit anyway" at bounding box center [449, 184] width 61 height 15
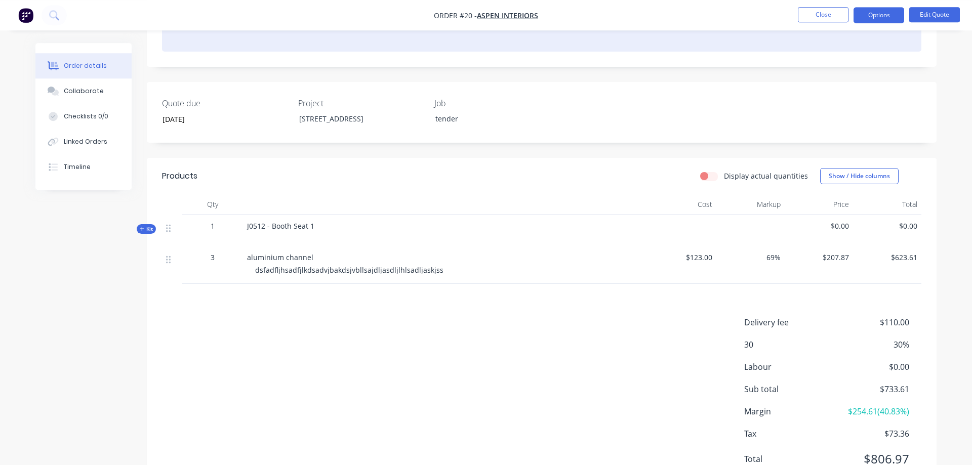
scroll to position [233, 0]
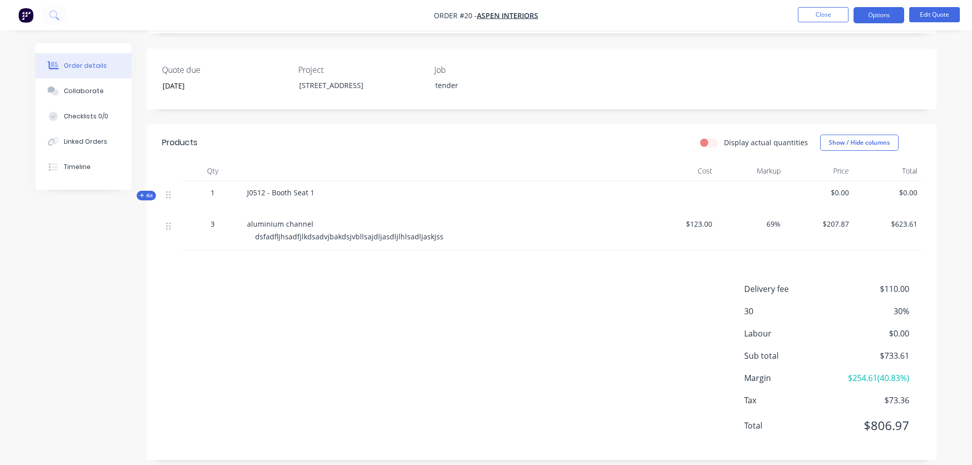
click at [148, 192] on span "Kit" at bounding box center [146, 196] width 13 height 8
click at [147, 192] on span "Kit" at bounding box center [146, 196] width 13 height 8
click at [145, 192] on span "Kit" at bounding box center [146, 196] width 13 height 8
click at [142, 196] on icon at bounding box center [142, 196] width 4 height 1
click at [142, 193] on icon at bounding box center [142, 195] width 4 height 4
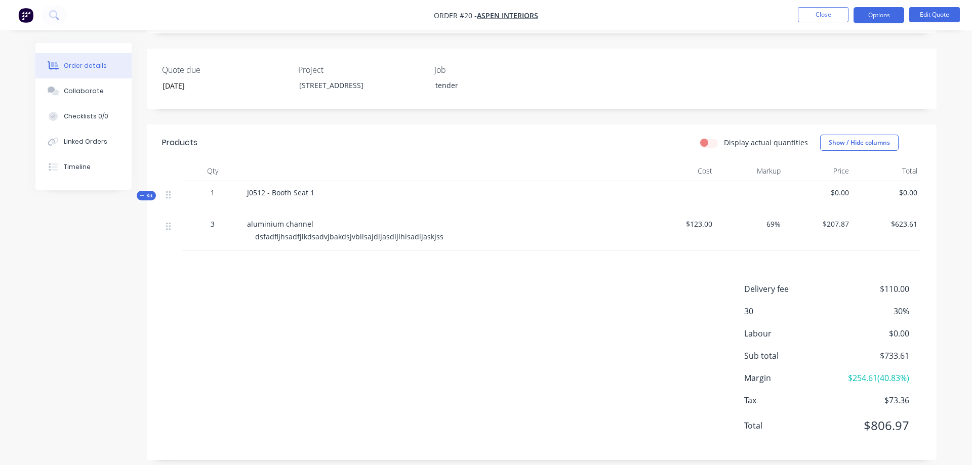
click at [142, 196] on icon at bounding box center [142, 196] width 4 height 1
click at [703, 189] on div at bounding box center [682, 196] width 68 height 31
click at [711, 188] on div at bounding box center [682, 196] width 68 height 31
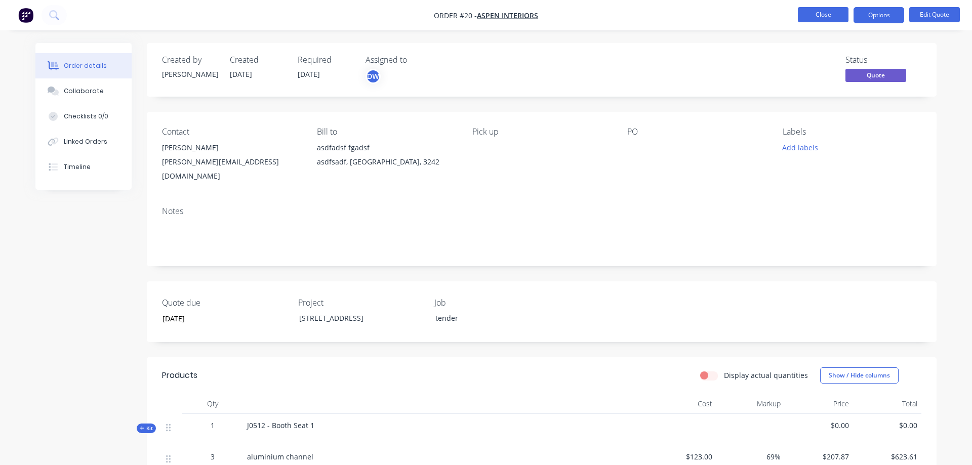
click at [820, 14] on button "Close" at bounding box center [823, 14] width 51 height 15
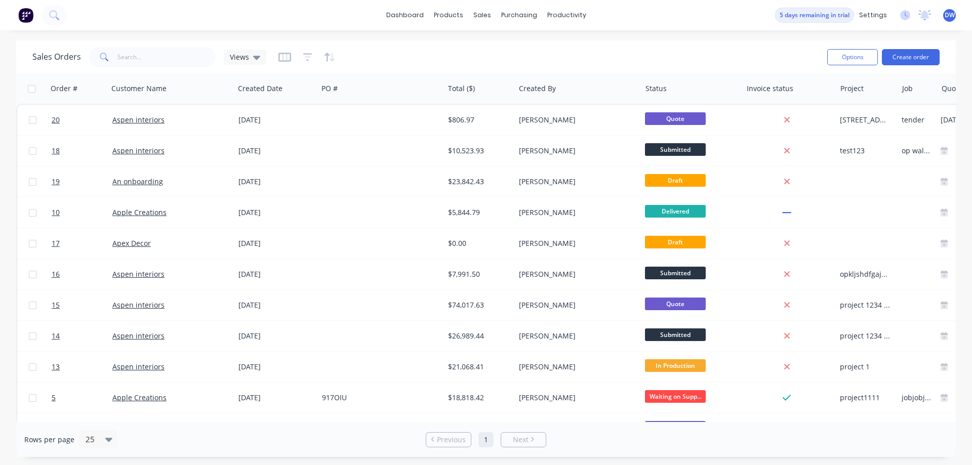
click at [596, 60] on div "Sales Orders Views" at bounding box center [425, 57] width 787 height 25
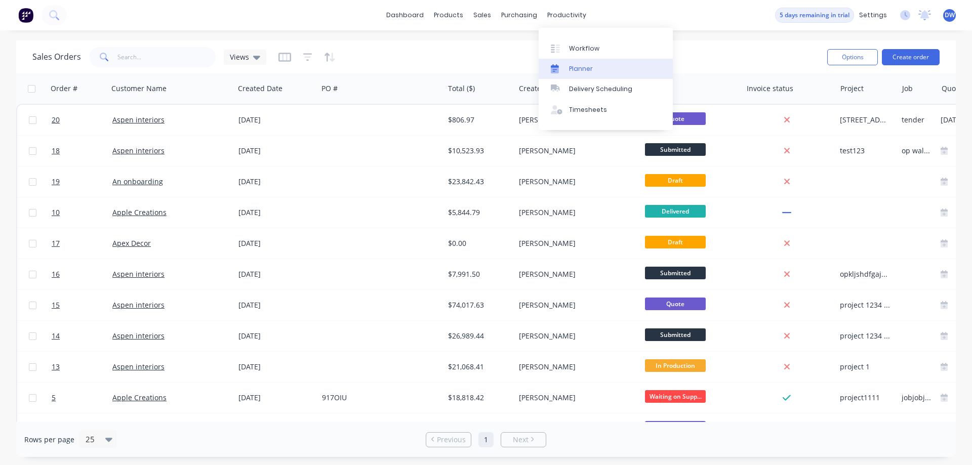
click at [588, 70] on div "Planner" at bounding box center [581, 68] width 24 height 9
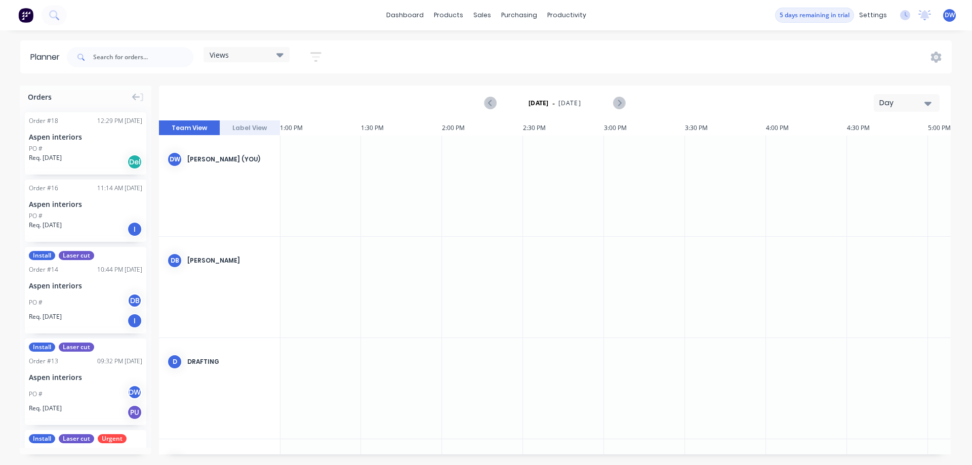
click at [89, 148] on div "PO #" at bounding box center [85, 148] width 113 height 9
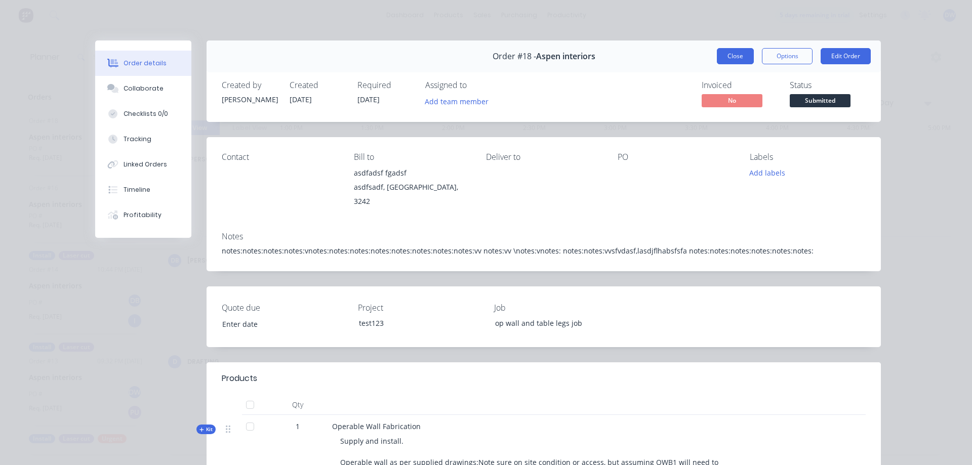
click at [738, 61] on button "Close" at bounding box center [735, 56] width 37 height 16
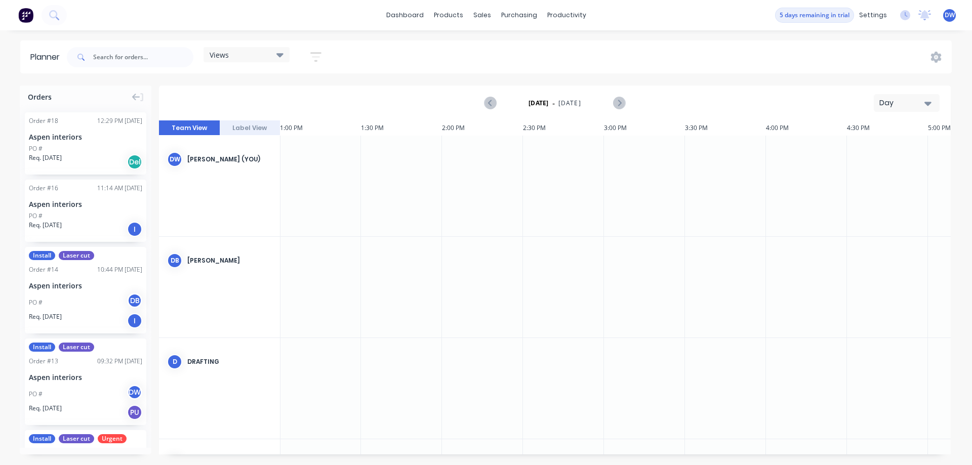
click at [70, 296] on div "PO # DB" at bounding box center [85, 302] width 113 height 19
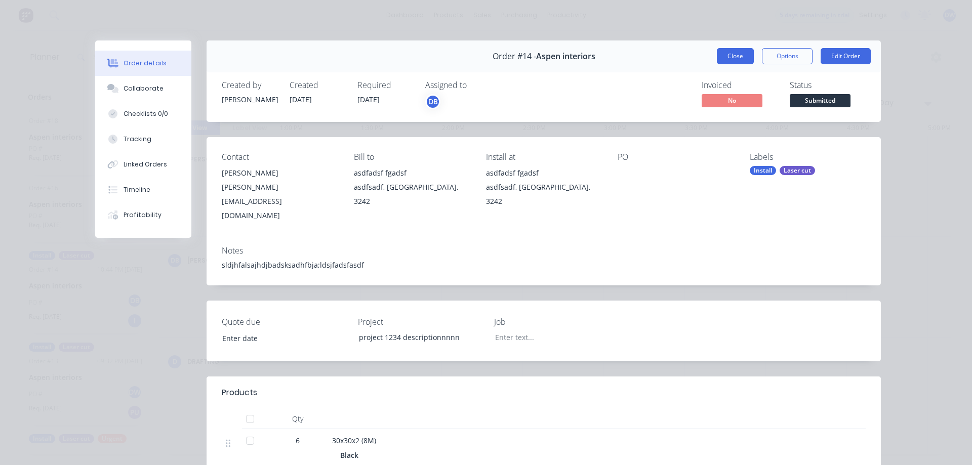
click at [728, 51] on button "Close" at bounding box center [735, 56] width 37 height 16
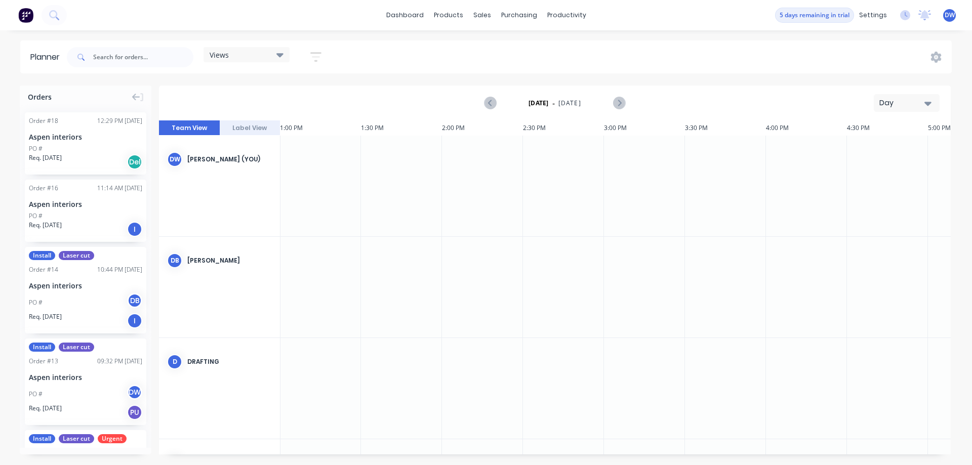
click at [79, 146] on div "PO #" at bounding box center [85, 148] width 113 height 9
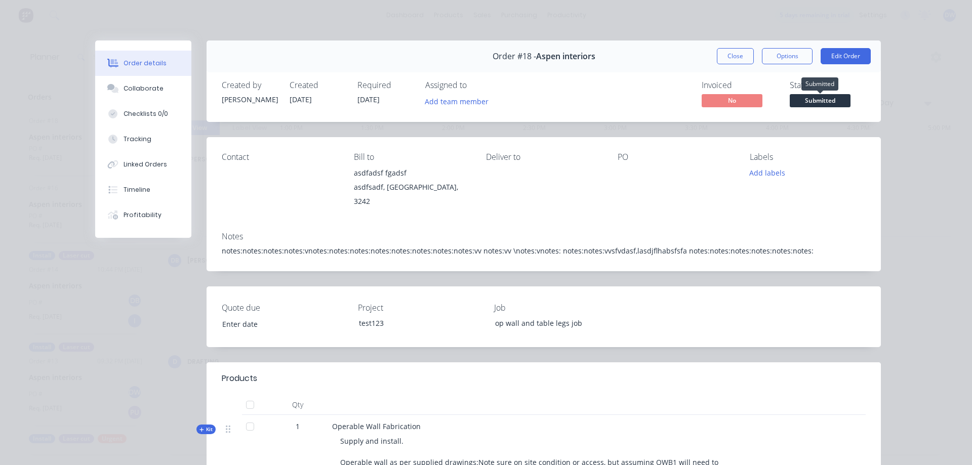
click at [801, 101] on span "Submitted" at bounding box center [820, 100] width 61 height 13
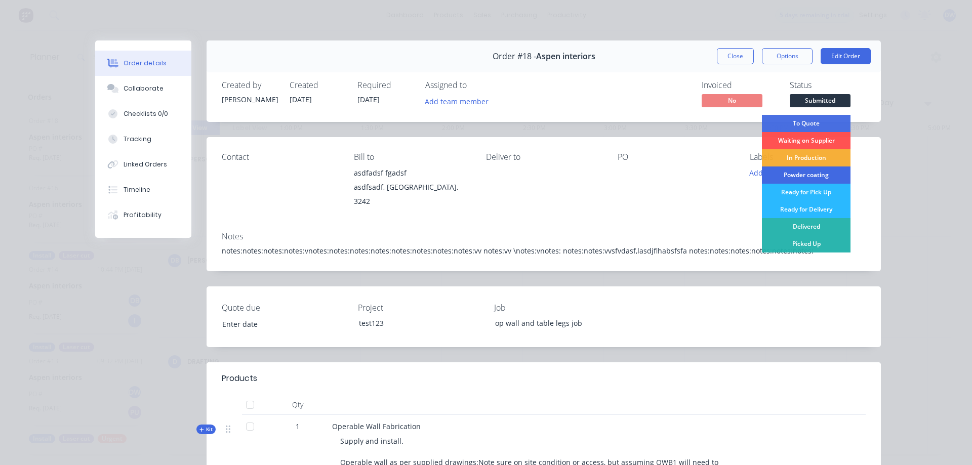
click at [809, 173] on div "Powder coating" at bounding box center [806, 175] width 89 height 17
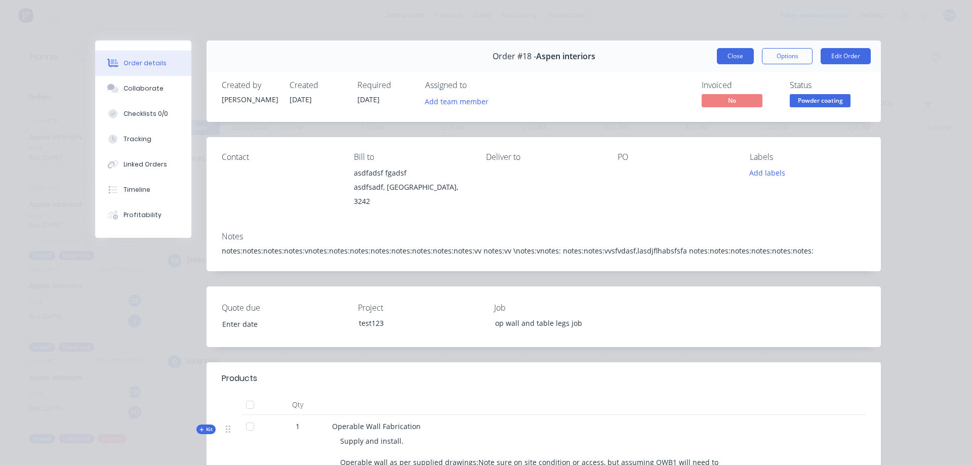
click at [730, 53] on button "Close" at bounding box center [735, 56] width 37 height 16
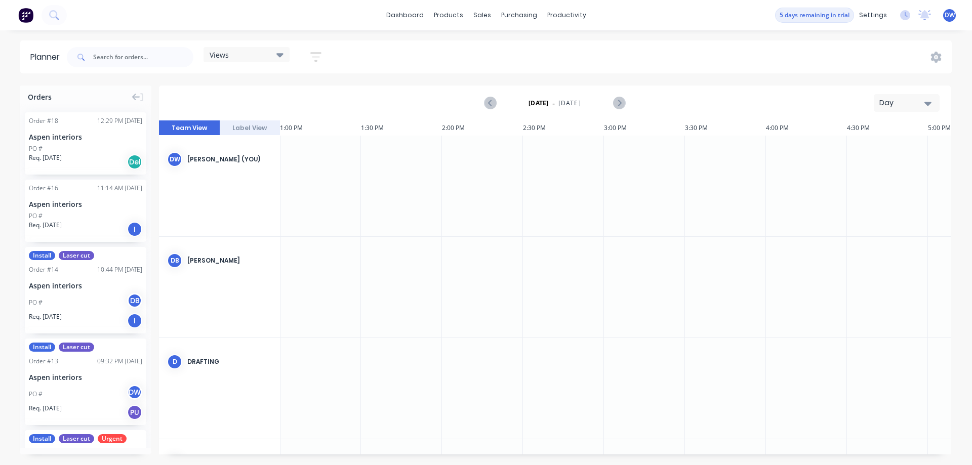
click at [72, 151] on div "PO #" at bounding box center [85, 148] width 113 height 9
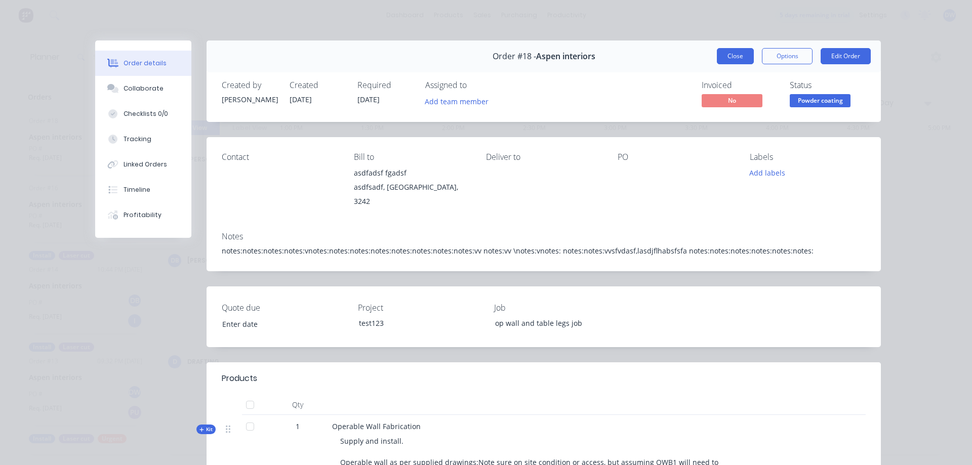
click at [729, 57] on button "Close" at bounding box center [735, 56] width 37 height 16
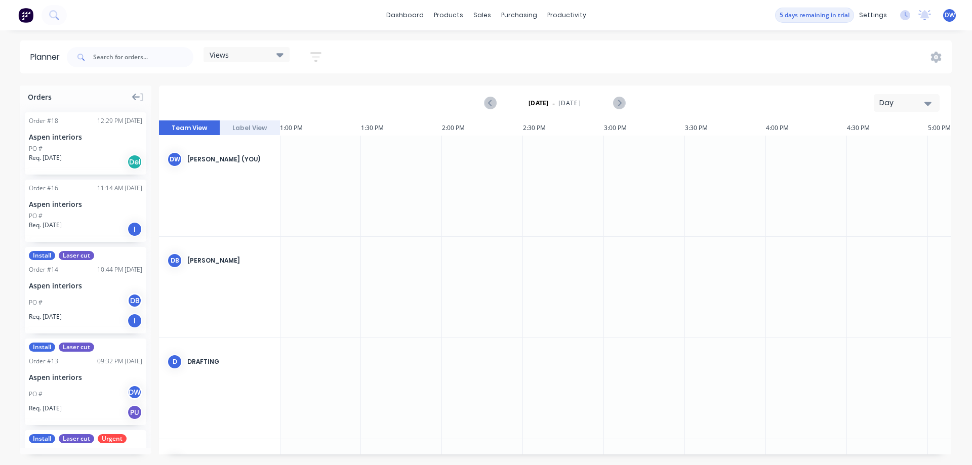
click at [137, 99] on icon at bounding box center [136, 97] width 8 height 9
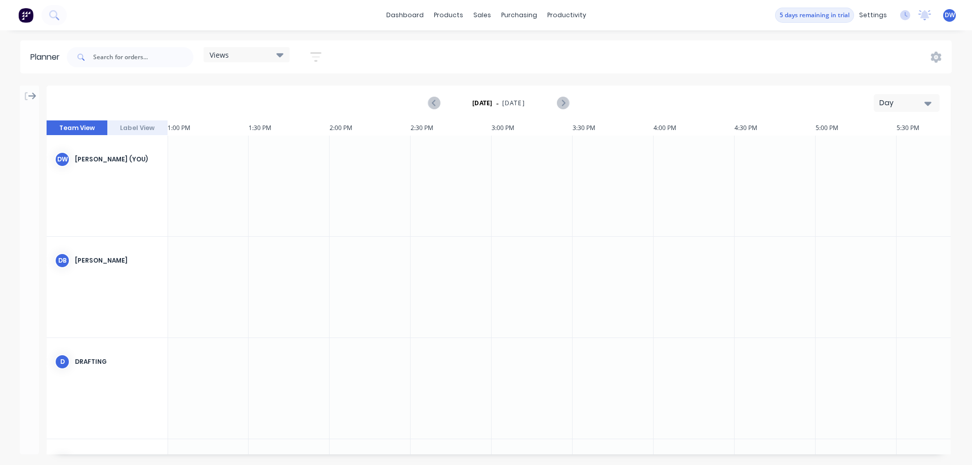
click at [31, 96] on icon at bounding box center [32, 96] width 8 height 7
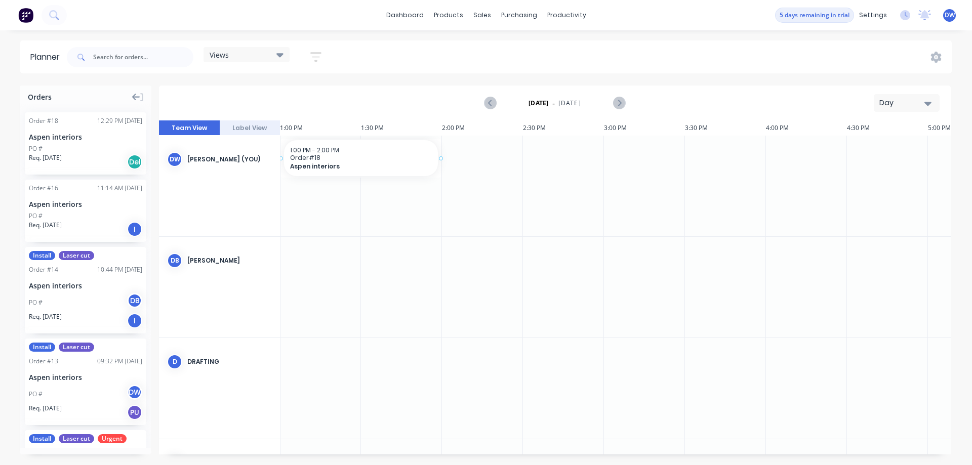
scroll to position [0, 2105]
drag, startPoint x: 85, startPoint y: 156, endPoint x: 382, endPoint y: 261, distance: 315.4
click at [382, 261] on div "Orders Order # 18 12:29 PM [DATE] Aspen interiors PO # Req. [DATE] Del Order # …" at bounding box center [486, 275] width 972 height 379
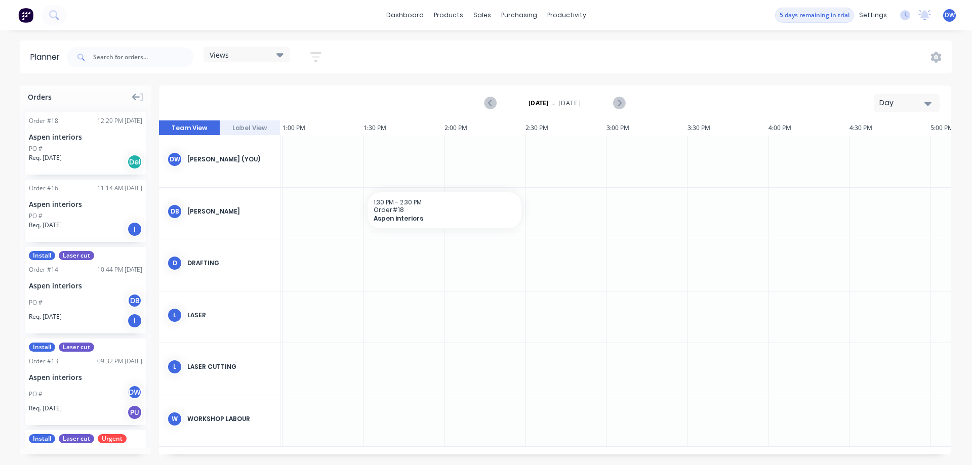
scroll to position [0, 2107]
click at [912, 109] on button "Day" at bounding box center [907, 103] width 66 height 18
click at [895, 150] on div "Week" at bounding box center [889, 150] width 100 height 20
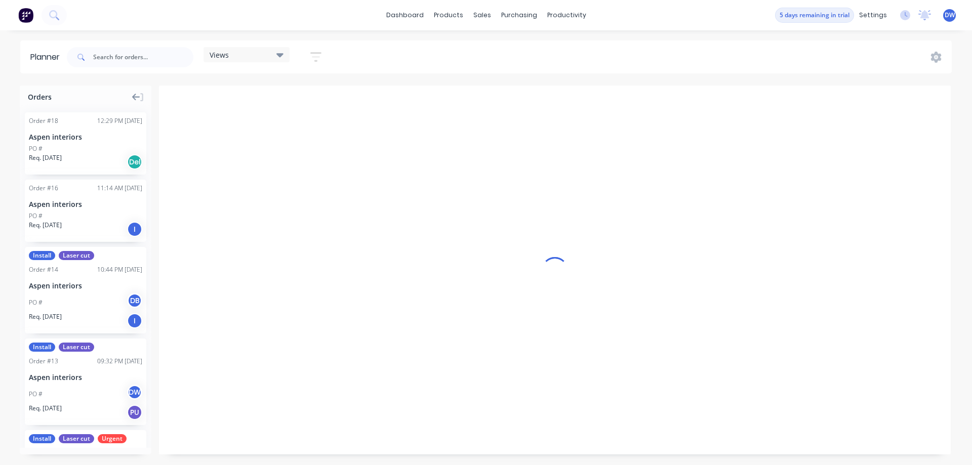
scroll to position [0, 1]
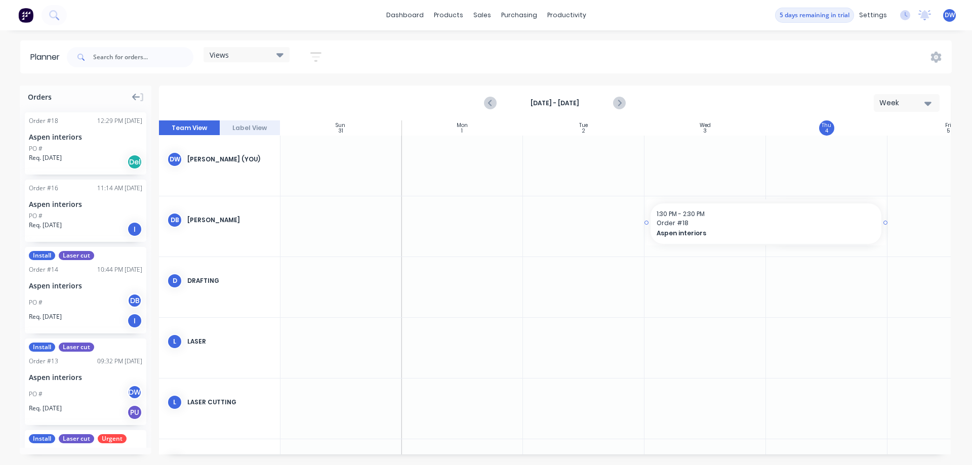
drag, startPoint x: 769, startPoint y: 221, endPoint x: 659, endPoint y: 226, distance: 110.0
click at [659, 226] on div "Team View Label View Sun 31 [DATE] Mon 1 [DATE] Tue 2 [DATE] Wed 3 [DATE] Thu 4…" at bounding box center [555, 288] width 792 height 334
click at [721, 223] on span "Order # 18" at bounding box center [766, 223] width 219 height 9
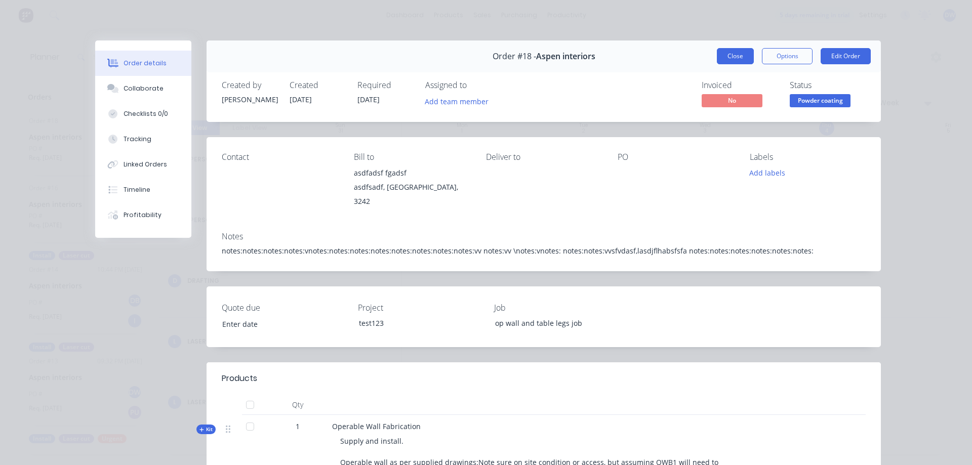
click at [733, 56] on button "Close" at bounding box center [735, 56] width 37 height 16
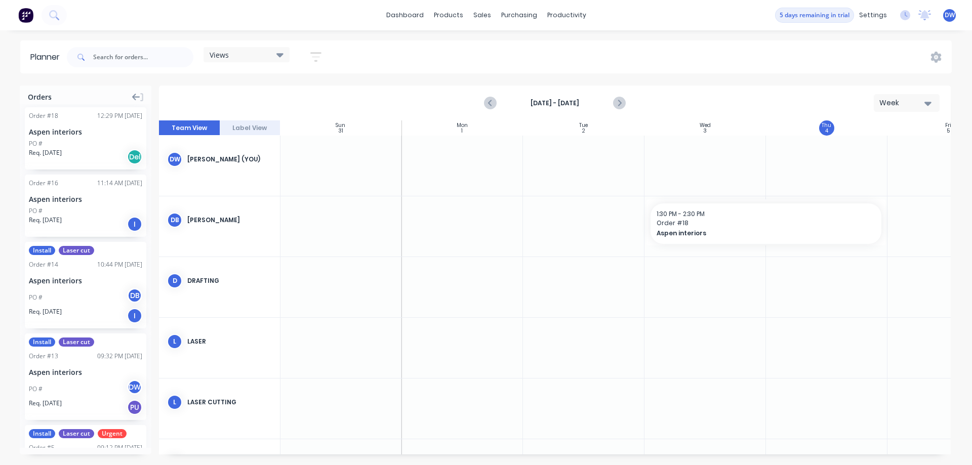
scroll to position [0, 0]
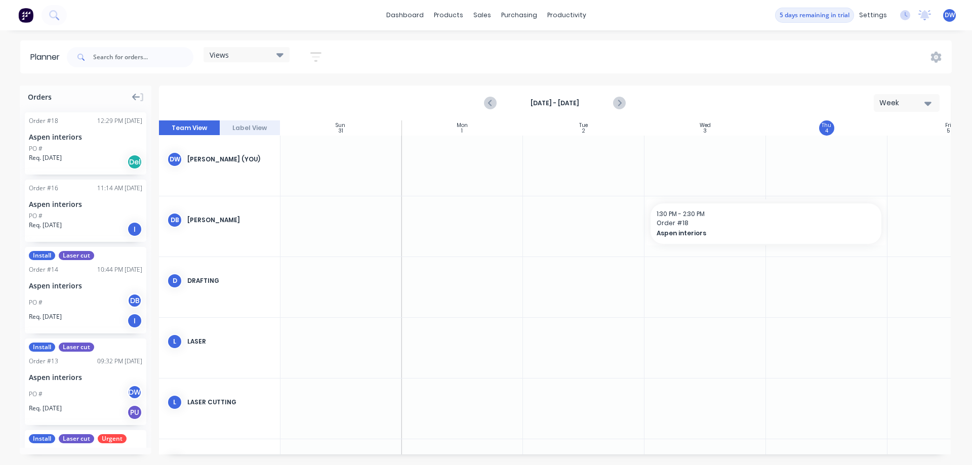
click at [284, 57] on icon at bounding box center [280, 54] width 7 height 11
click at [284, 54] on icon at bounding box center [280, 55] width 7 height 4
click at [314, 51] on icon "button" at bounding box center [315, 57] width 11 height 13
click at [305, 157] on icon "button" at bounding box center [304, 156] width 7 height 4
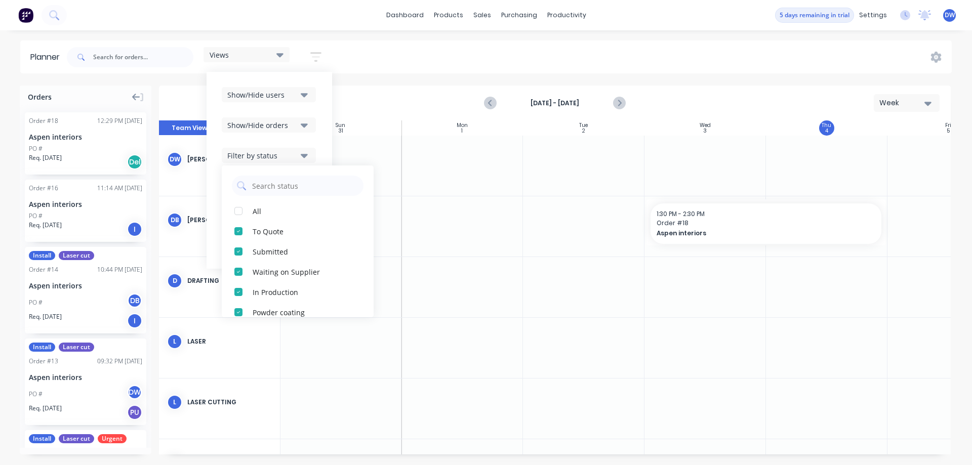
click at [307, 151] on icon "button" at bounding box center [304, 155] width 7 height 11
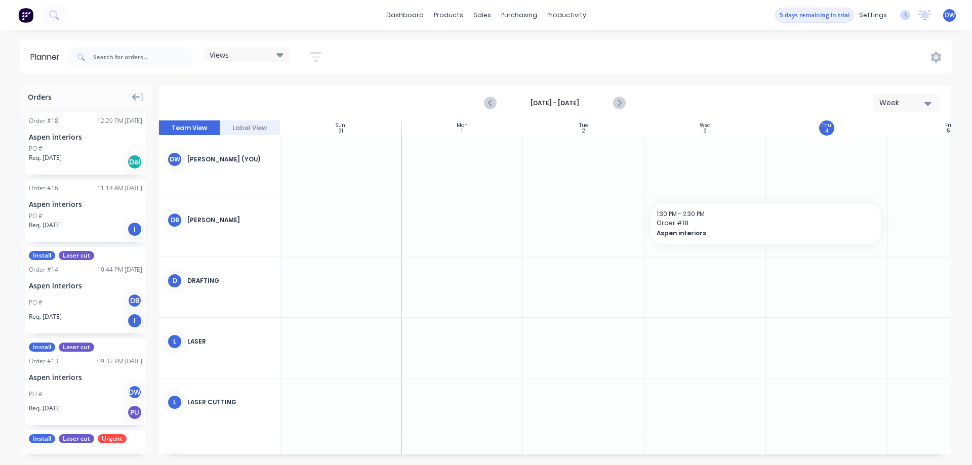
click at [412, 65] on div "Views Save new view None (Default) edit Show/Hide users Show/Hide orders Filter…" at bounding box center [508, 57] width 887 height 30
click at [582, 110] on div "Timesheets" at bounding box center [588, 109] width 38 height 9
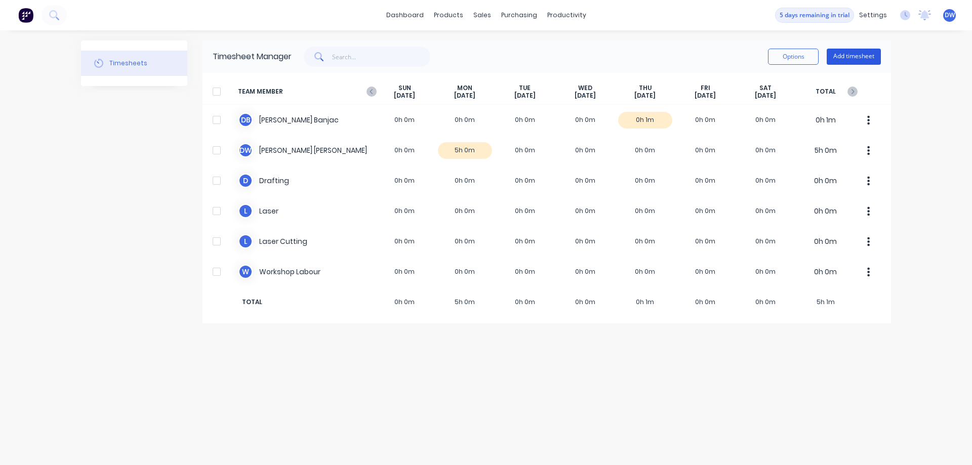
click at [847, 53] on button "Add timesheet" at bounding box center [854, 57] width 54 height 16
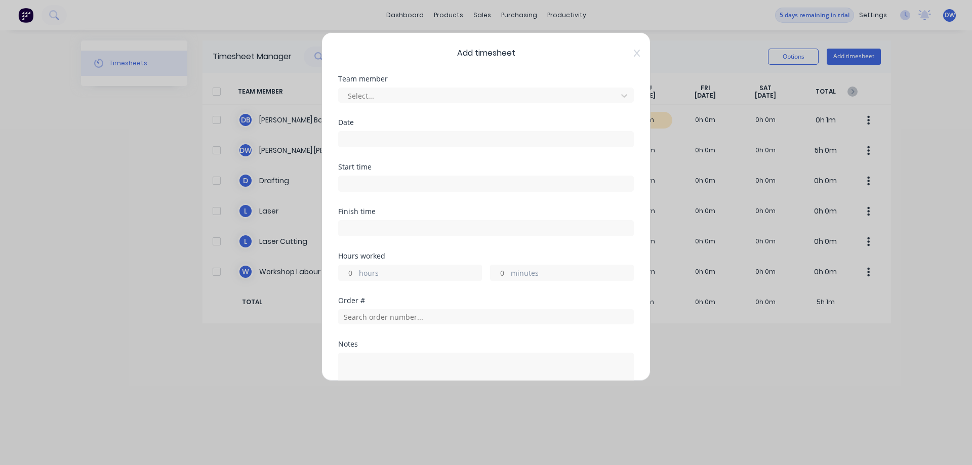
scroll to position [116, 0]
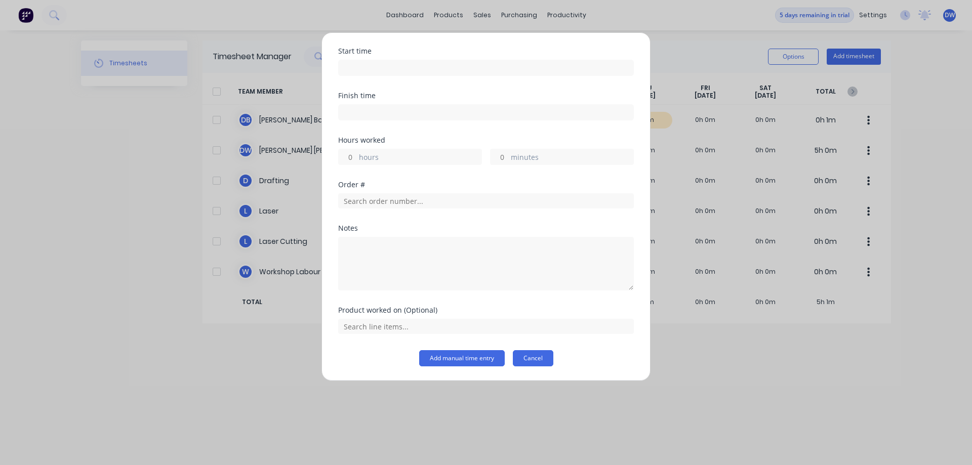
click at [530, 362] on button "Cancel" at bounding box center [533, 358] width 41 height 16
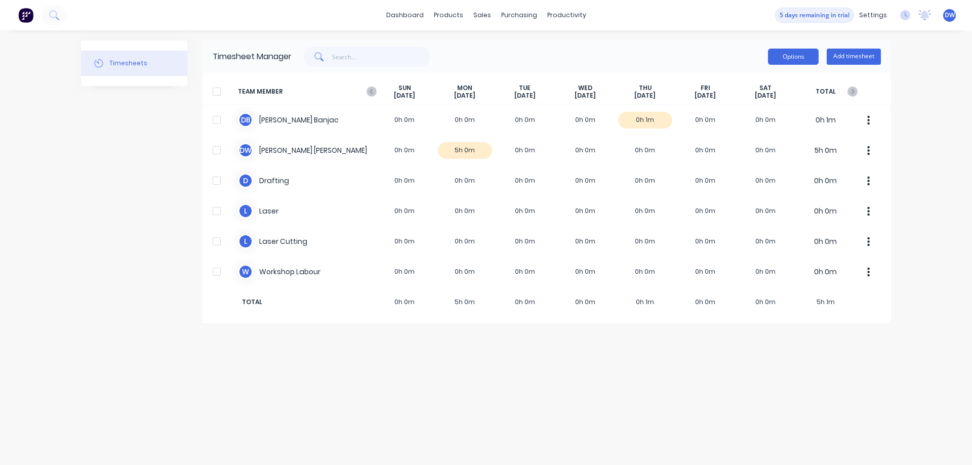
click at [790, 62] on button "Options" at bounding box center [793, 57] width 51 height 16
click at [582, 392] on div "Timesheets Timesheet Manager Options Approve Unapprove Download Add timesheet T…" at bounding box center [486, 248] width 810 height 415
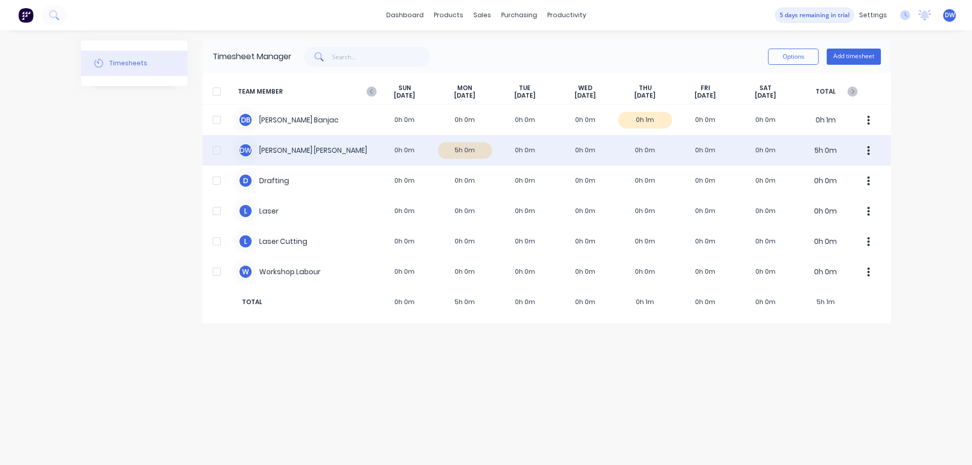
click at [214, 150] on div at bounding box center [217, 150] width 20 height 20
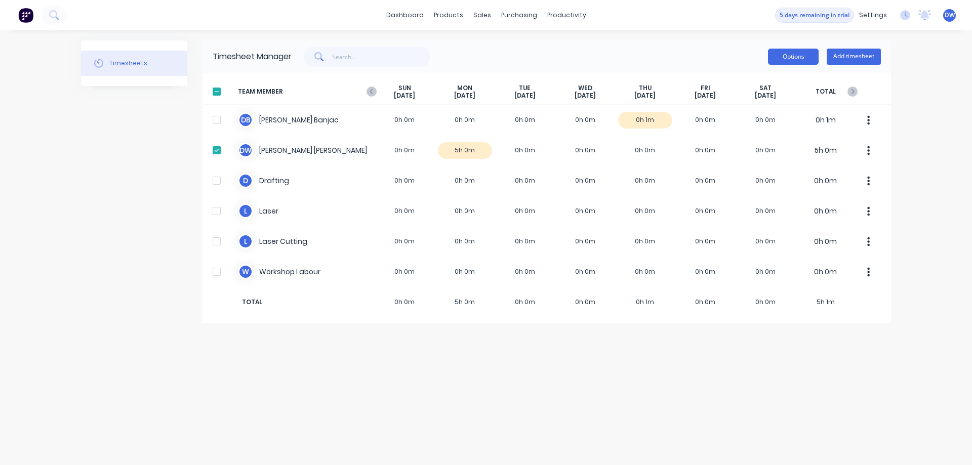
click at [780, 58] on button "Options" at bounding box center [793, 57] width 51 height 16
click at [761, 125] on div "Download" at bounding box center [771, 123] width 78 height 15
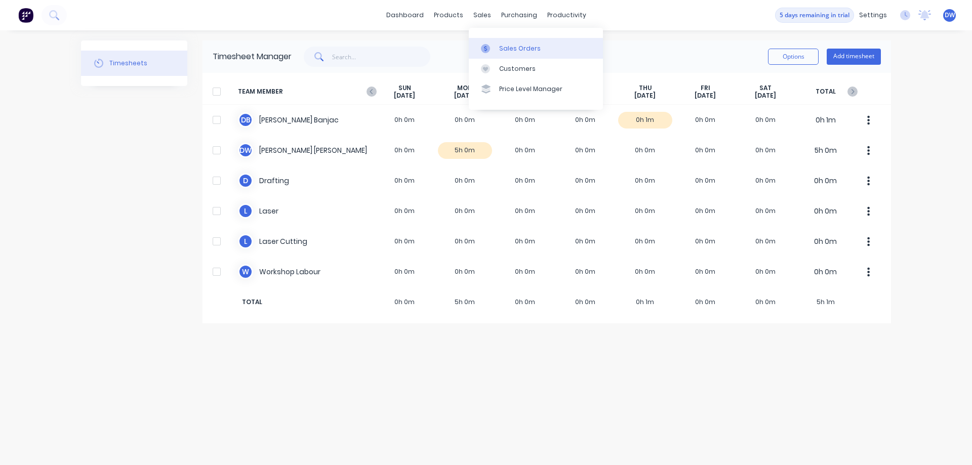
click at [492, 48] on div at bounding box center [488, 48] width 15 height 9
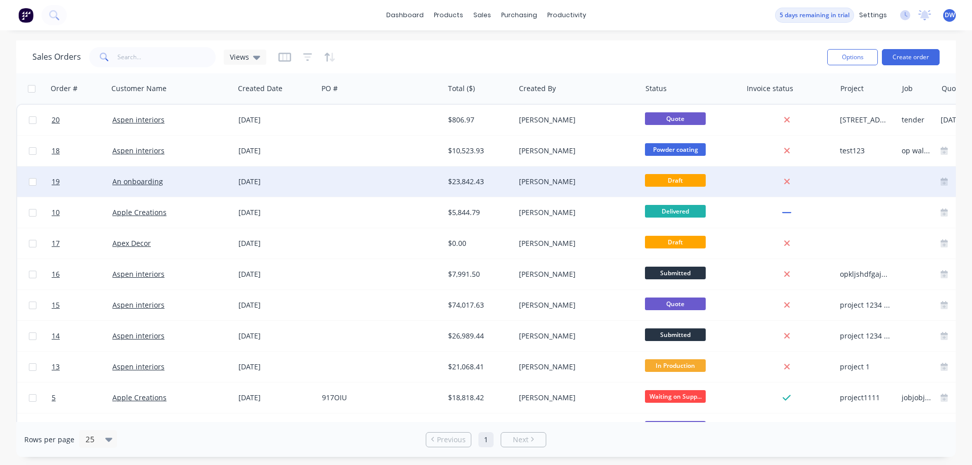
click at [269, 184] on div "[DATE]" at bounding box center [276, 182] width 75 height 10
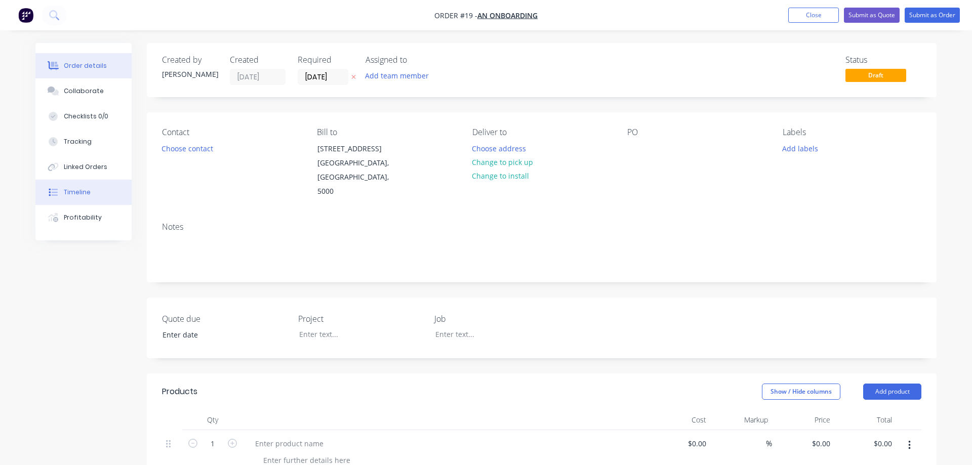
click at [90, 196] on button "Timeline" at bounding box center [83, 192] width 96 height 25
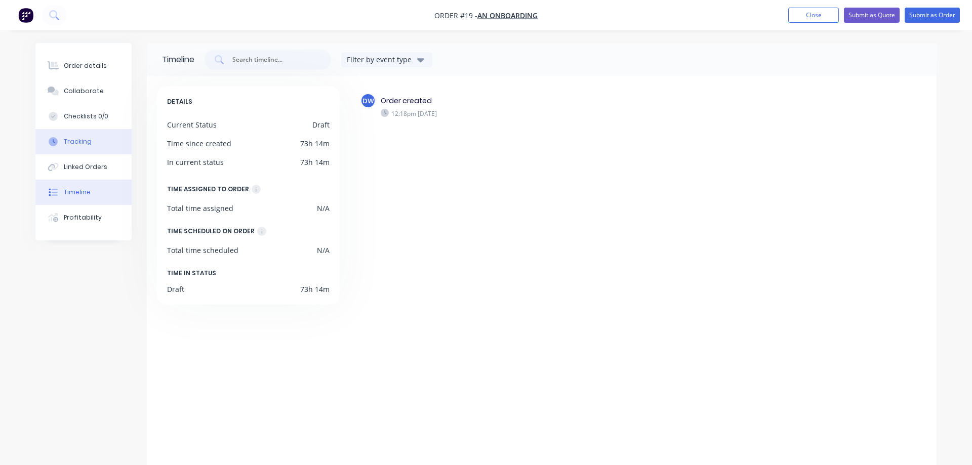
click at [85, 140] on div "Tracking" at bounding box center [78, 141] width 28 height 9
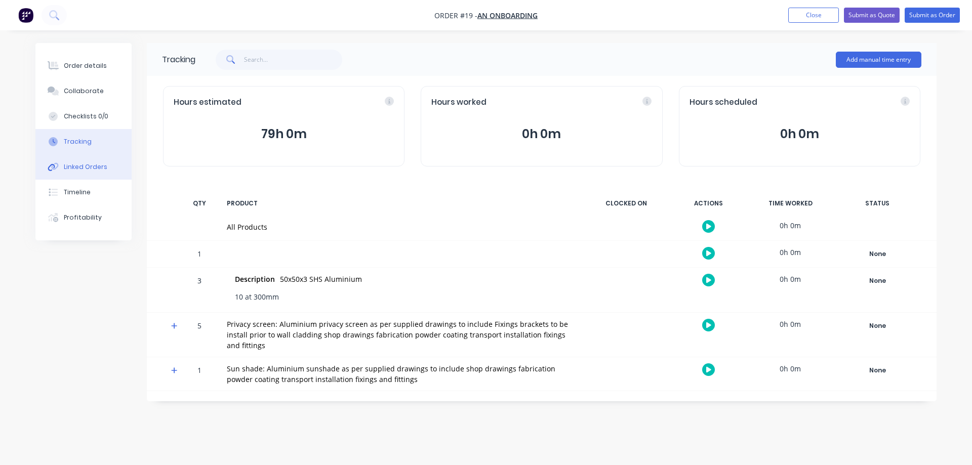
click at [85, 169] on div "Linked Orders" at bounding box center [86, 167] width 44 height 9
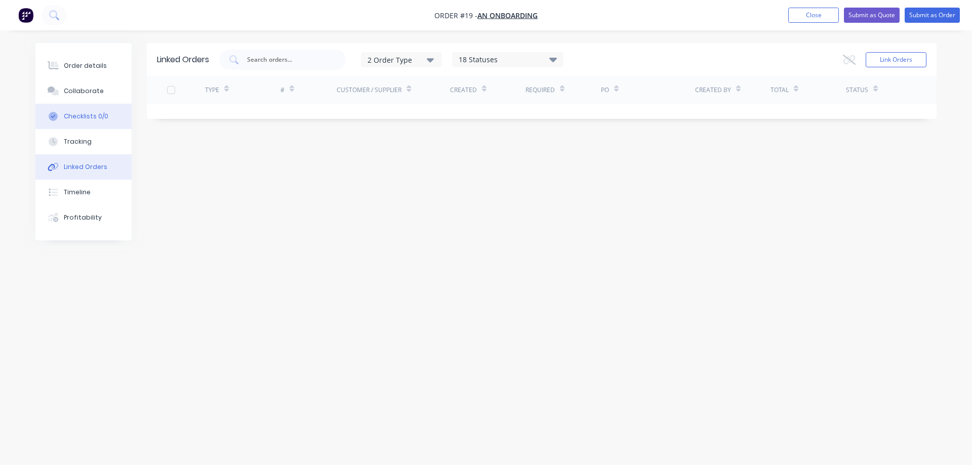
click at [86, 116] on div "Checklists 0/0" at bounding box center [86, 116] width 45 height 9
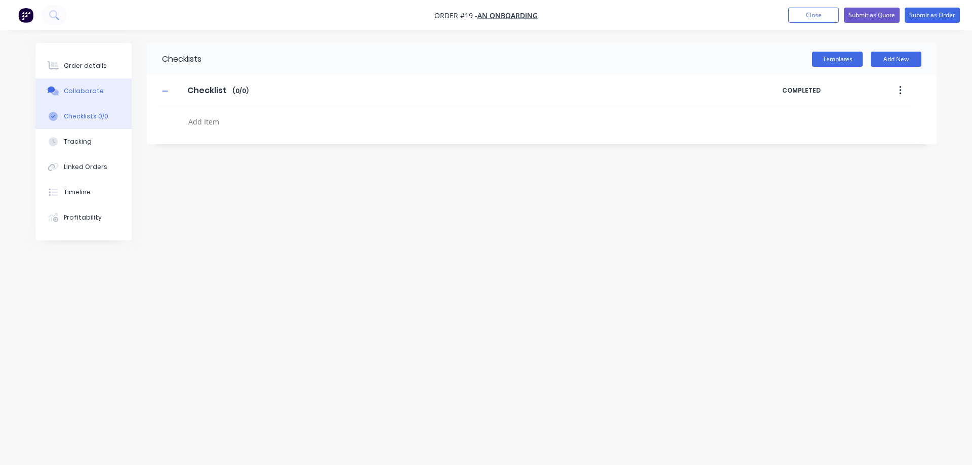
click at [87, 93] on div "Collaborate" at bounding box center [84, 91] width 40 height 9
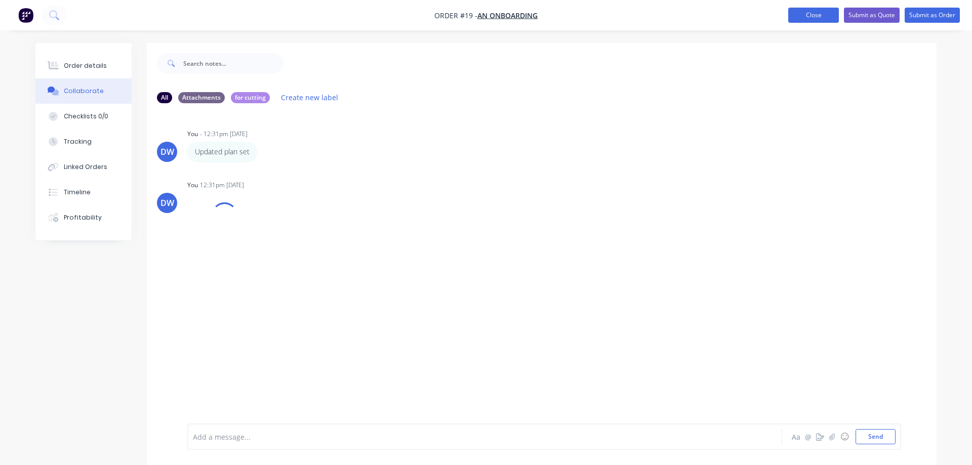
click at [803, 13] on button "Close" at bounding box center [814, 15] width 51 height 15
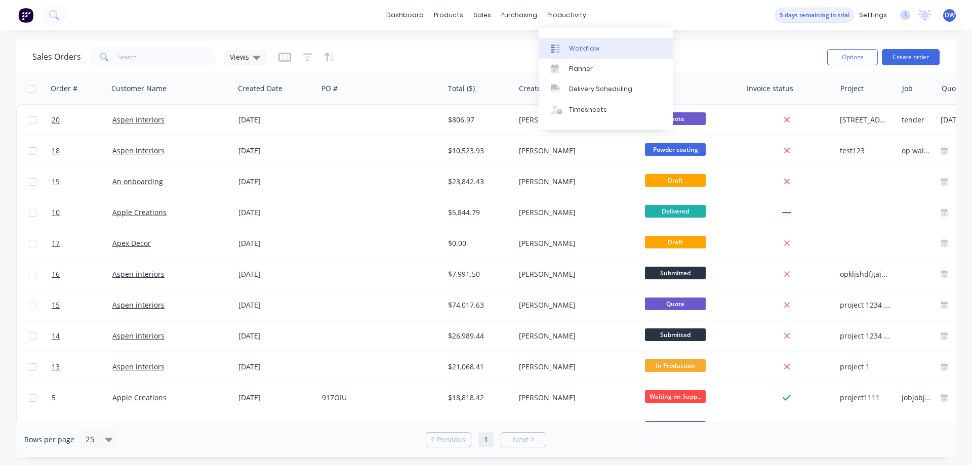
click at [563, 47] on div at bounding box center [558, 48] width 15 height 9
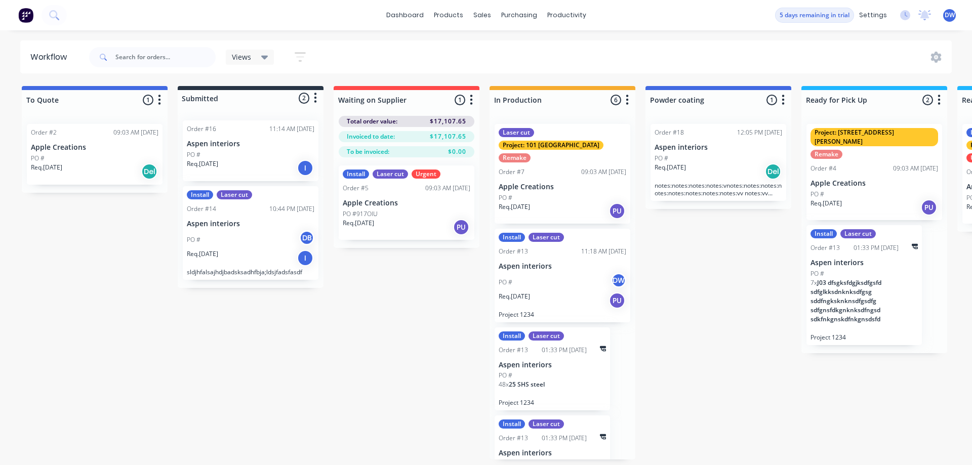
click at [291, 61] on button "button" at bounding box center [300, 57] width 32 height 20
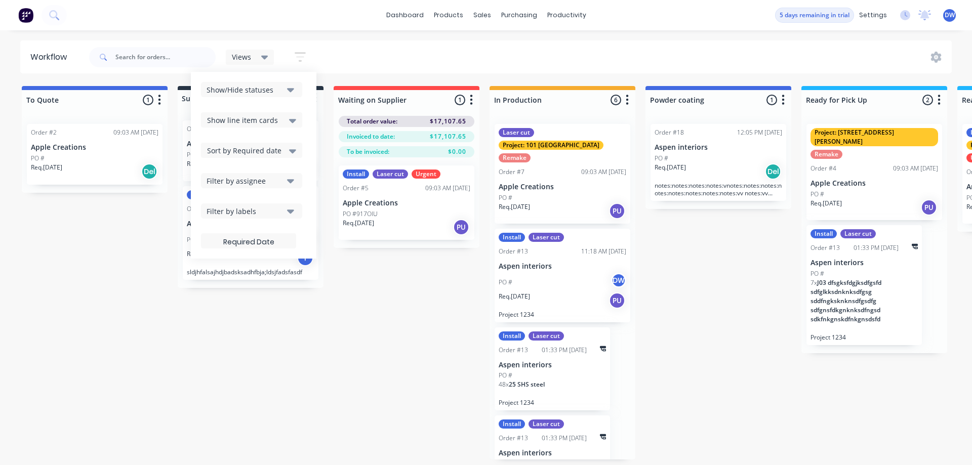
click at [295, 56] on button "button" at bounding box center [300, 57] width 32 height 20
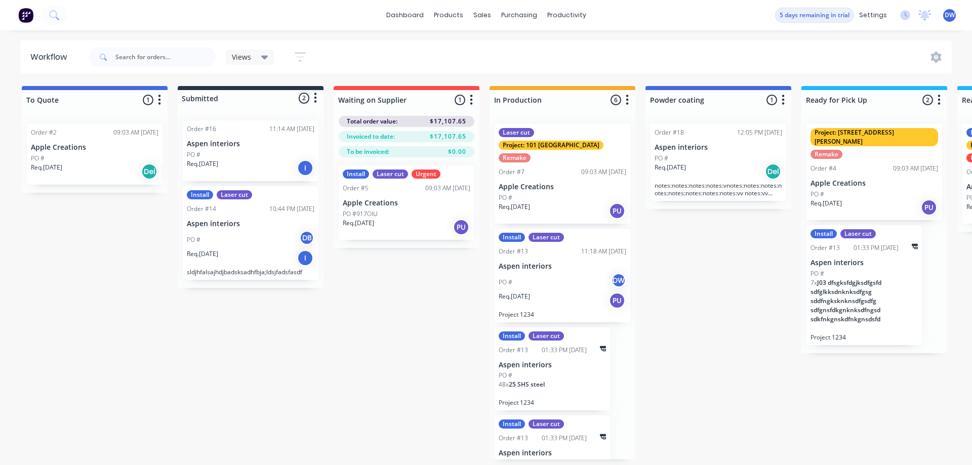
click at [295, 56] on button "button" at bounding box center [300, 57] width 32 height 20
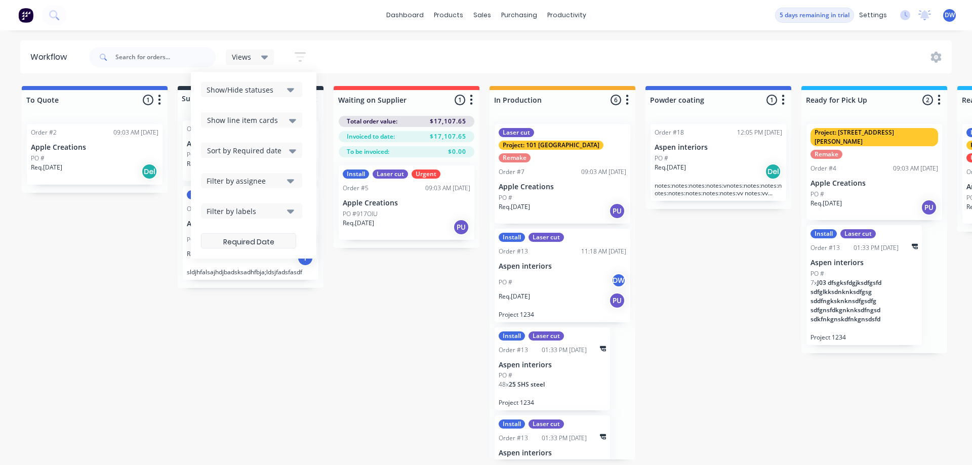
click at [252, 242] on label at bounding box center [248, 240] width 95 height 15
click at [252, 242] on input at bounding box center [249, 242] width 94 height 20
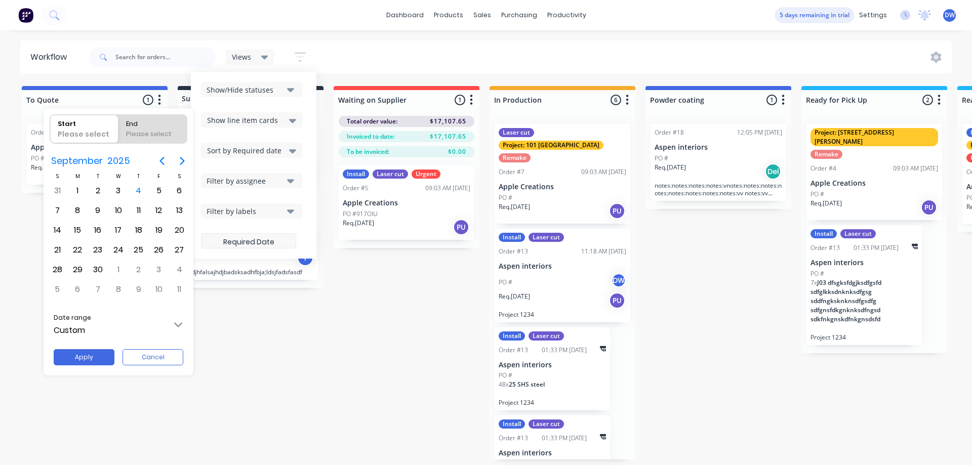
click at [252, 242] on div at bounding box center [486, 233] width 1135 height 628
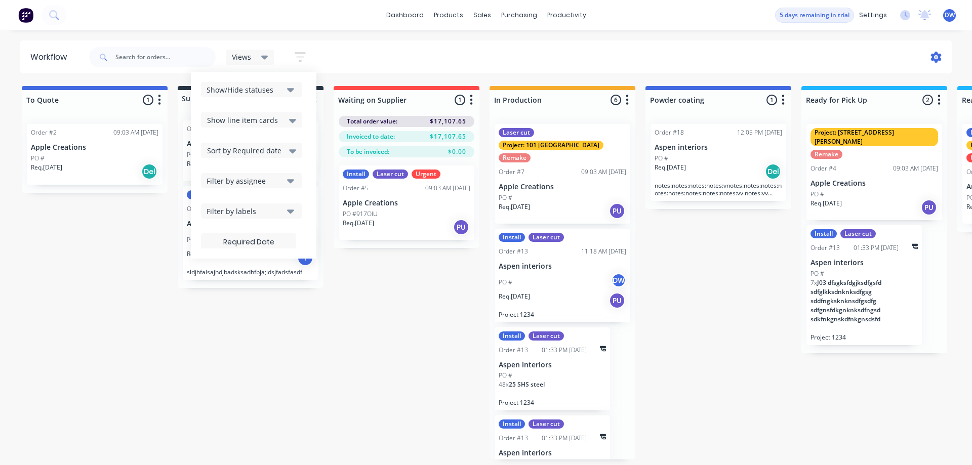
click at [934, 54] on icon at bounding box center [936, 57] width 11 height 11
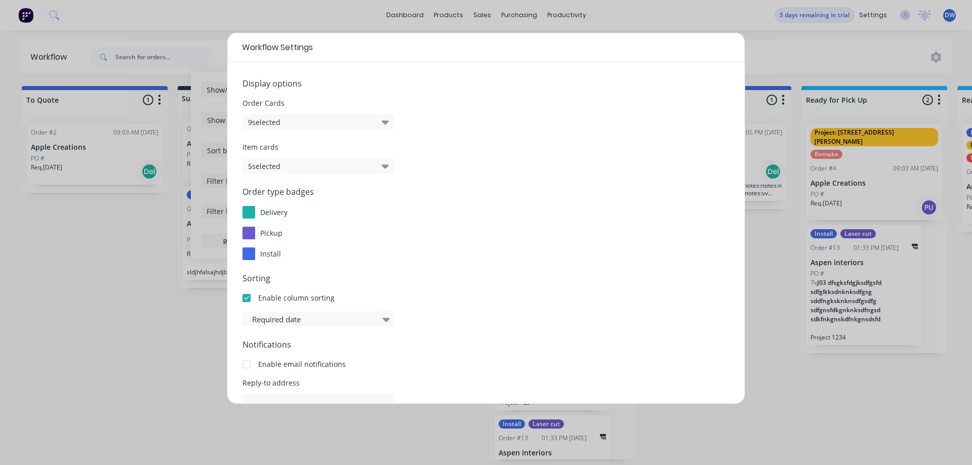
click at [395, 121] on div "Order Cards 9 selected" at bounding box center [486, 114] width 487 height 32
click at [389, 122] on button "9 selected" at bounding box center [319, 121] width 152 height 15
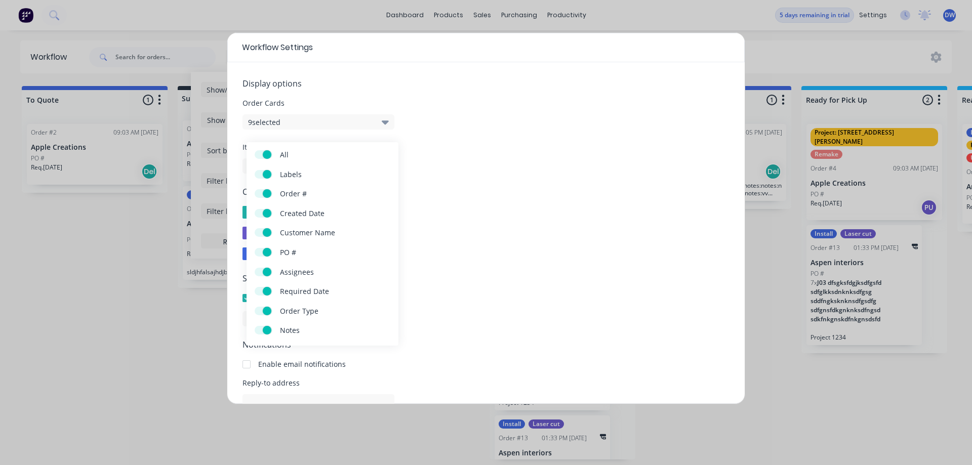
click at [385, 121] on icon "button" at bounding box center [385, 123] width 7 height 4
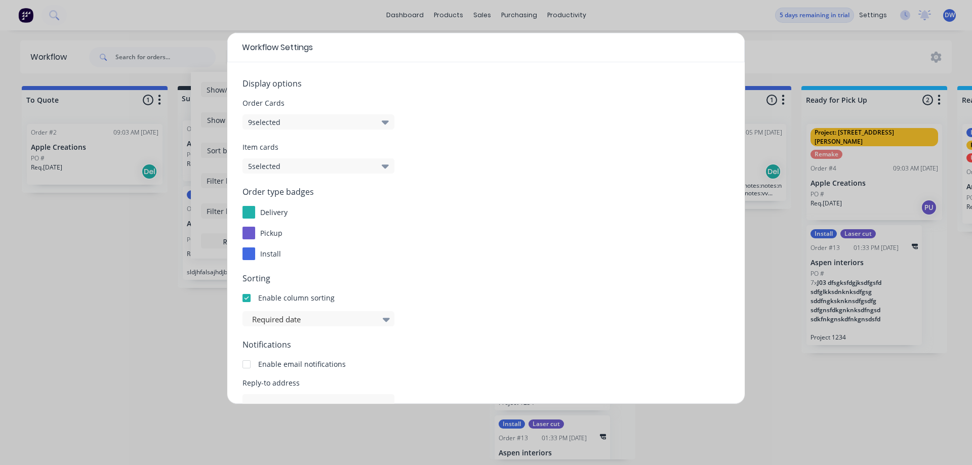
click at [381, 168] on button "5 selected" at bounding box center [319, 166] width 152 height 15
click at [384, 167] on icon "button" at bounding box center [385, 167] width 7 height 4
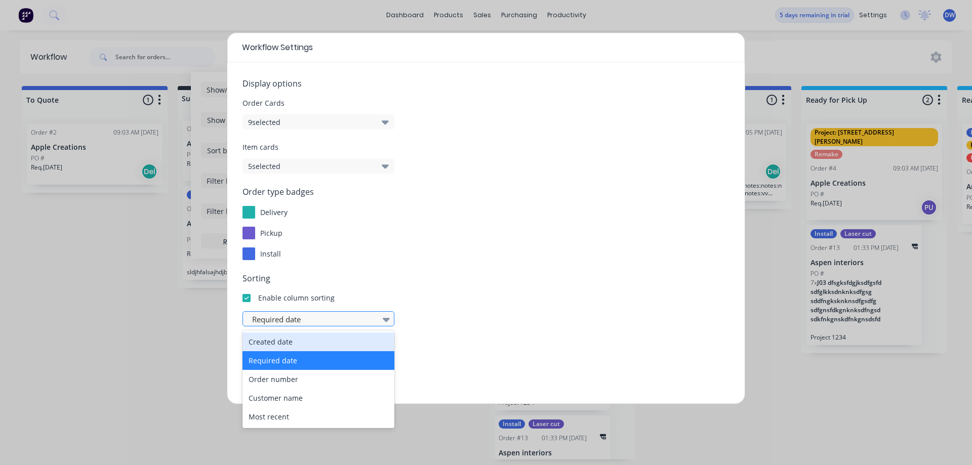
click at [383, 317] on icon at bounding box center [386, 319] width 7 height 11
click at [383, 318] on icon at bounding box center [386, 319] width 7 height 11
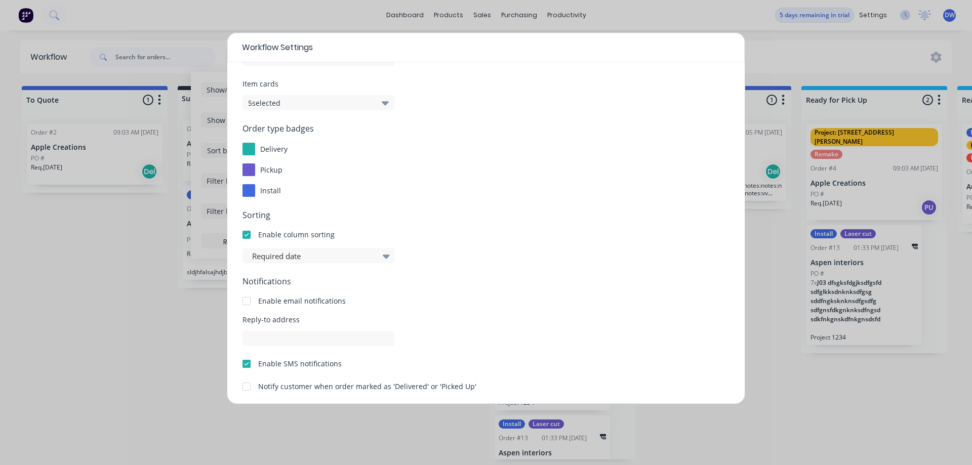
scroll to position [106, 0]
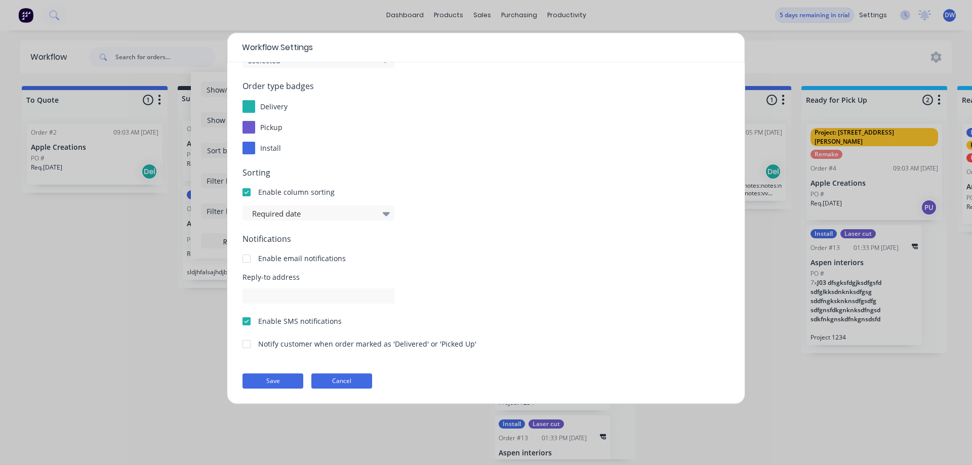
click at [336, 379] on button "Cancel" at bounding box center [341, 381] width 61 height 15
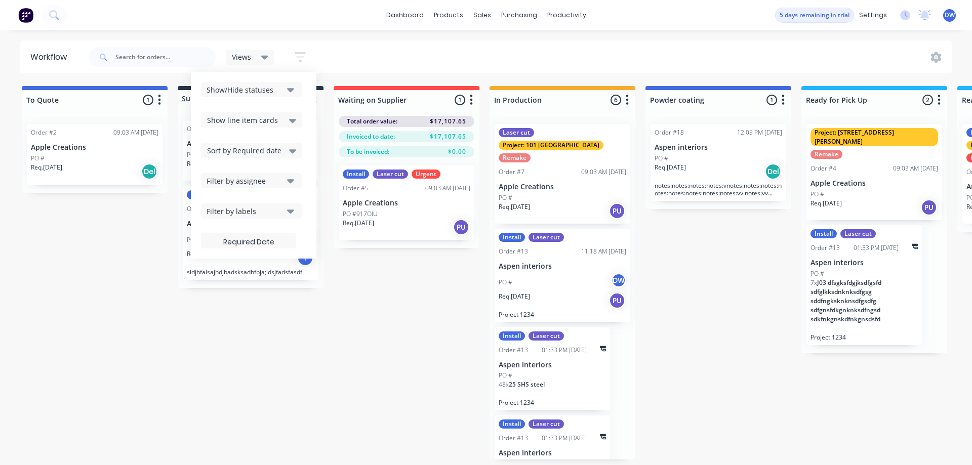
click at [402, 300] on div "To Quote 1 Status colour #4169E1 hex #4169E1 Save Cancel Notifications Email SM…" at bounding box center [689, 273] width 1395 height 374
click at [267, 58] on icon at bounding box center [264, 58] width 7 height 4
click at [384, 326] on div "To Quote 1 Status colour #4169E1 hex #4169E1 Save Cancel Notifications Email SM…" at bounding box center [689, 273] width 1395 height 374
click at [288, 88] on icon "button" at bounding box center [290, 89] width 7 height 11
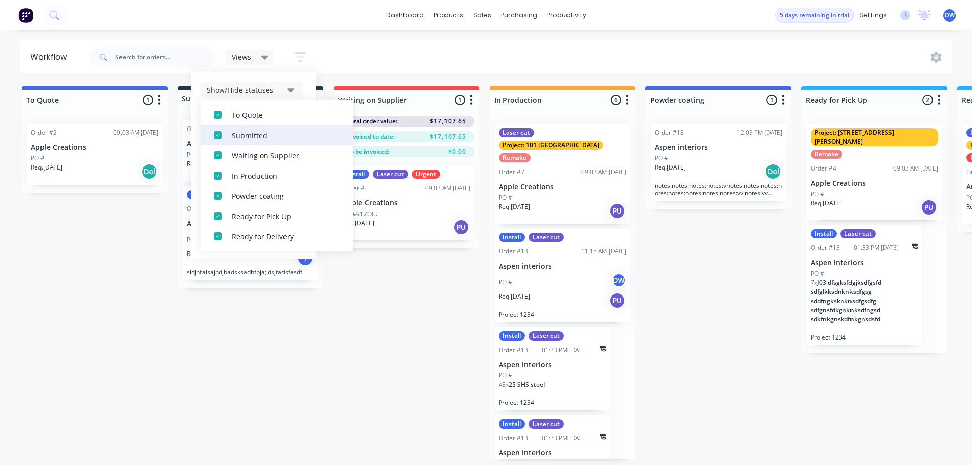
scroll to position [0, 0]
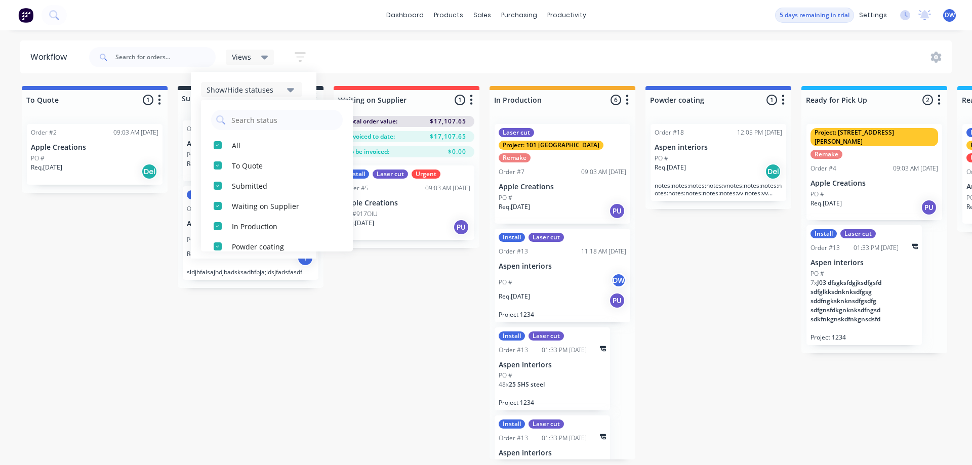
click at [292, 91] on icon "button" at bounding box center [290, 90] width 7 height 4
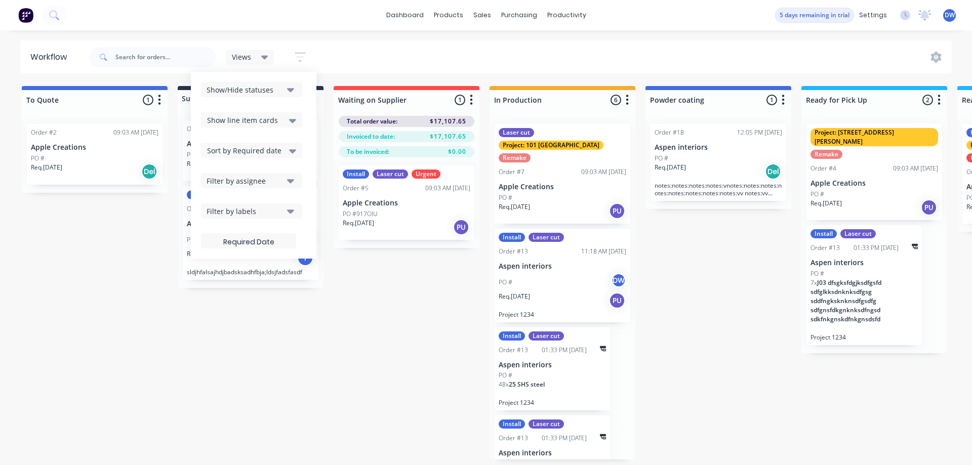
click at [295, 118] on icon at bounding box center [292, 120] width 7 height 11
click at [294, 118] on icon at bounding box center [292, 120] width 7 height 11
click at [356, 281] on div "To Quote 1 Status colour #4169E1 hex #4169E1 Save Cancel Notifications Email SM…" at bounding box center [689, 273] width 1395 height 374
click at [258, 55] on div "Views" at bounding box center [250, 57] width 36 height 9
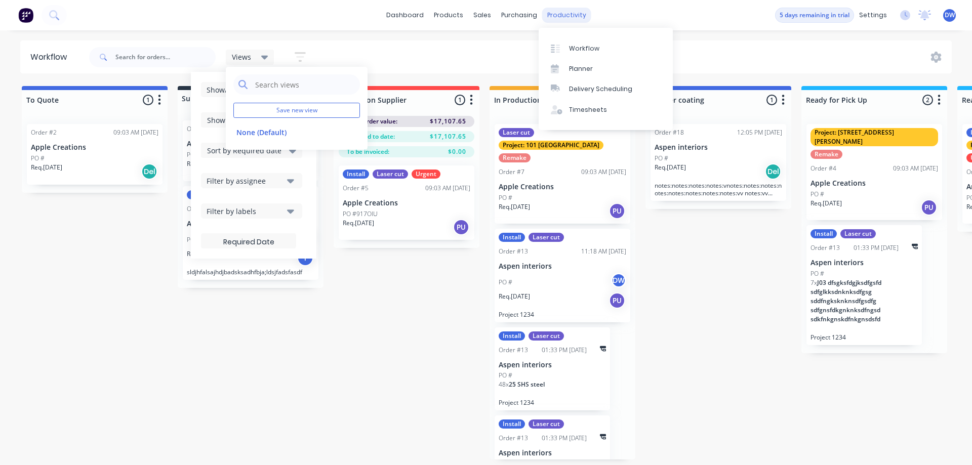
click at [558, 13] on div "productivity" at bounding box center [566, 15] width 49 height 15
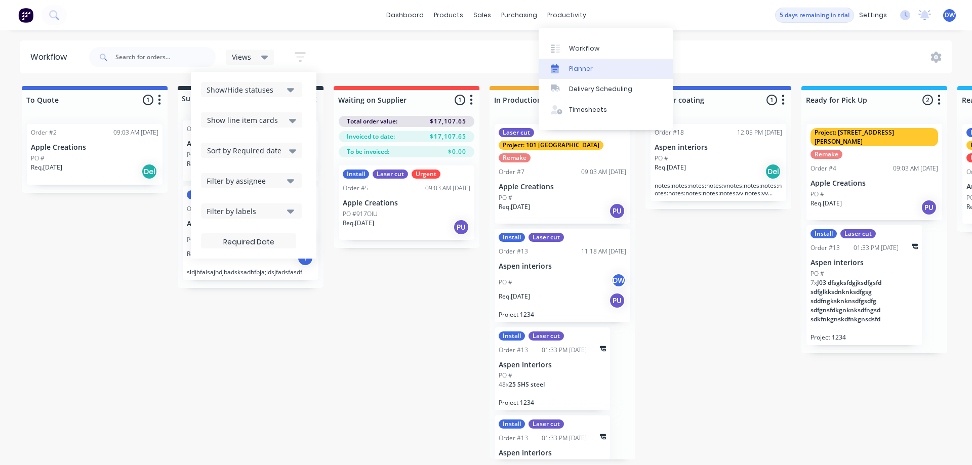
click at [569, 71] on div "Planner" at bounding box center [581, 68] width 24 height 9
